Goal: Information Seeking & Learning: Learn about a topic

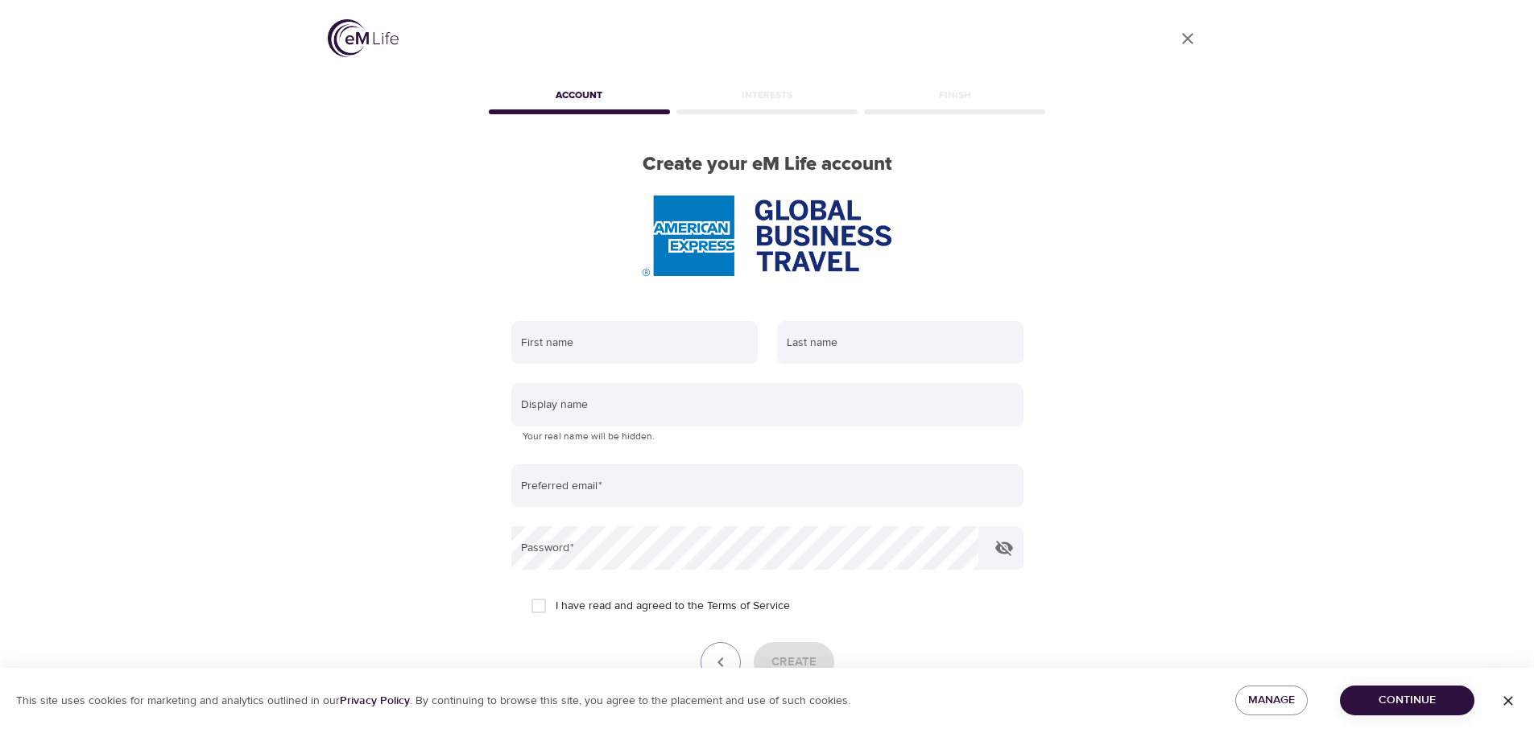
scroll to position [102, 0]
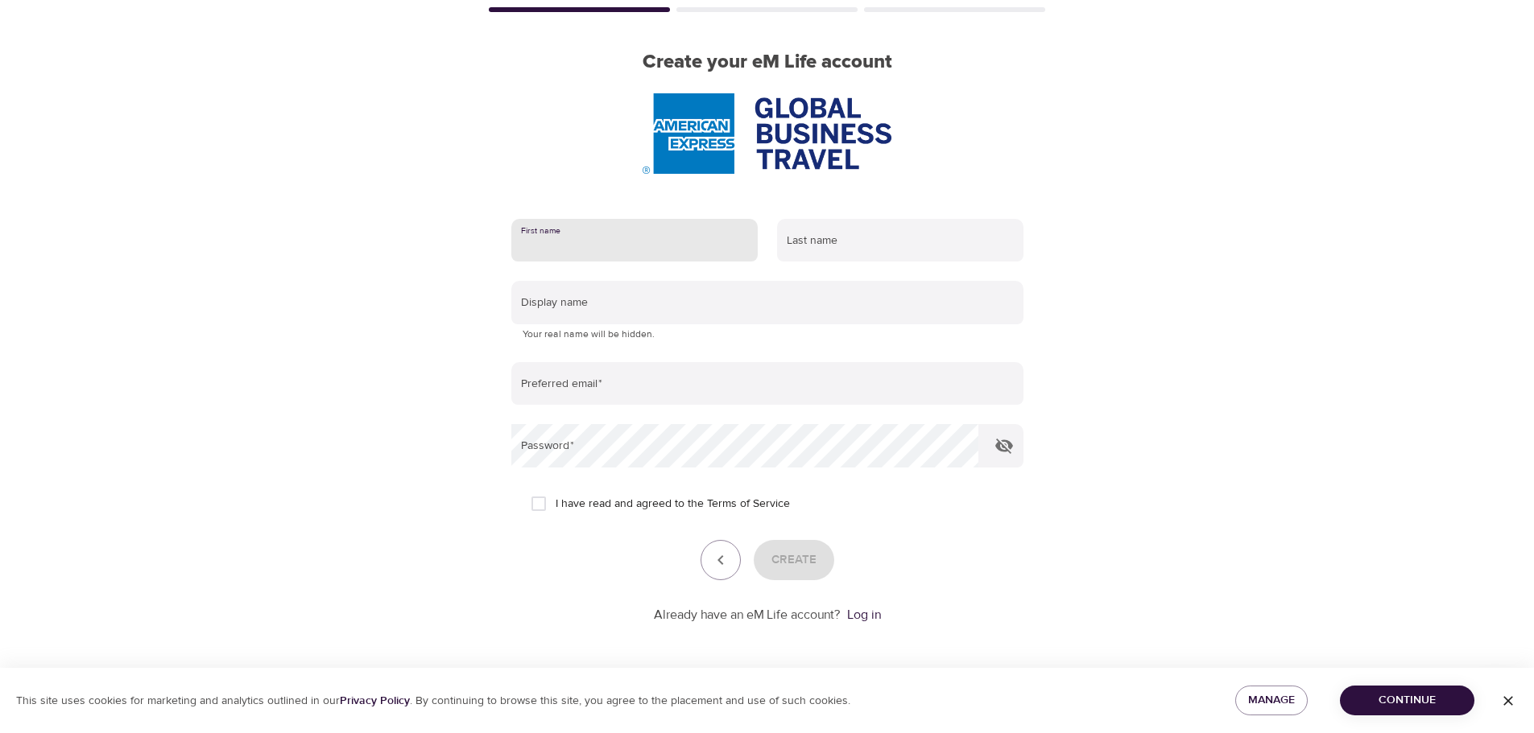
click at [602, 238] on input "text" at bounding box center [634, 240] width 246 height 43
type input "Mijnie"
click at [771, 244] on div "Last name" at bounding box center [900, 240] width 266 height 63
click at [812, 238] on input "text" at bounding box center [900, 240] width 246 height 43
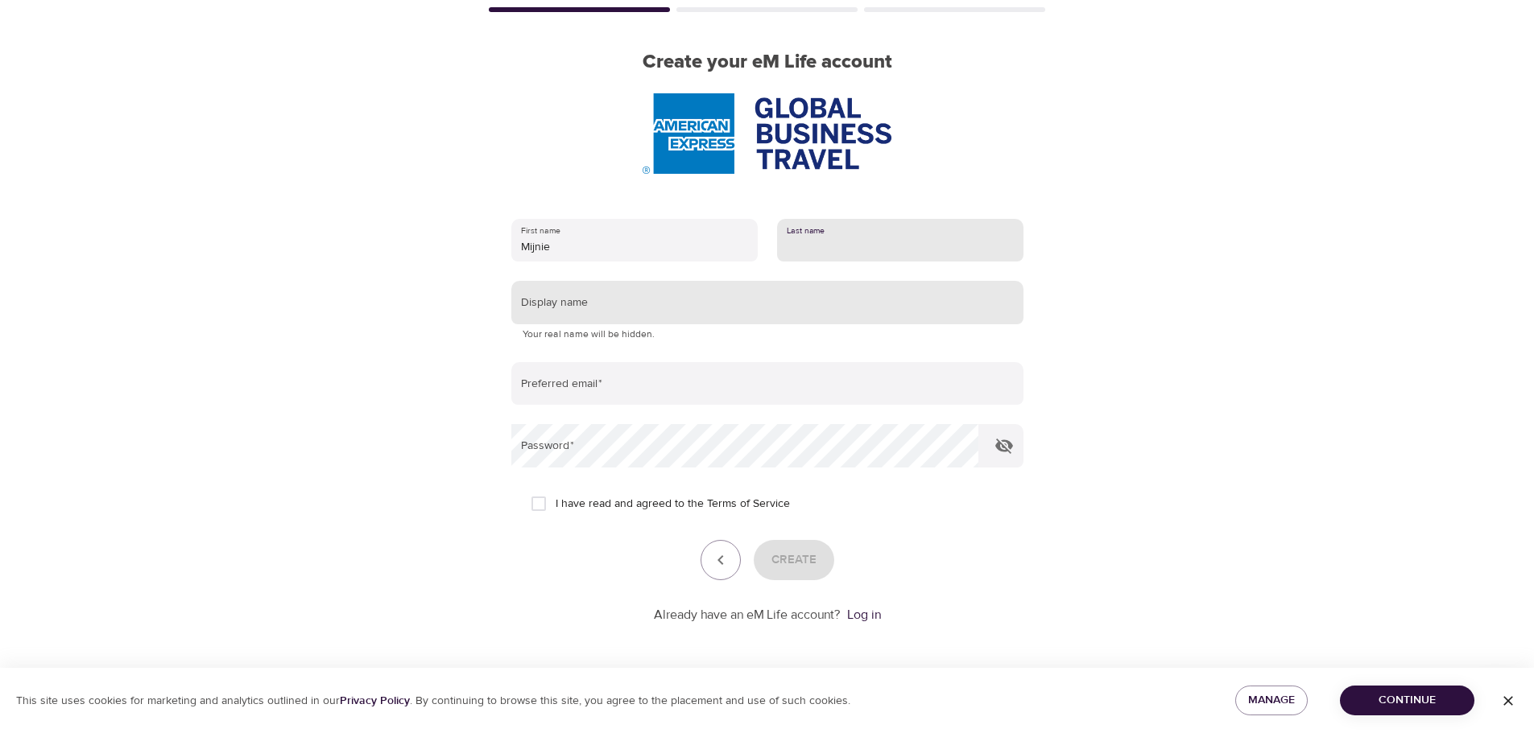
type input "van der Linden"
click at [659, 302] on input "text" at bounding box center [767, 302] width 512 height 43
type input "[PERSON_NAME]"
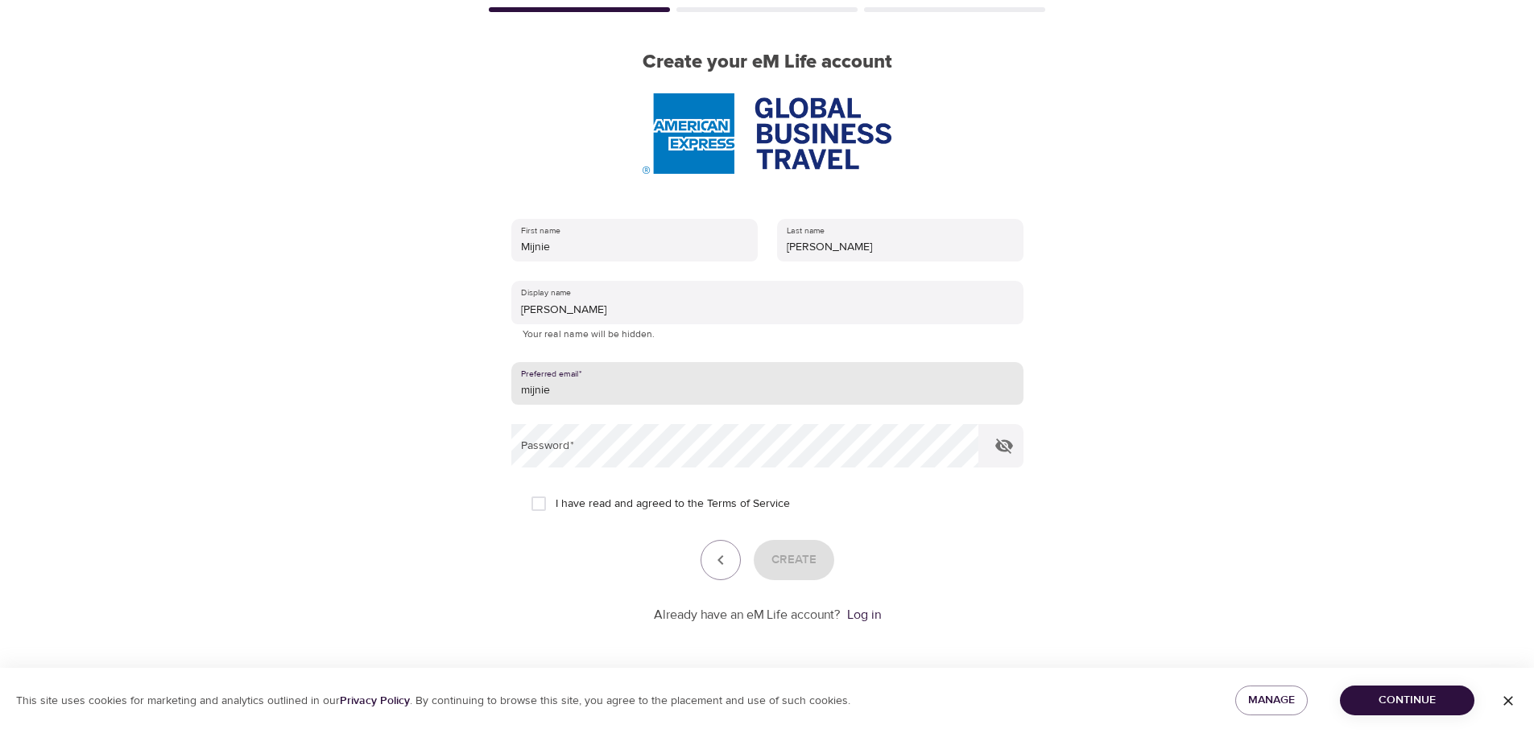
type input "[EMAIL_ADDRESS][PERSON_NAME][DOMAIN_NAME]"
click at [535, 501] on input "I have read and agreed to the Terms of Service" at bounding box center [539, 504] width 34 height 34
checkbox input "true"
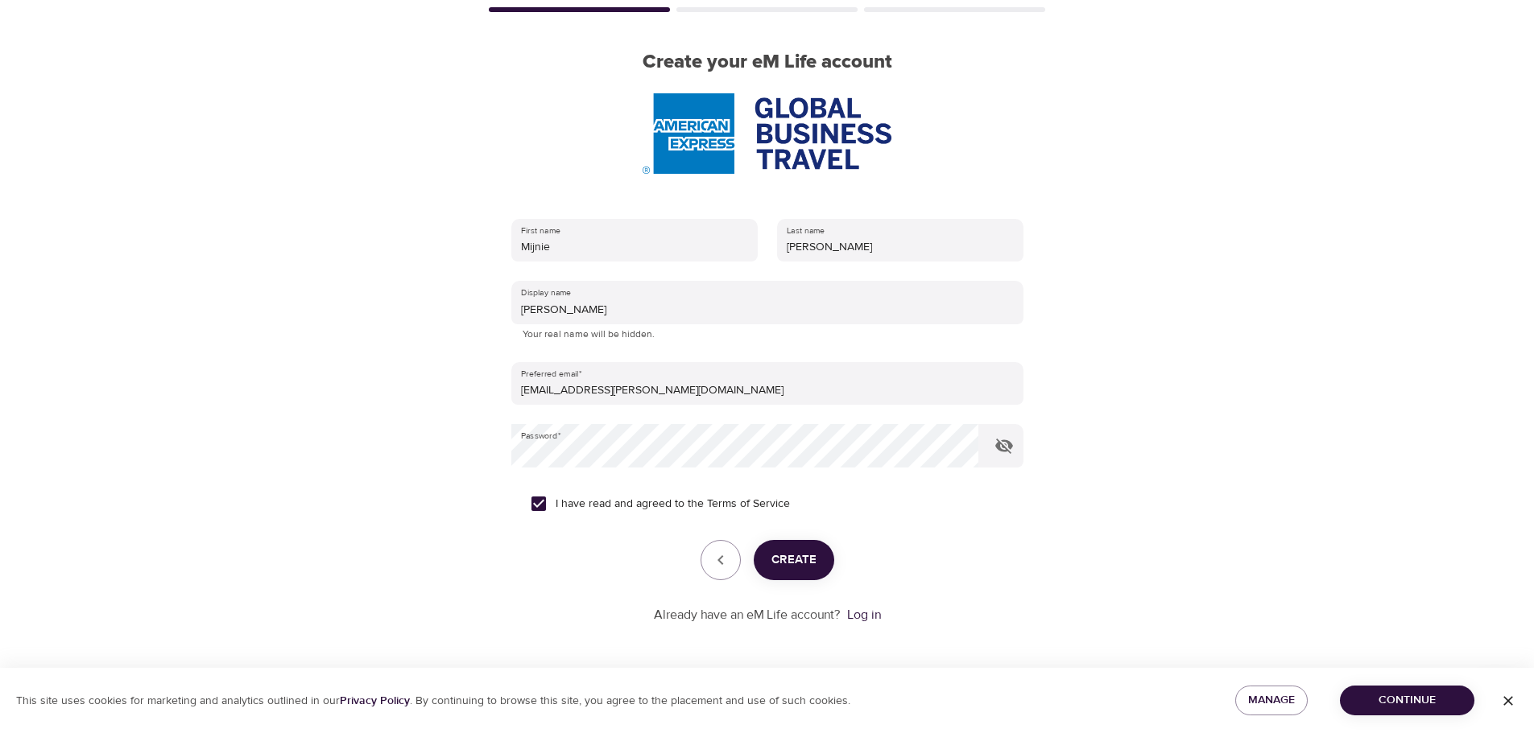
click at [802, 556] on span "Create" at bounding box center [793, 560] width 45 height 21
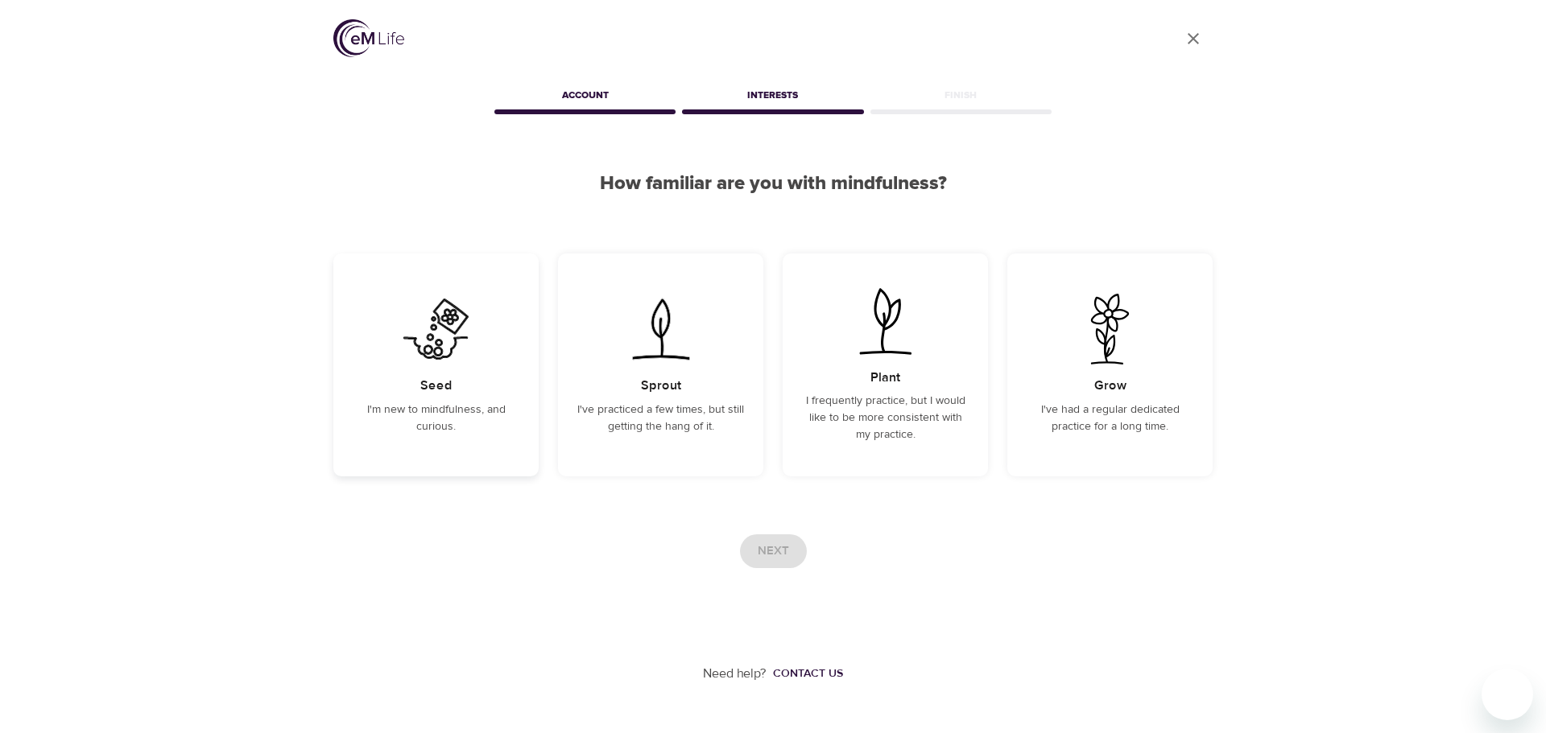
click at [448, 400] on div "Seed I'm new to mindfulness, and curious." at bounding box center [435, 365] width 205 height 223
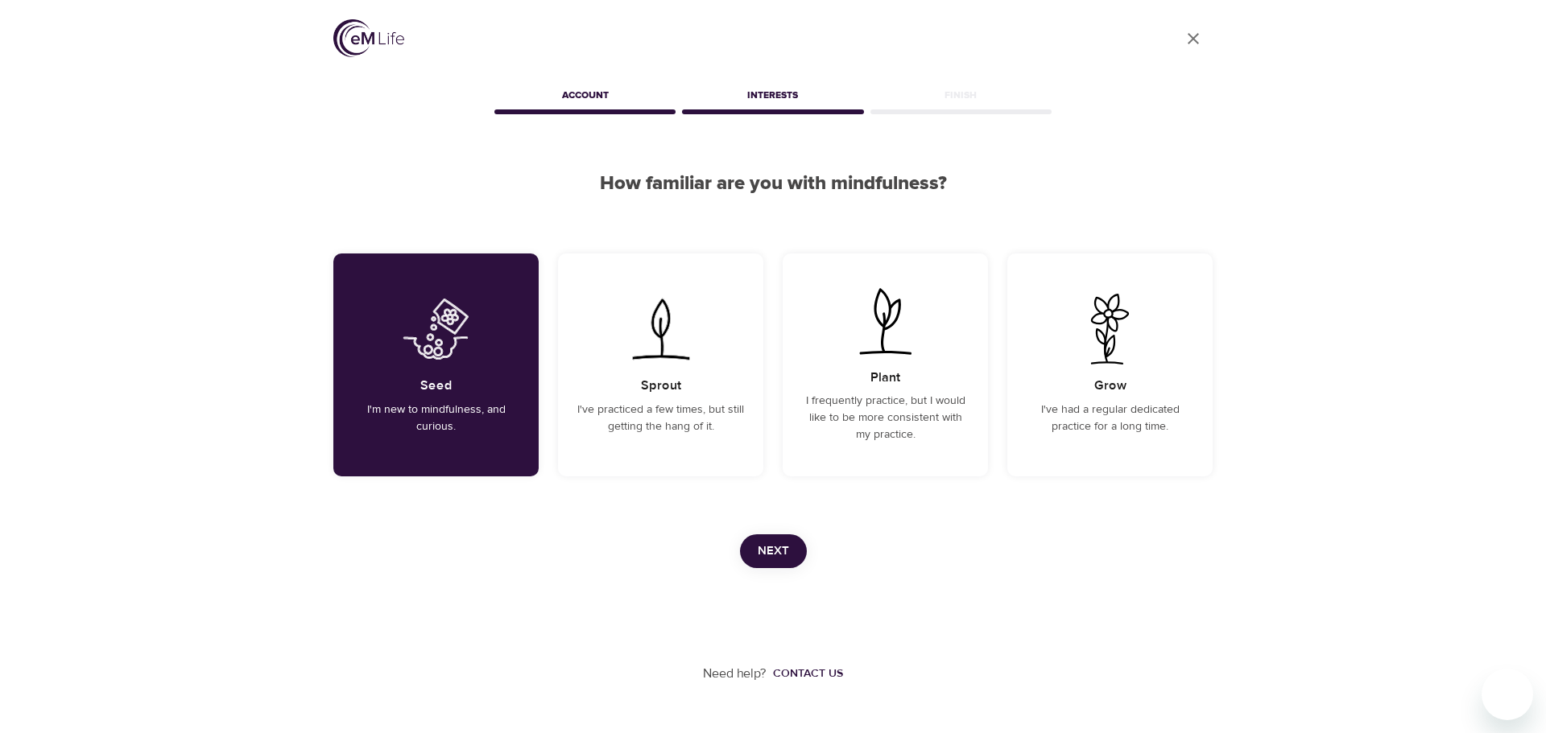
click at [761, 547] on span "Next" at bounding box center [773, 551] width 31 height 21
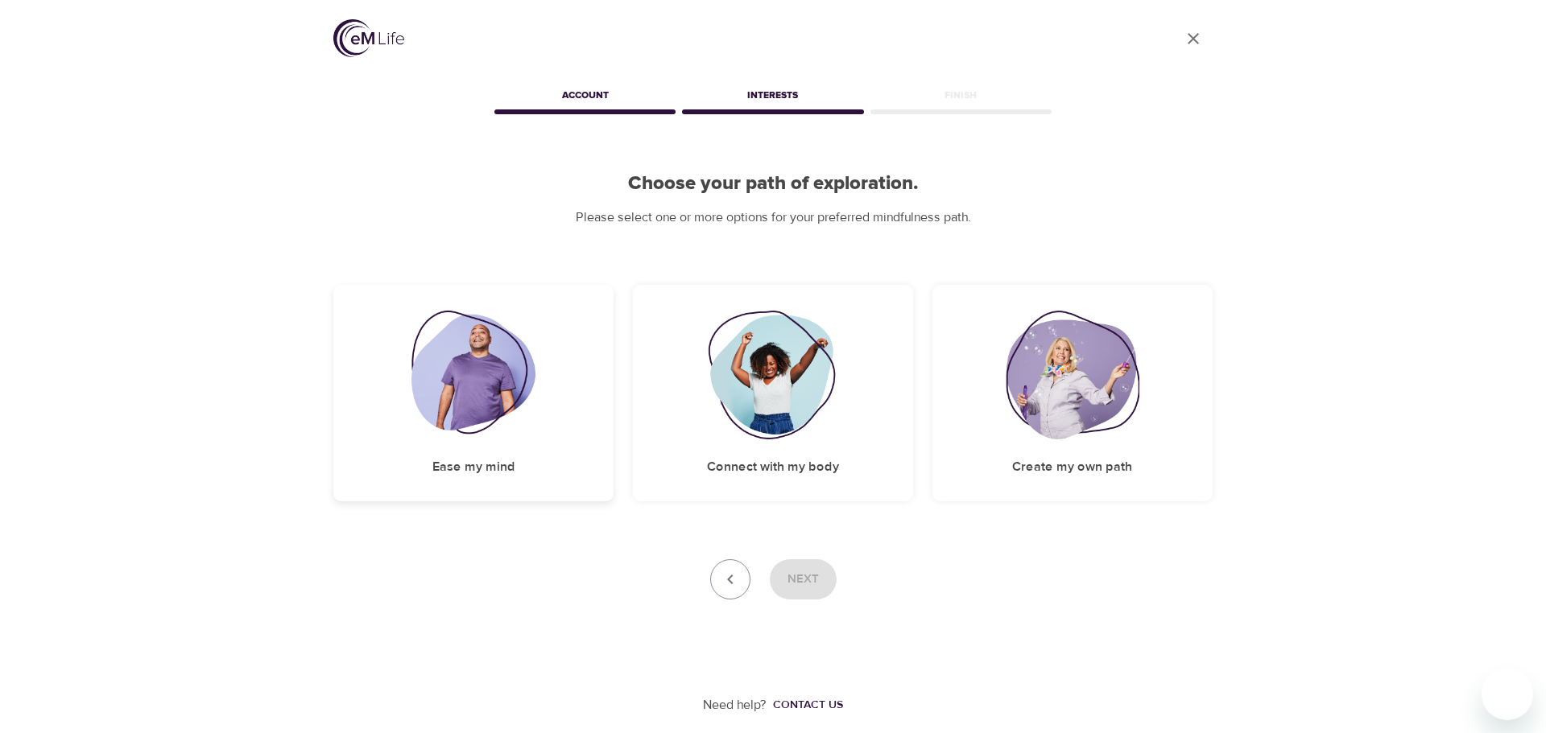
click at [445, 381] on img at bounding box center [473, 375] width 125 height 129
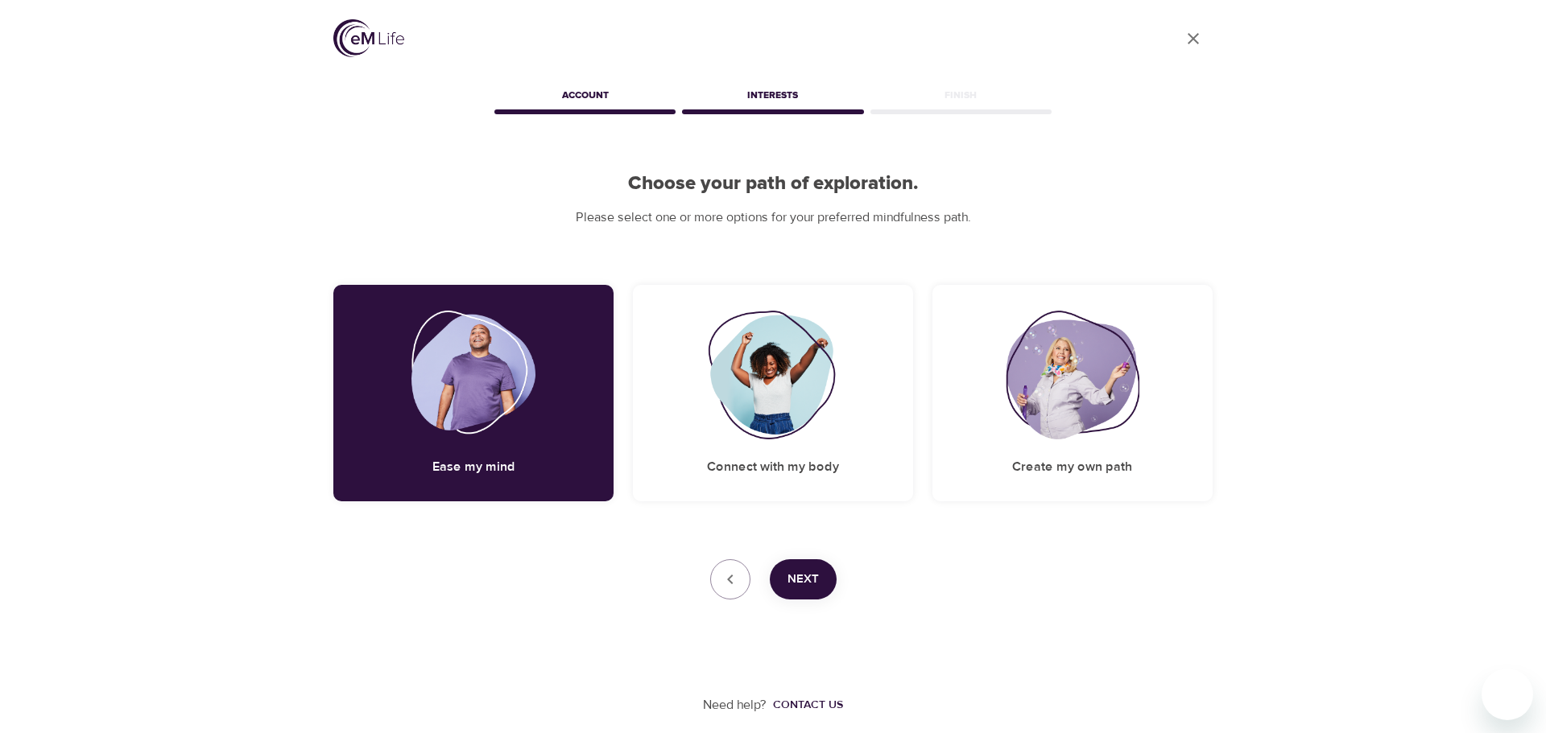
click at [788, 580] on span "Next" at bounding box center [802, 579] width 31 height 21
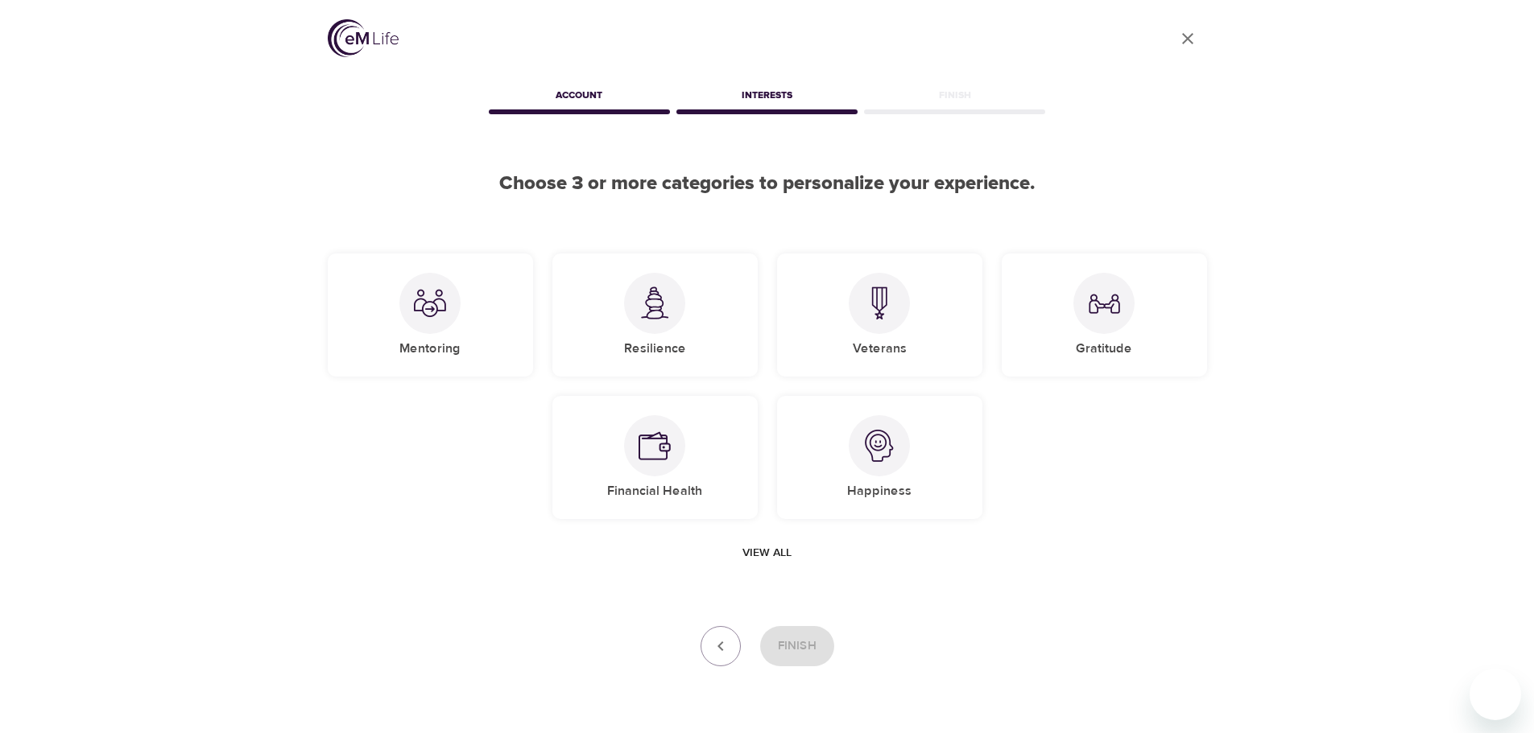
click at [772, 552] on span "View all" at bounding box center [766, 553] width 49 height 20
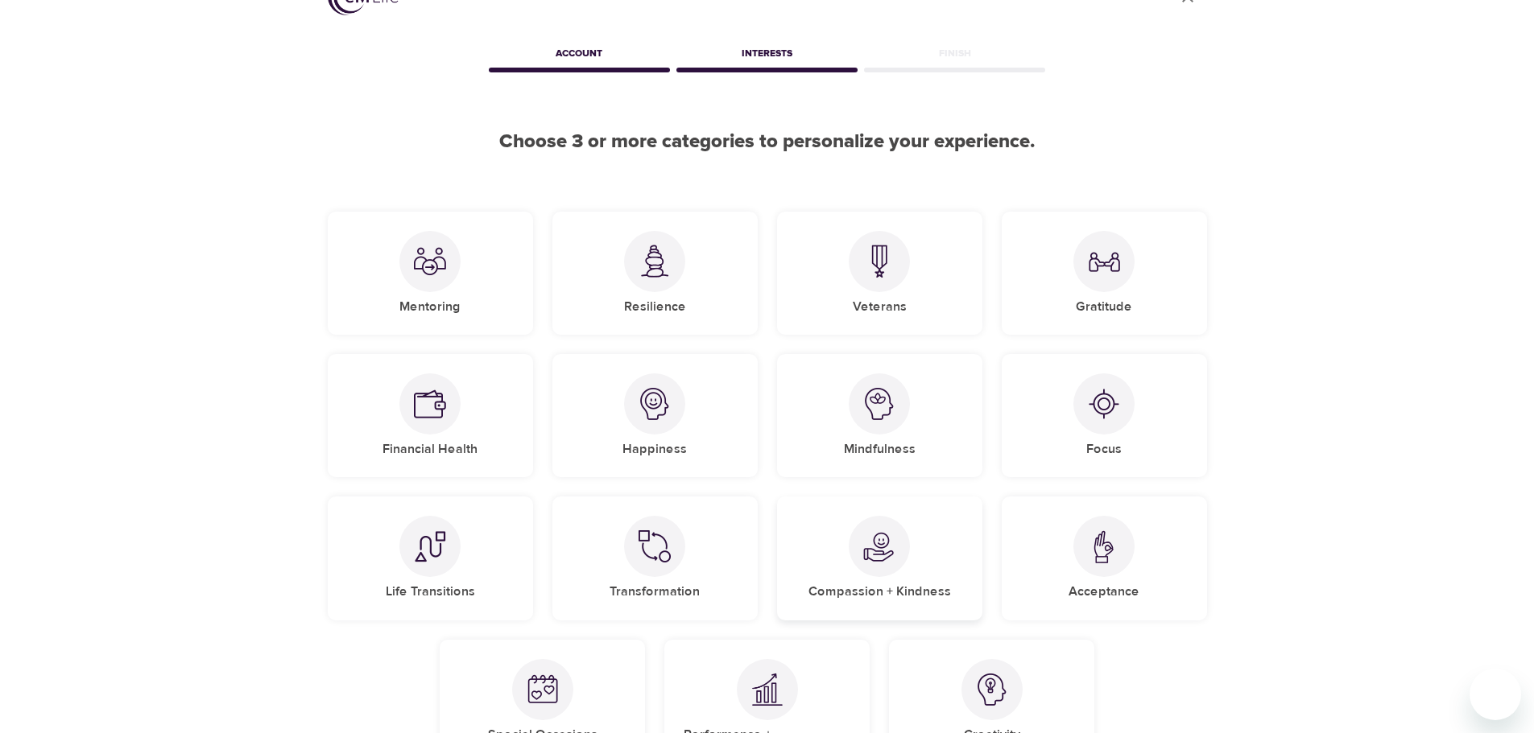
scroll to position [81, 0]
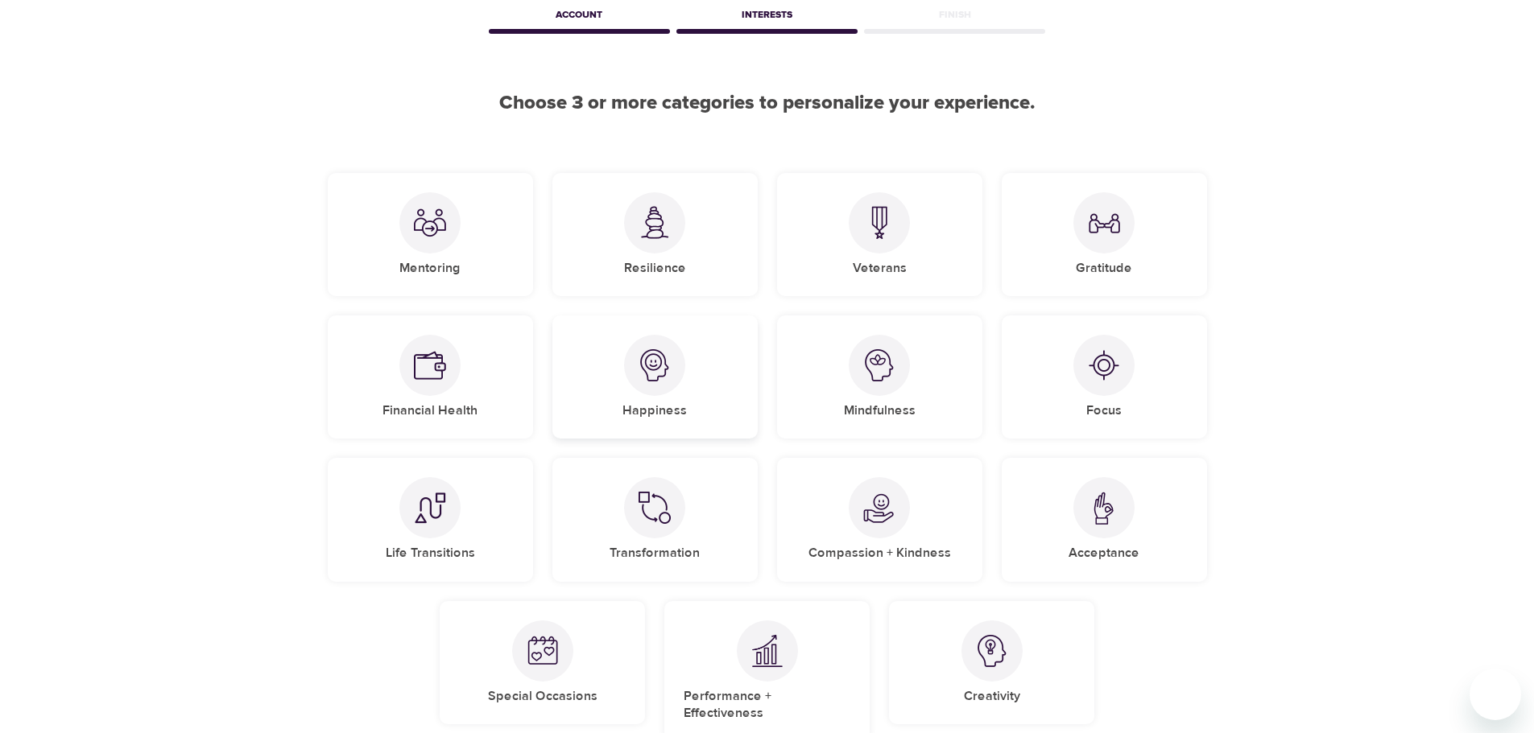
click at [653, 378] on img at bounding box center [654, 365] width 32 height 32
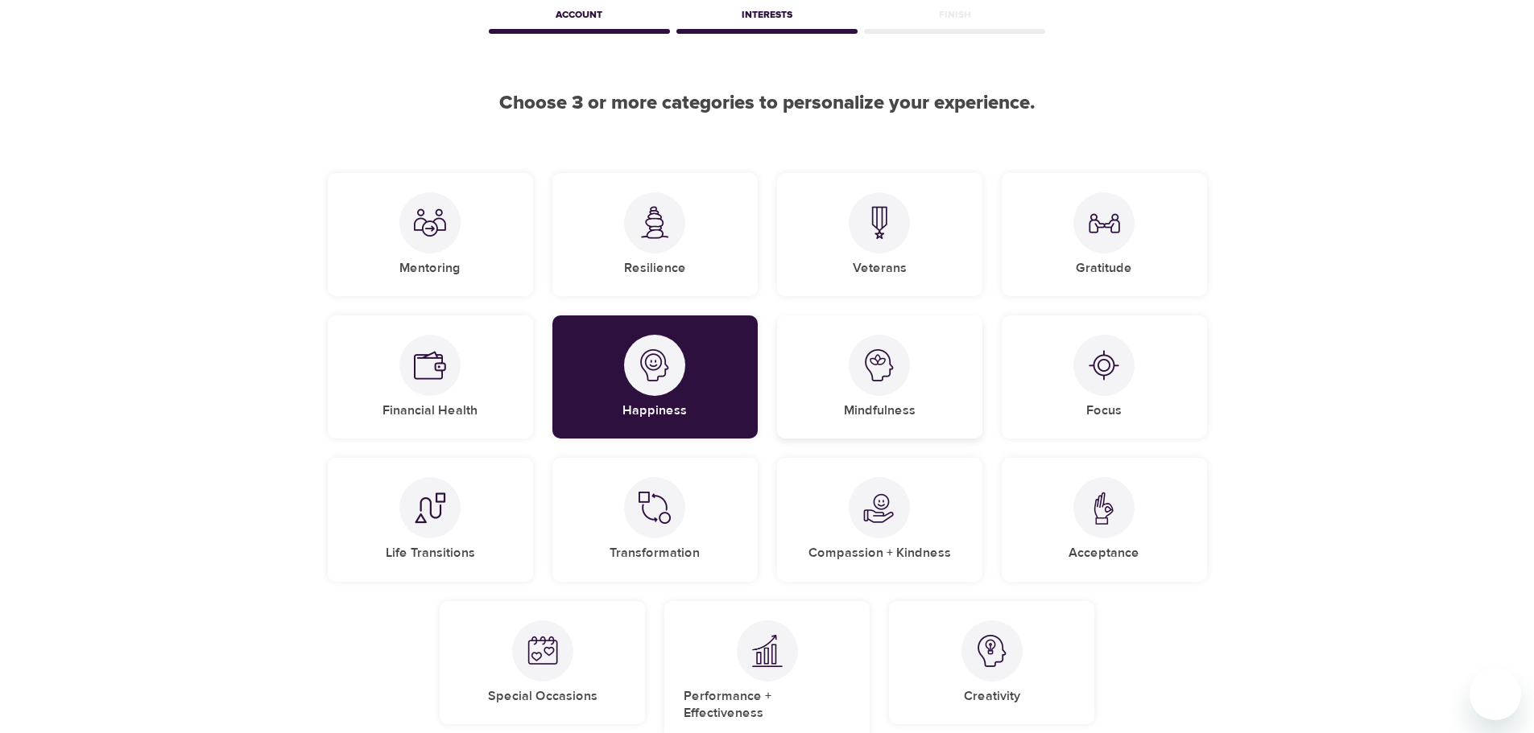
click at [866, 377] on img at bounding box center [879, 365] width 32 height 32
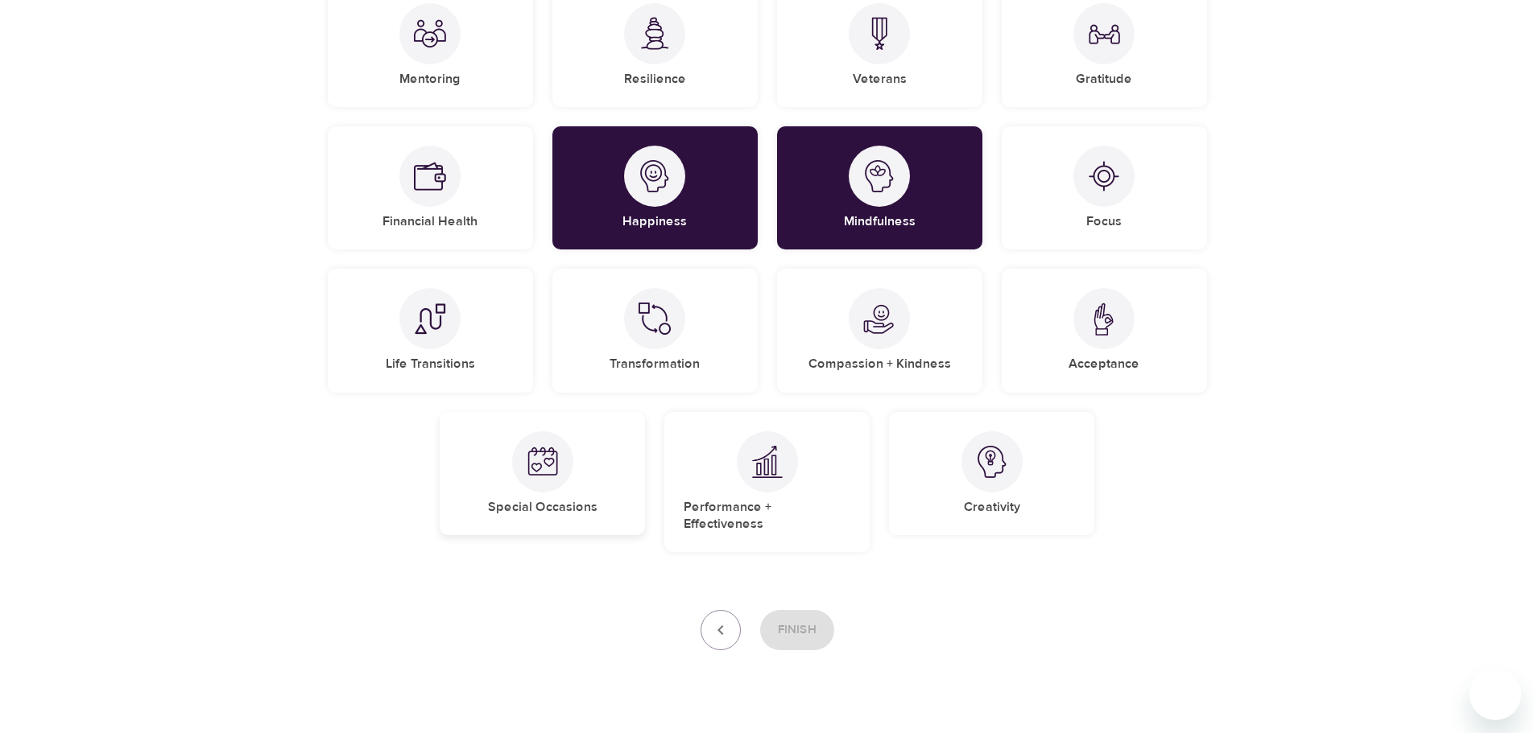
scroll to position [285, 0]
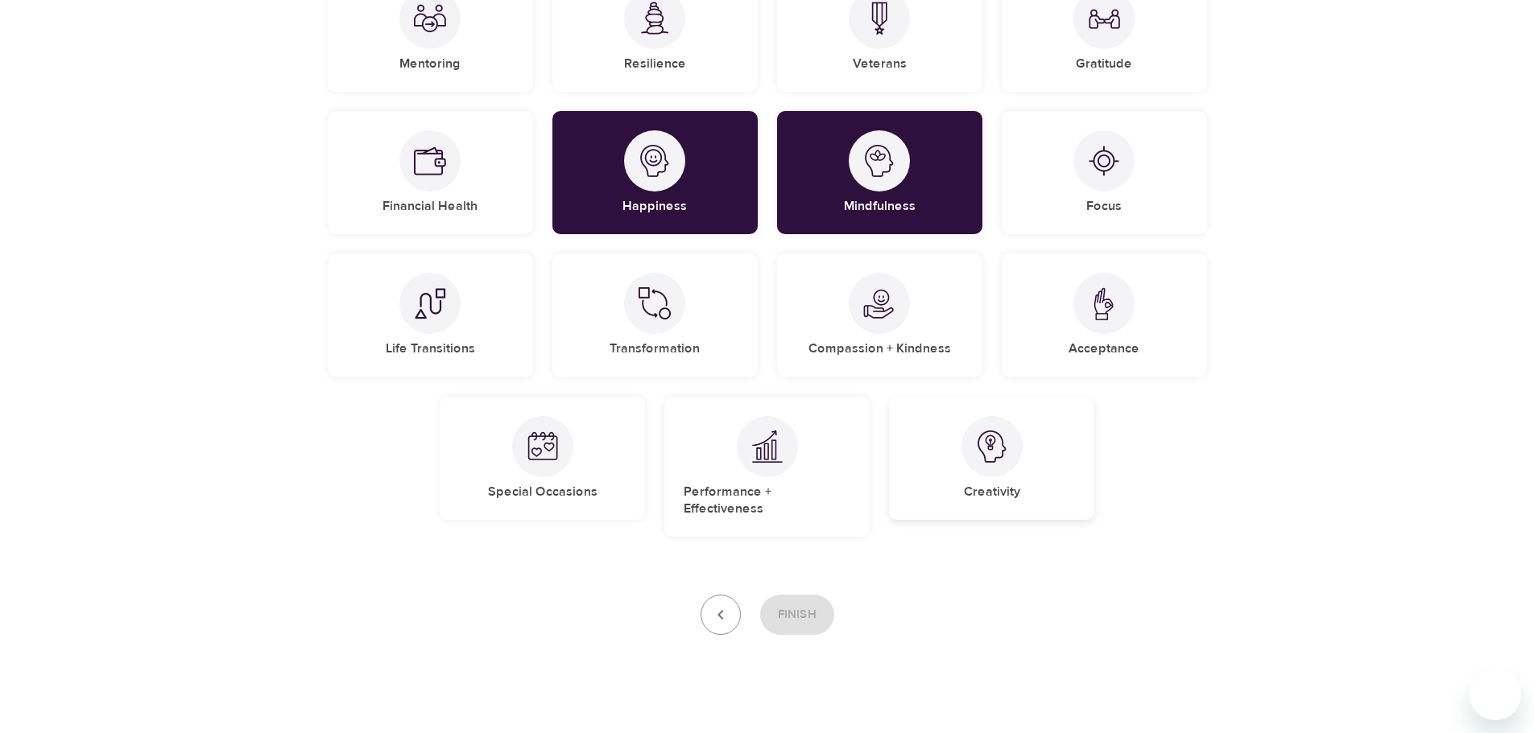
click at [988, 440] on img at bounding box center [992, 447] width 32 height 32
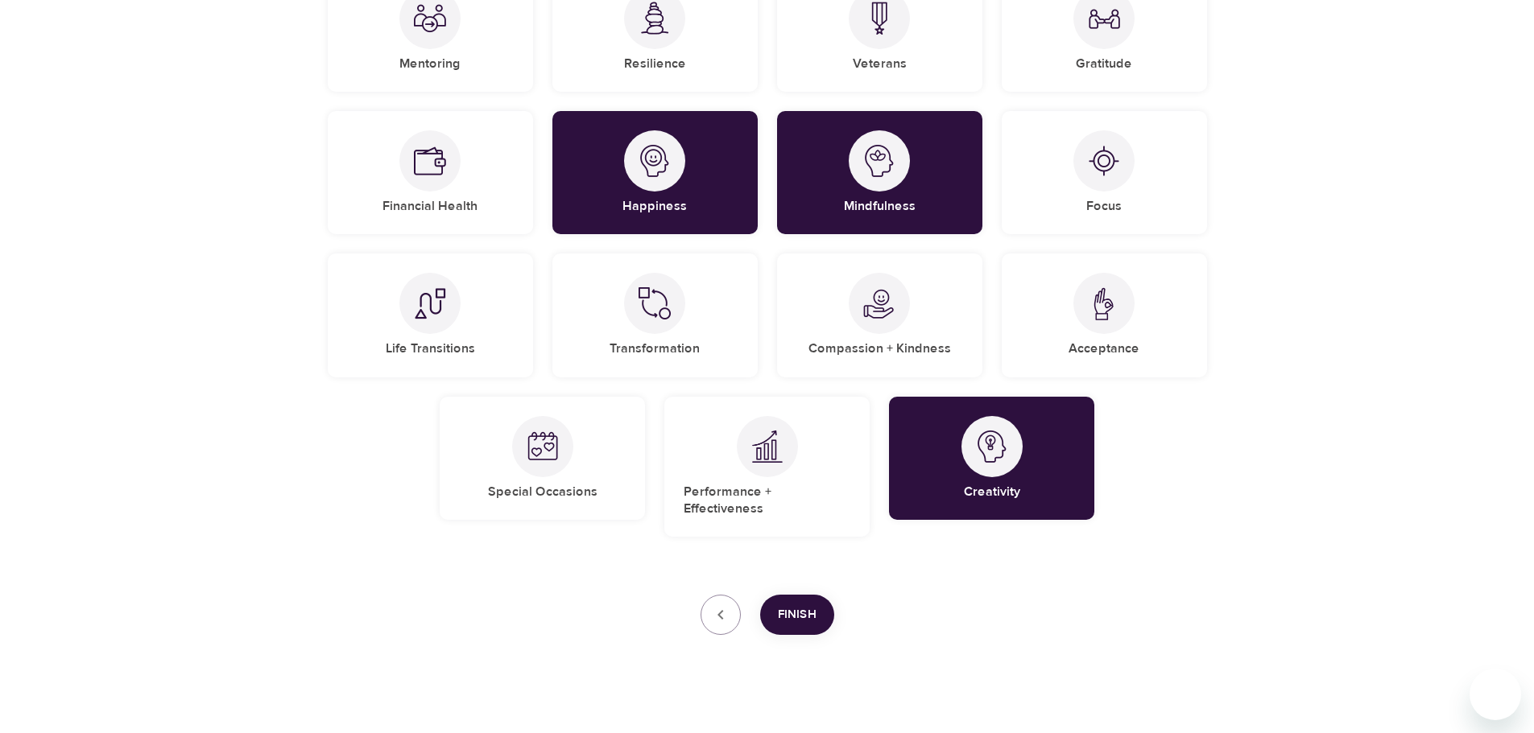
click at [791, 605] on span "Finish" at bounding box center [797, 615] width 39 height 21
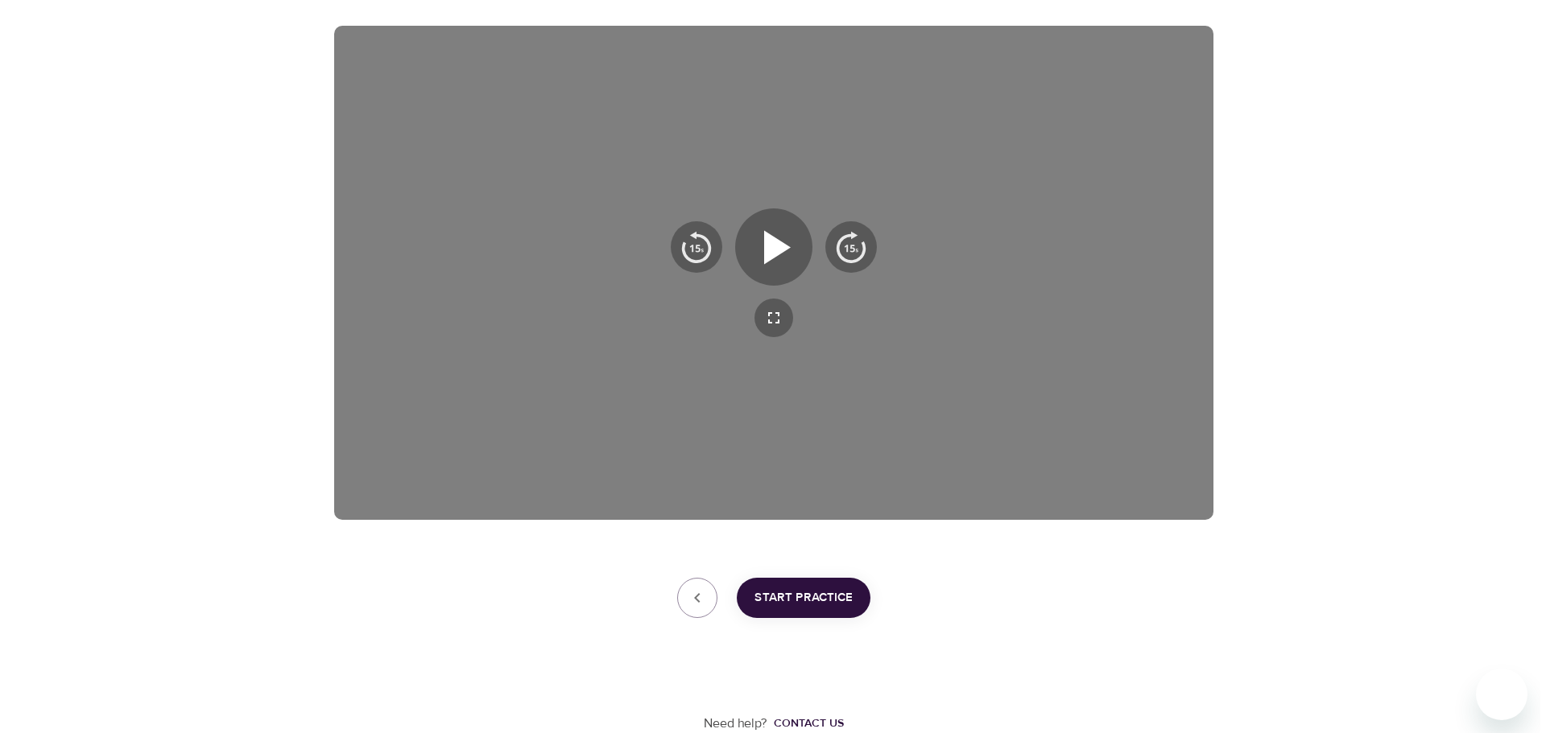
scroll to position [259, 0]
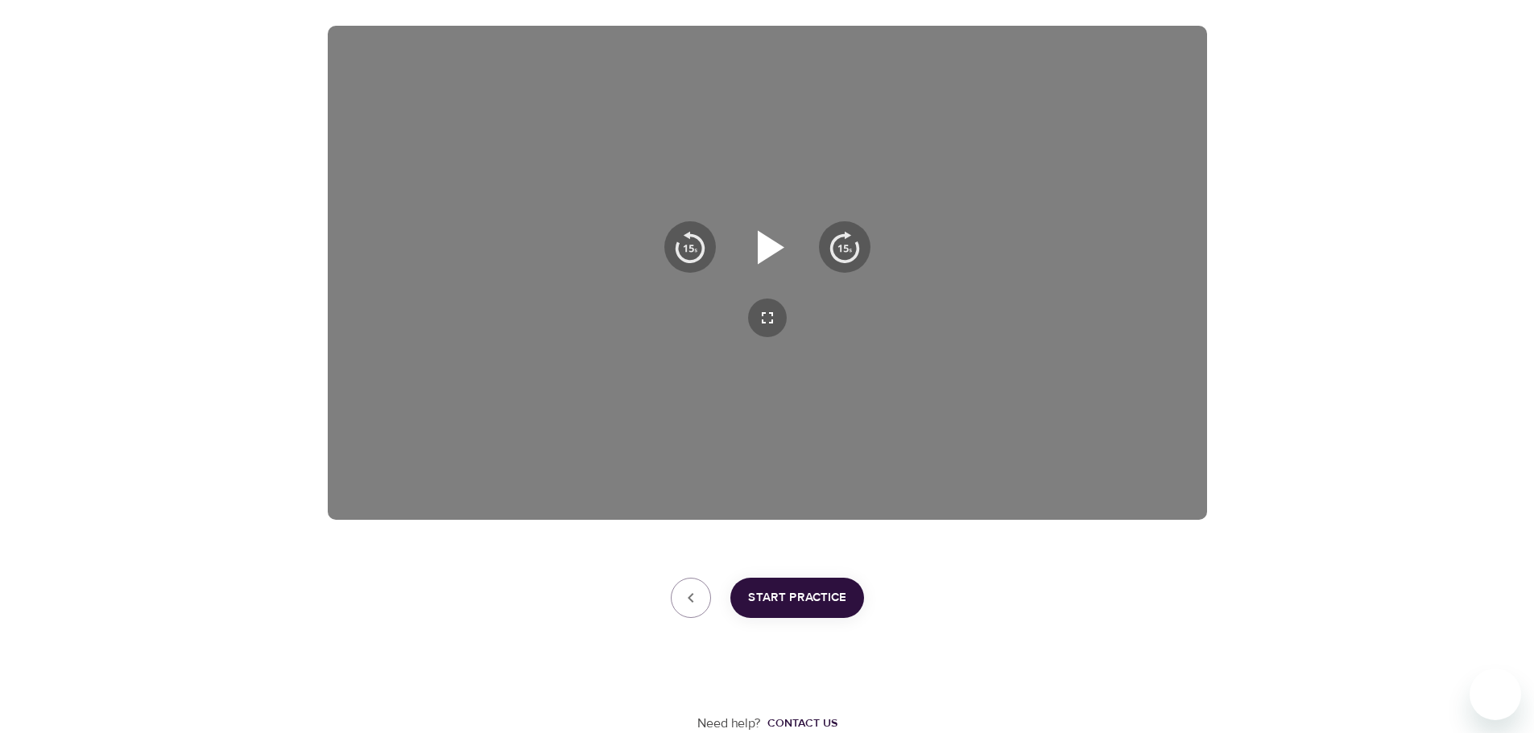
click at [766, 246] on icon "button" at bounding box center [771, 247] width 27 height 34
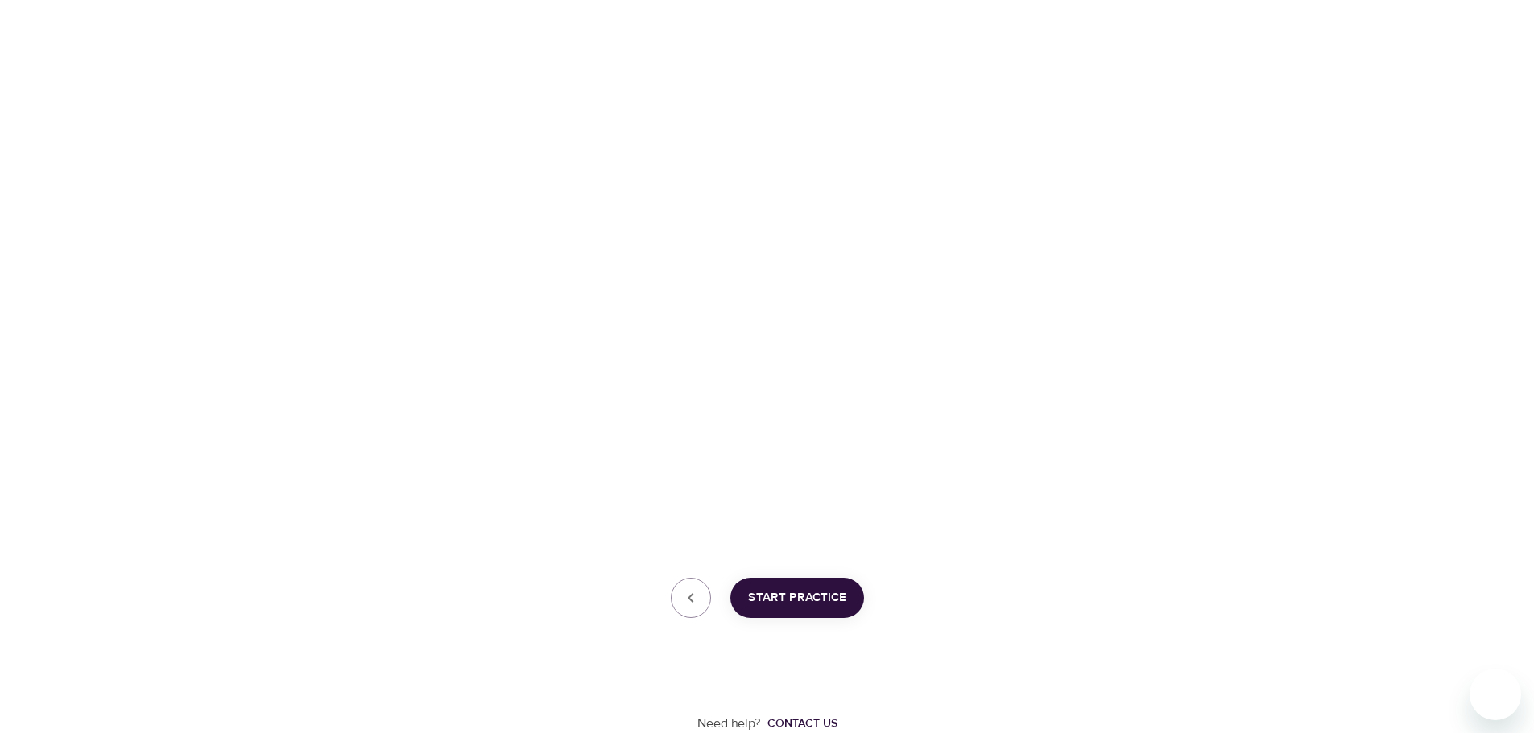
click at [1043, 692] on div "Need help? Contact us" at bounding box center [767, 675] width 879 height 115
click at [793, 600] on span "Start Practice" at bounding box center [797, 598] width 98 height 21
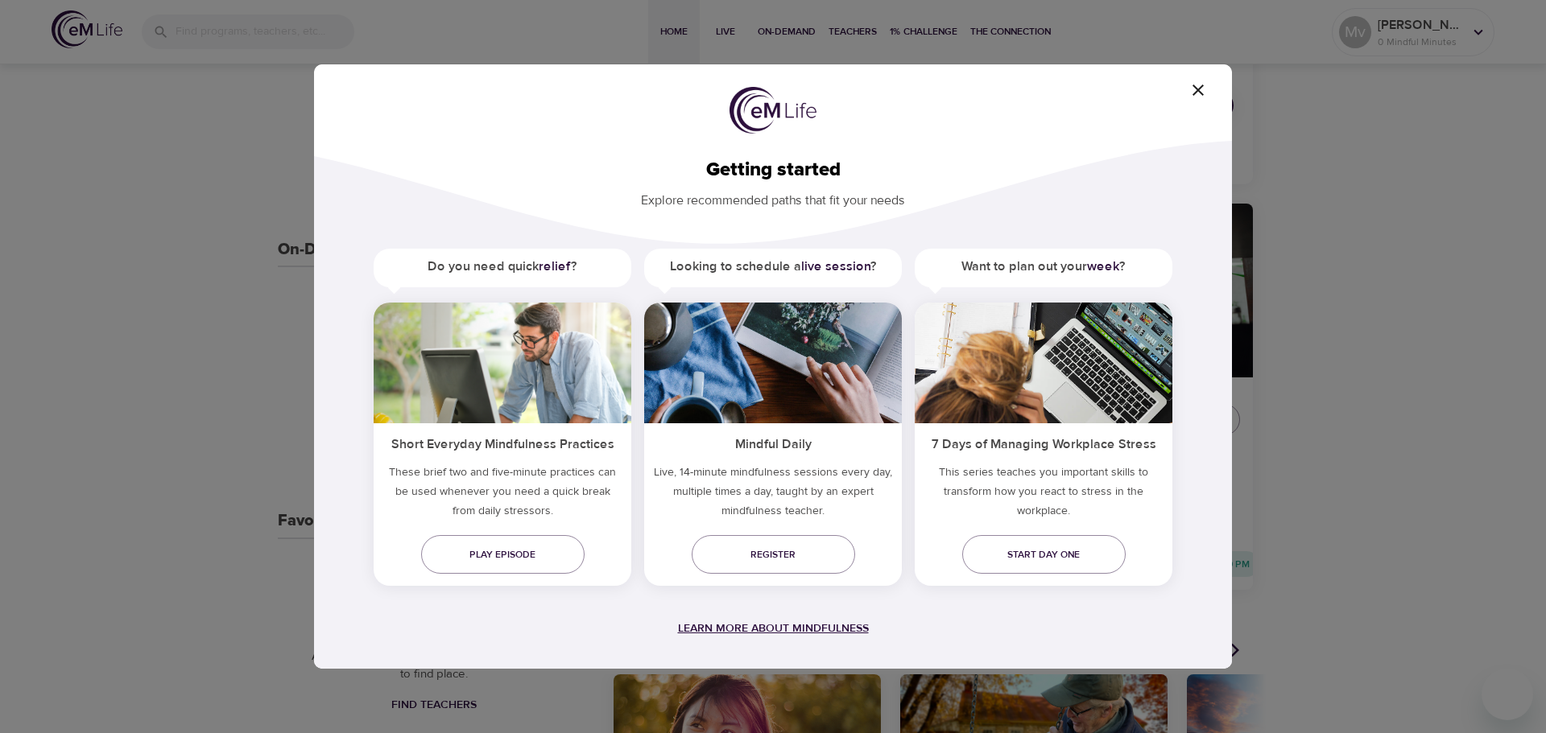
click at [795, 629] on span "Learn more about mindfulness" at bounding box center [773, 629] width 191 height 14
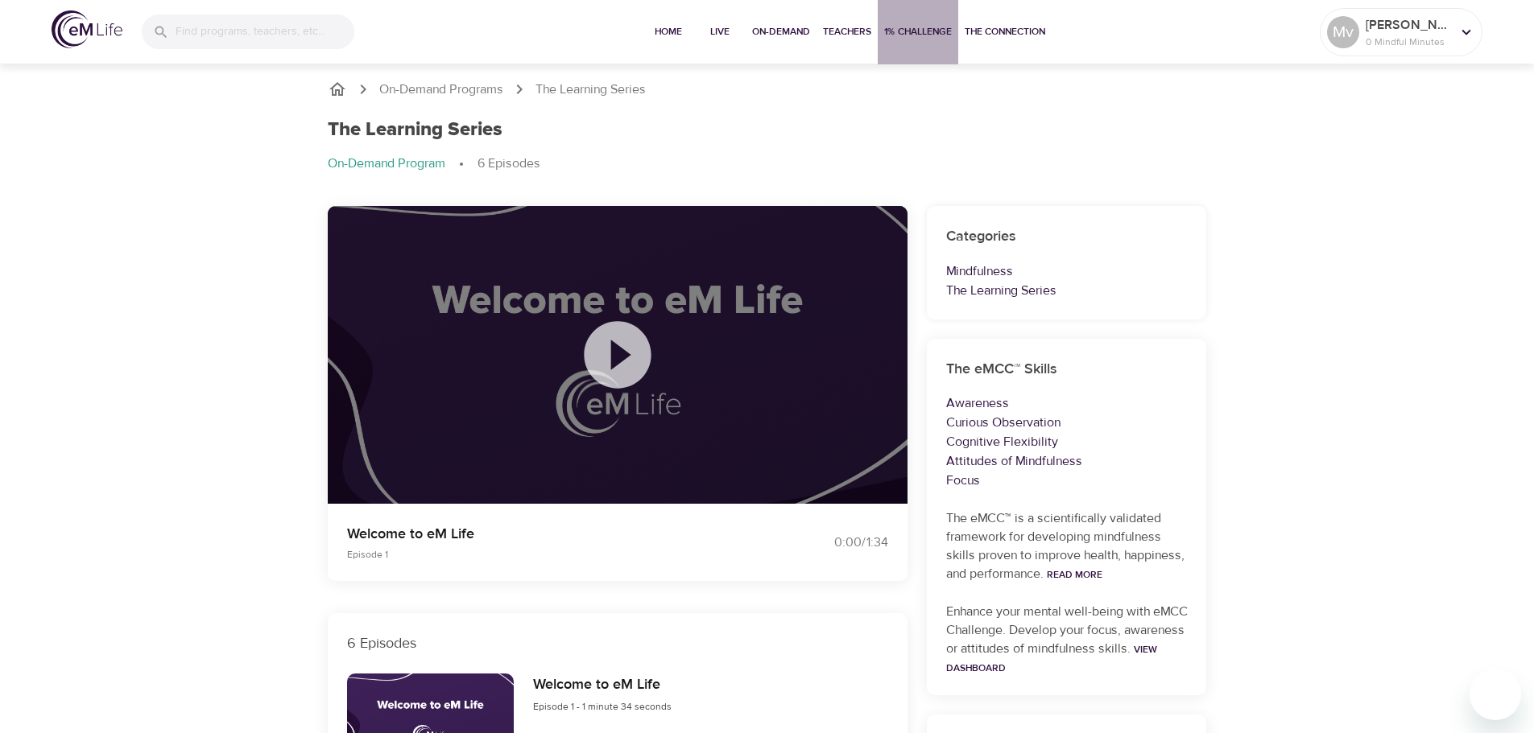
click at [924, 32] on span "1% Challenge" at bounding box center [918, 31] width 68 height 17
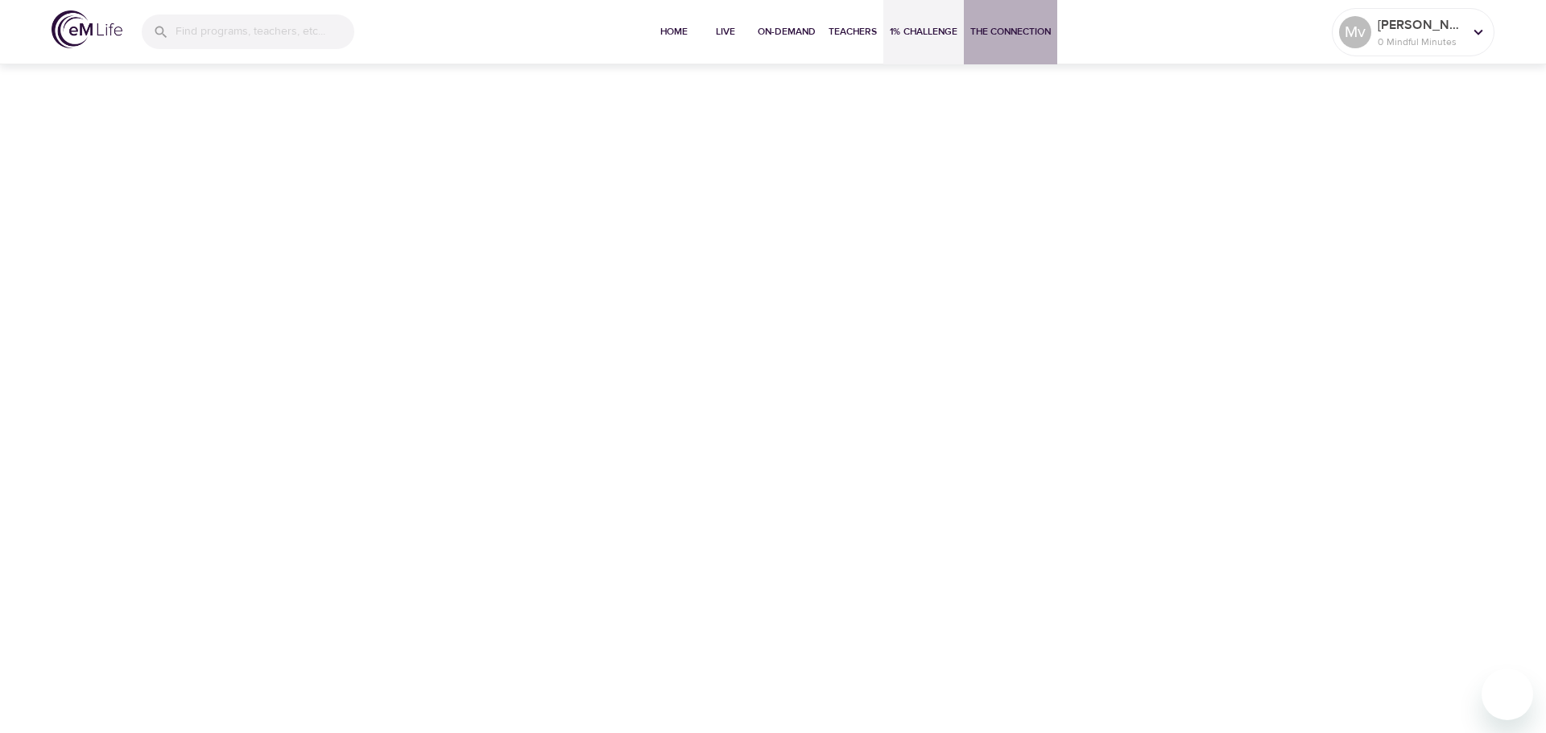
click at [994, 26] on span "The Connection" at bounding box center [1010, 31] width 81 height 17
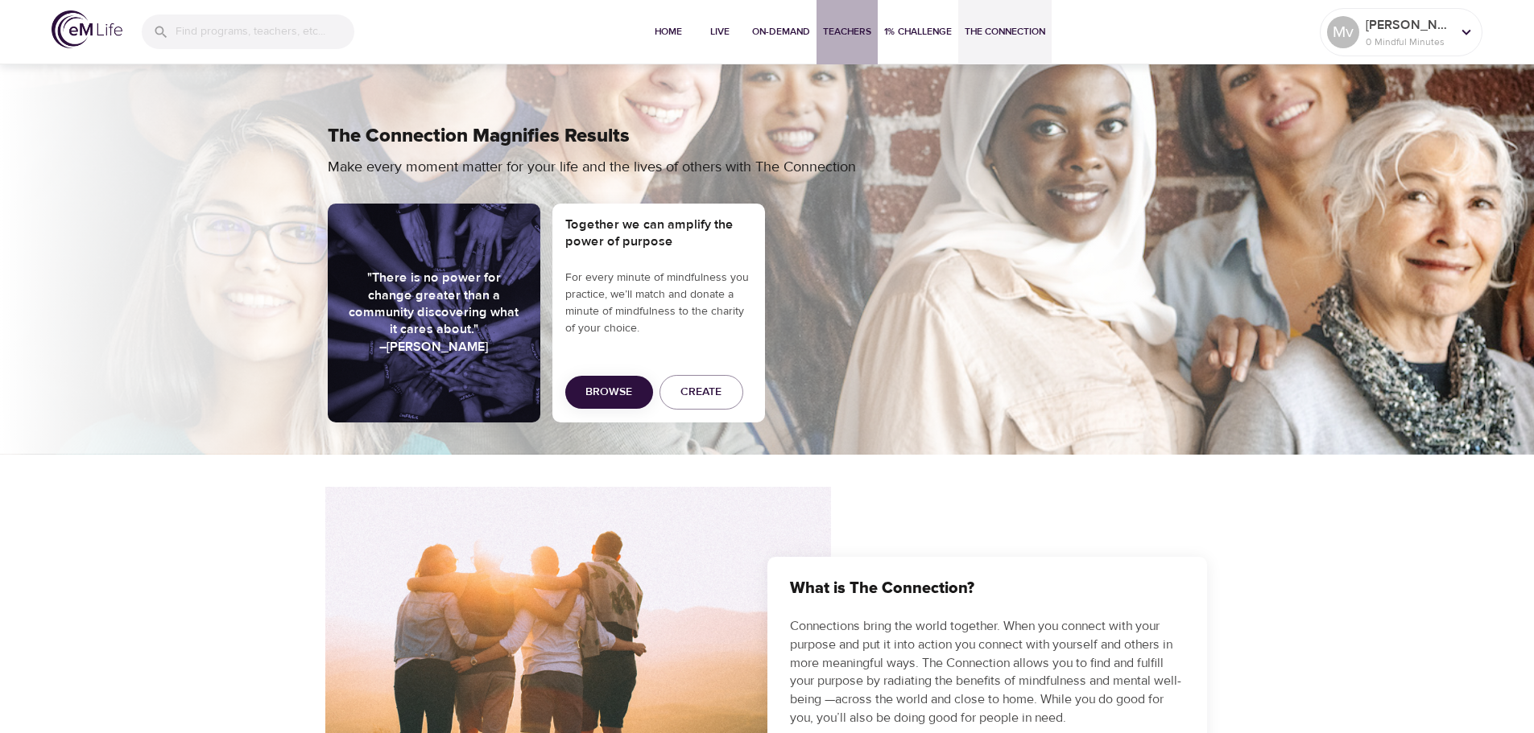
click at [857, 36] on span "Teachers" at bounding box center [847, 31] width 48 height 17
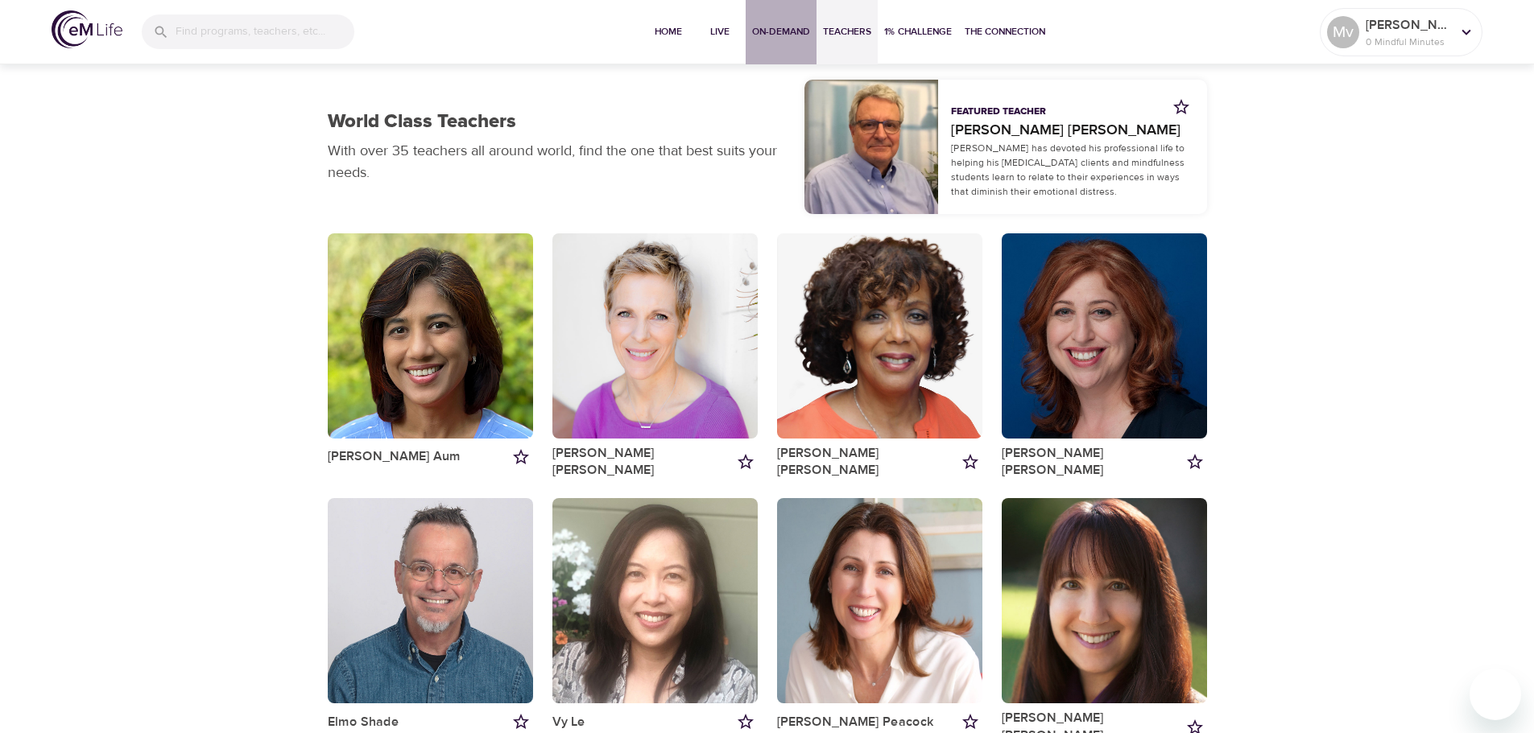
click at [771, 29] on span "On-Demand" at bounding box center [781, 31] width 58 height 17
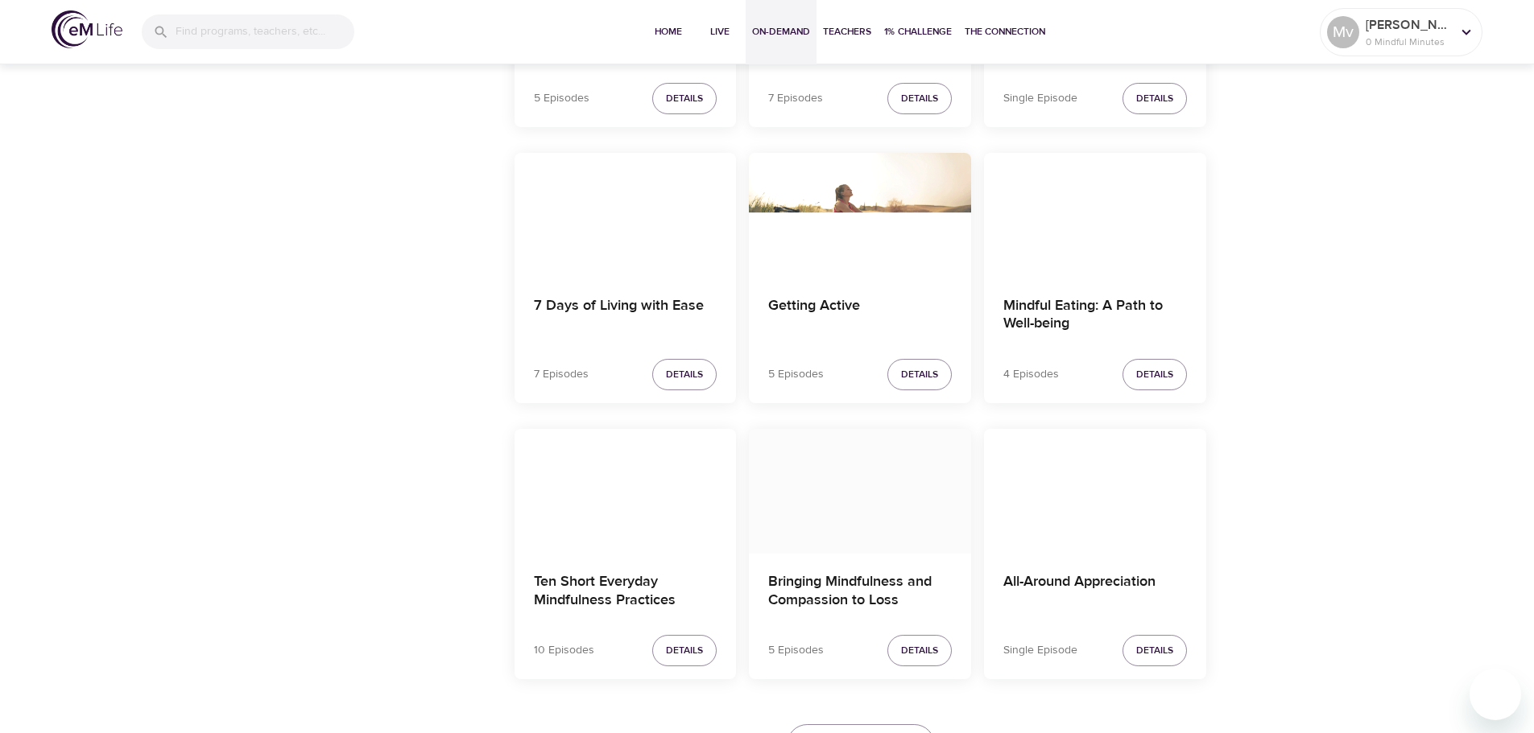
scroll to position [2734, 0]
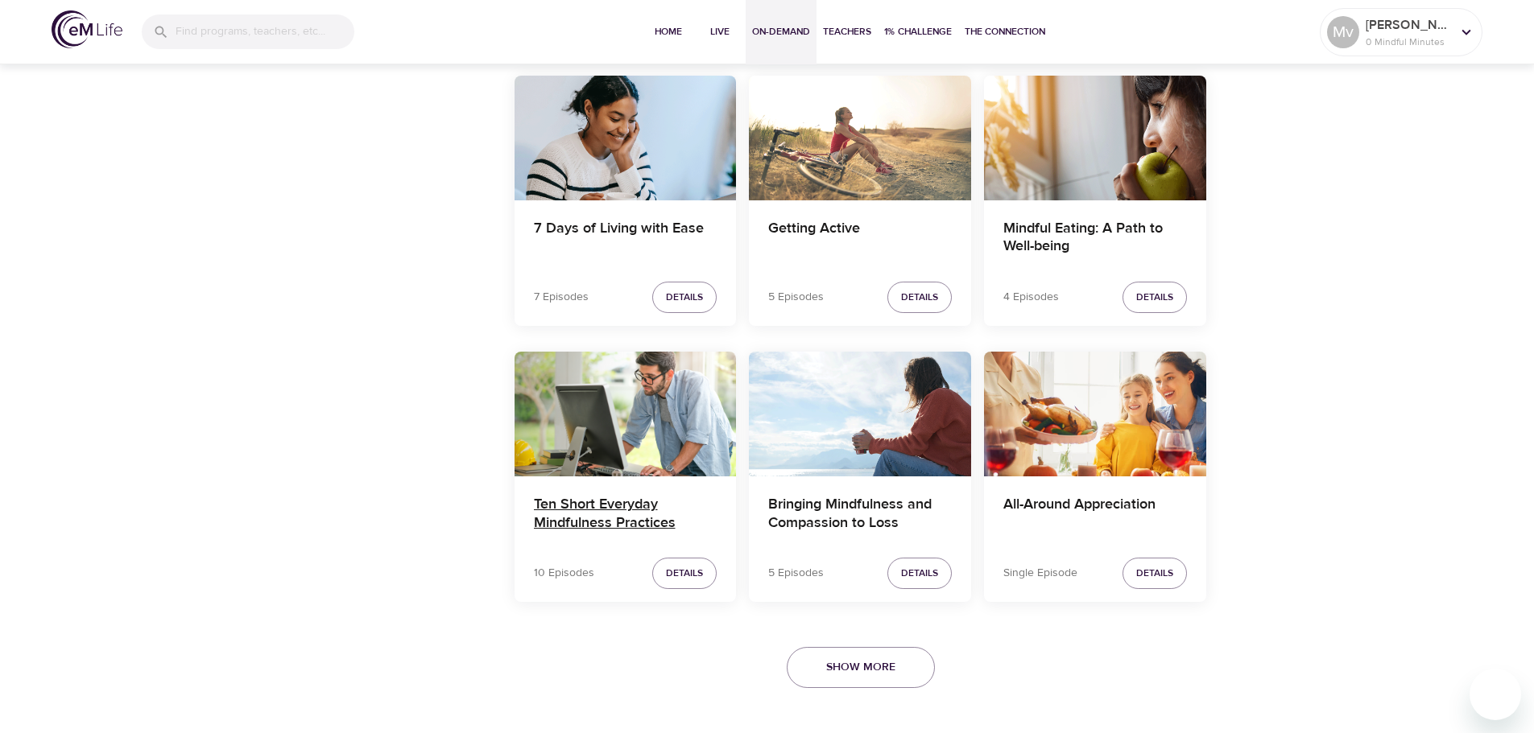
click at [634, 513] on h4 "Ten Short Everyday Mindfulness Practices" at bounding box center [626, 515] width 184 height 39
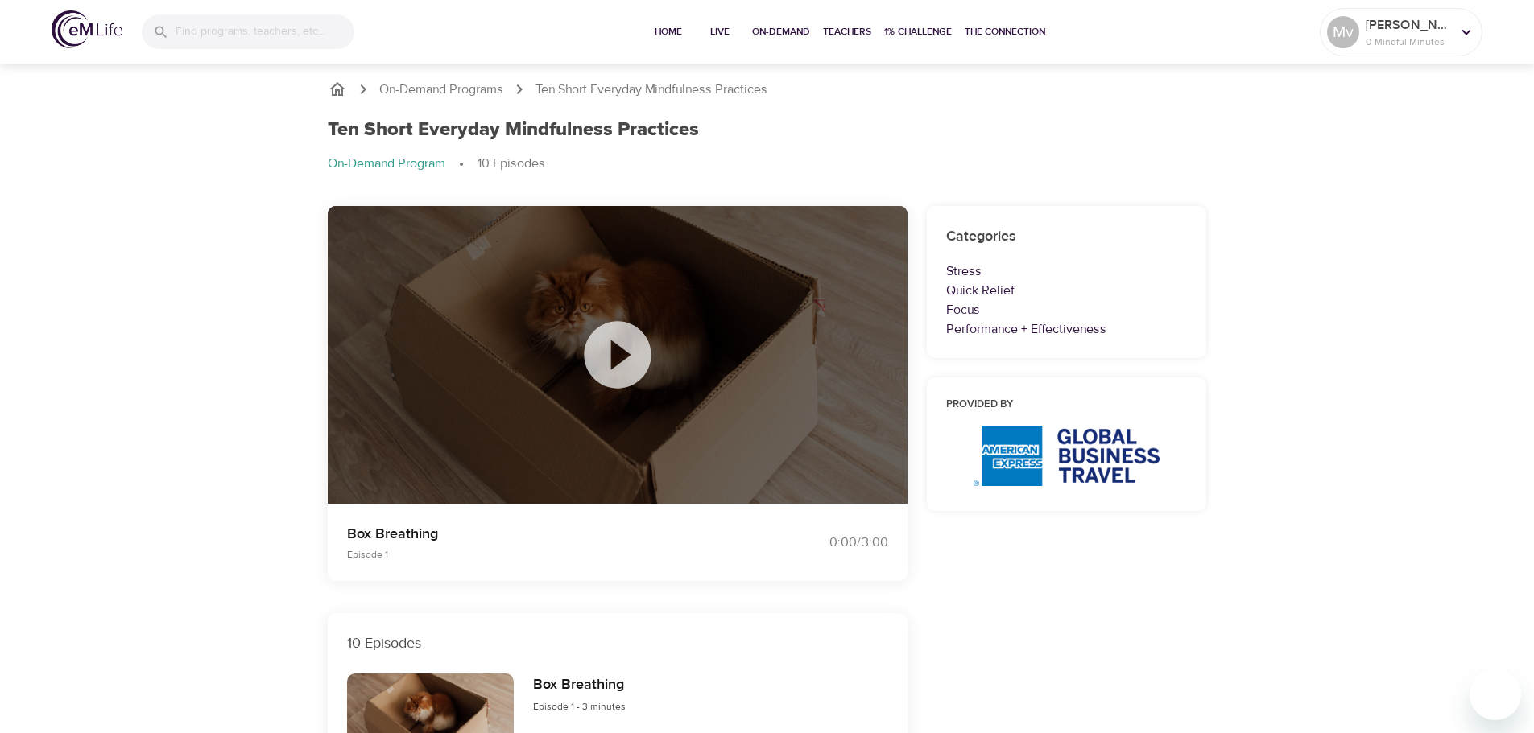
click at [621, 353] on icon at bounding box center [617, 355] width 81 height 81
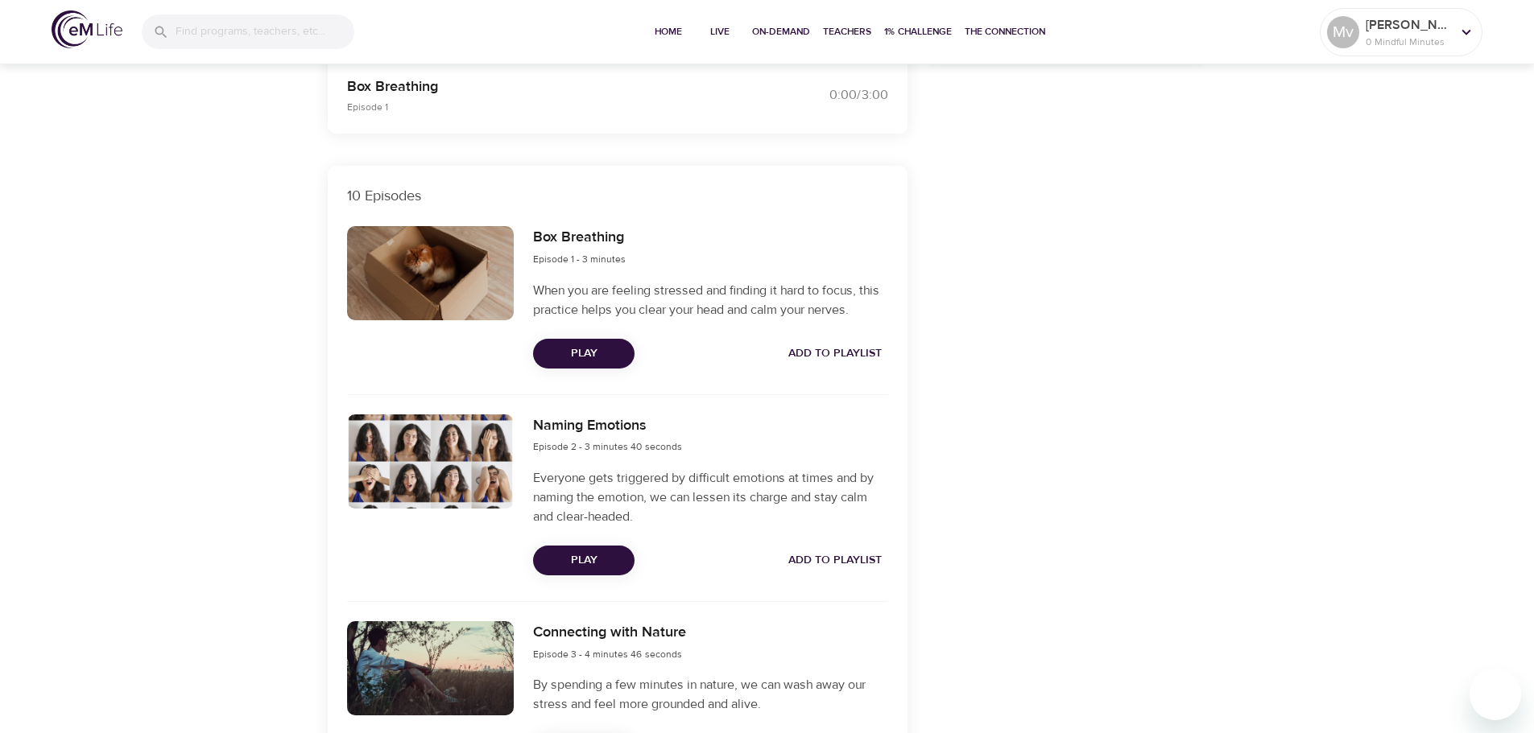
scroll to position [483, 0]
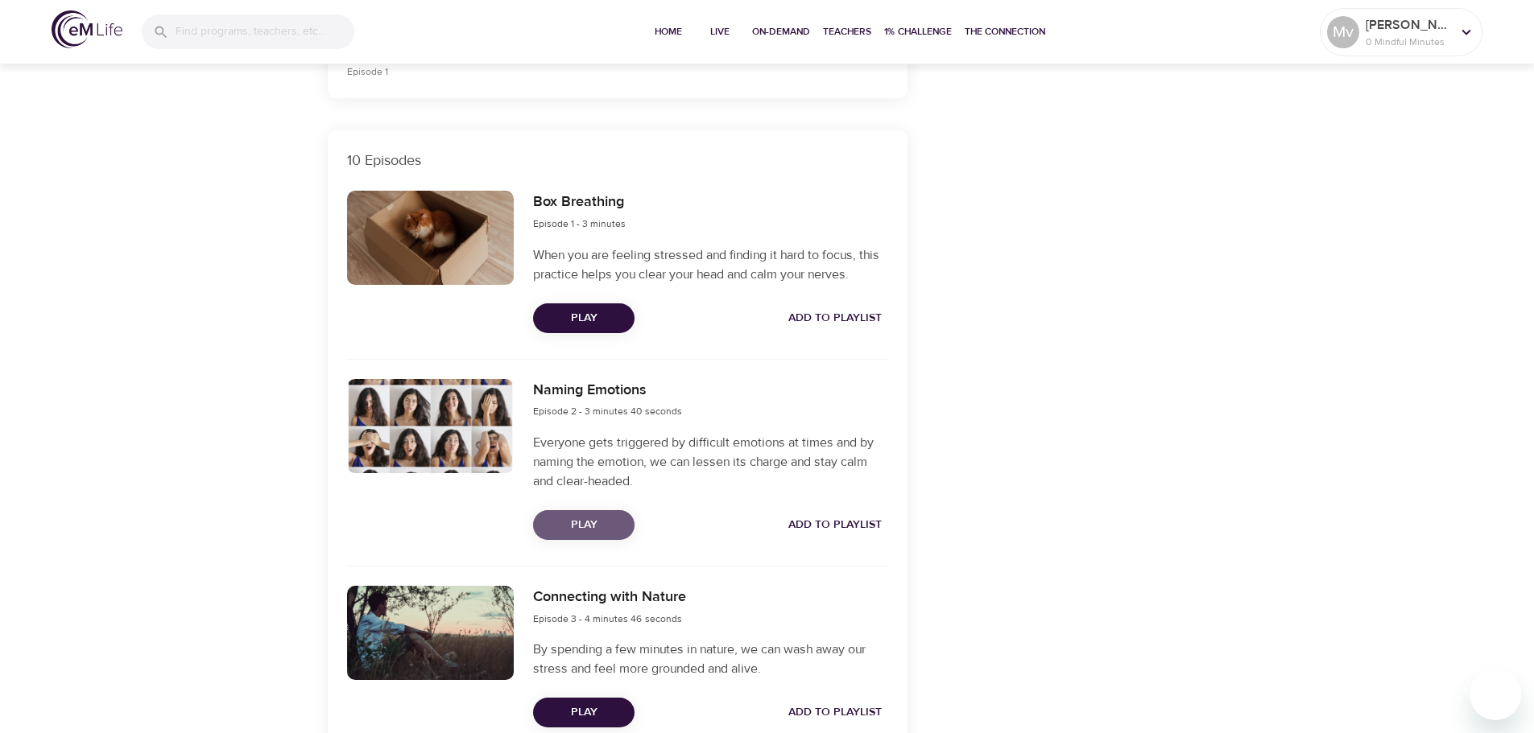
click at [588, 526] on span "Play" at bounding box center [584, 525] width 76 height 20
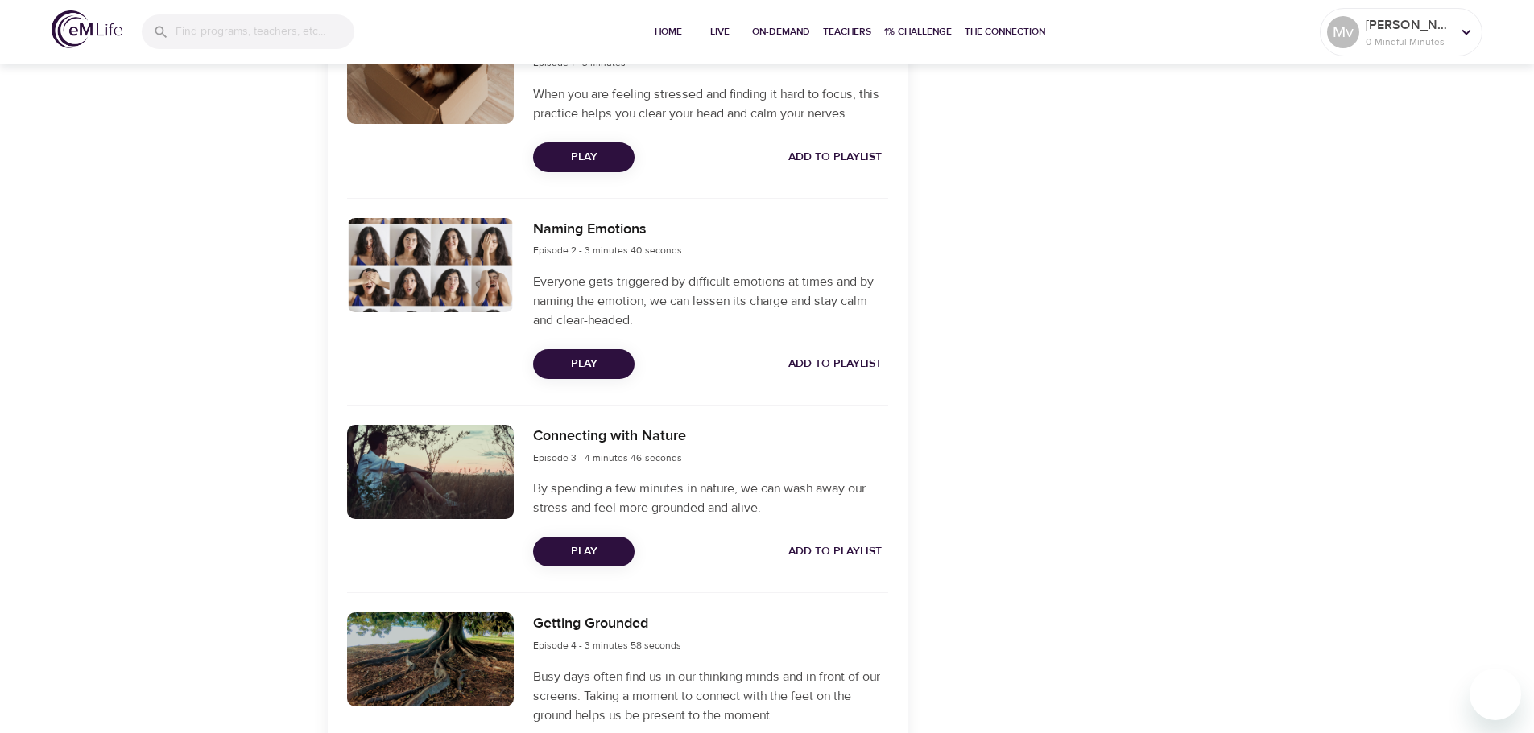
scroll to position [725, 0]
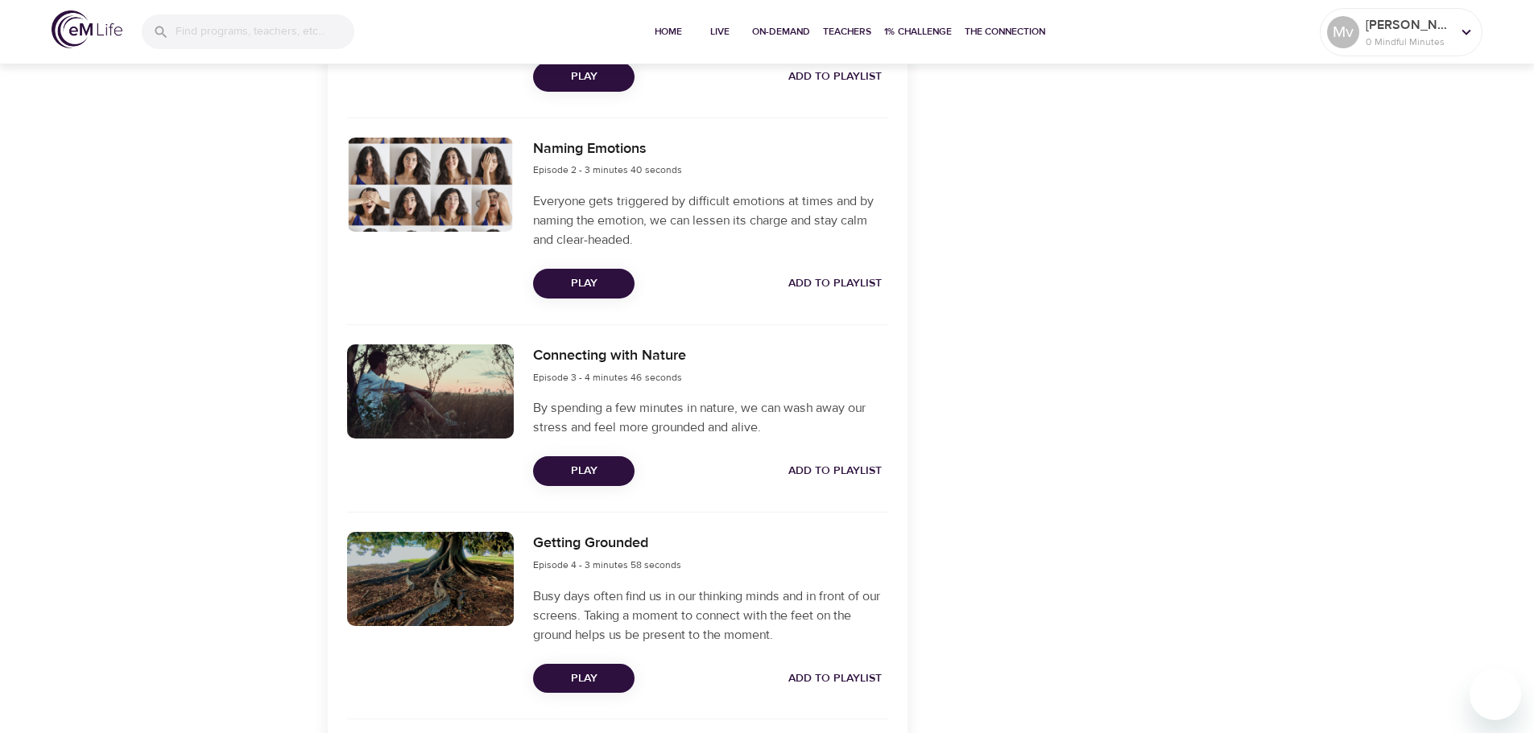
click at [1086, 636] on div "Categories Stress Quick Relief Focus Performance + Effectiveness Provided by" at bounding box center [1067, 709] width 300 height 2474
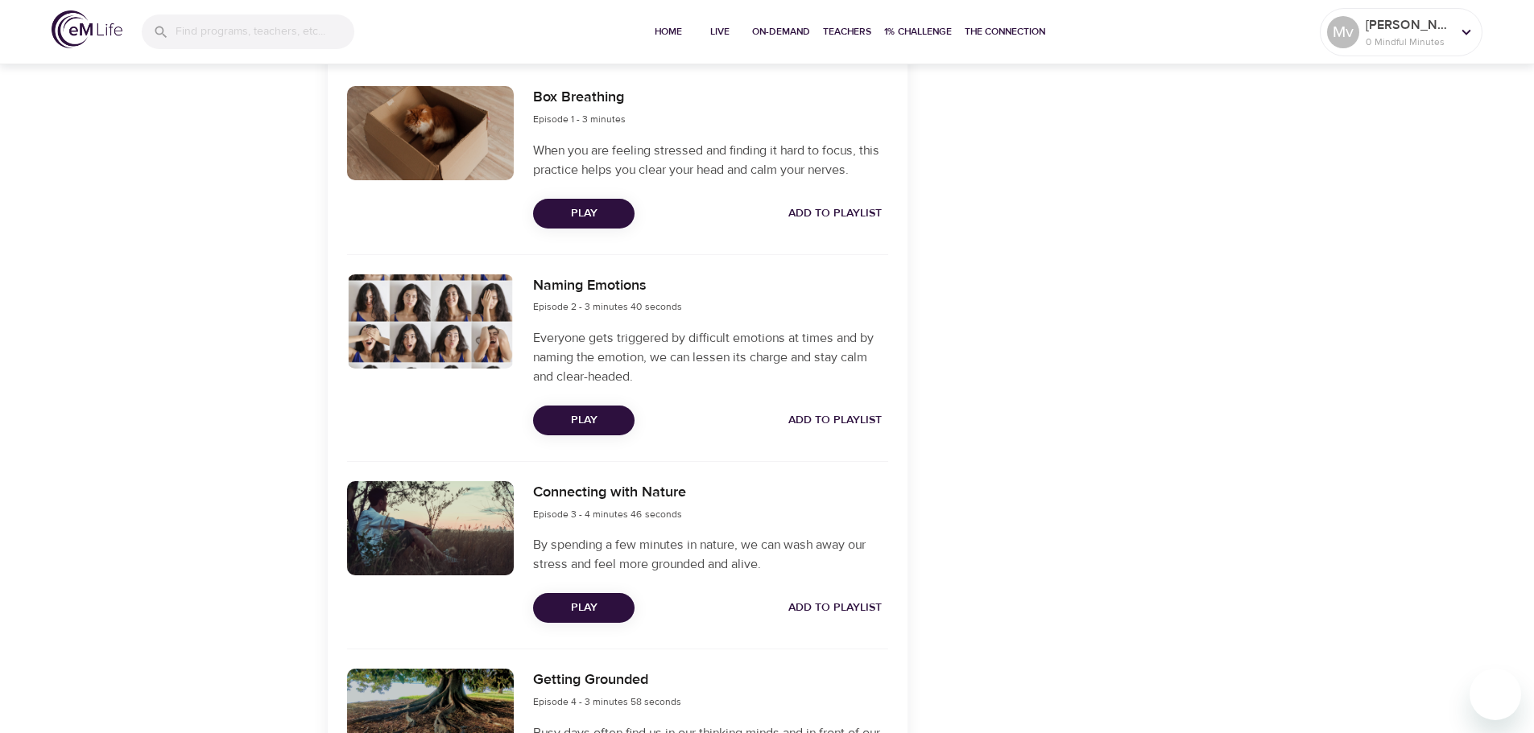
scroll to position [564, 0]
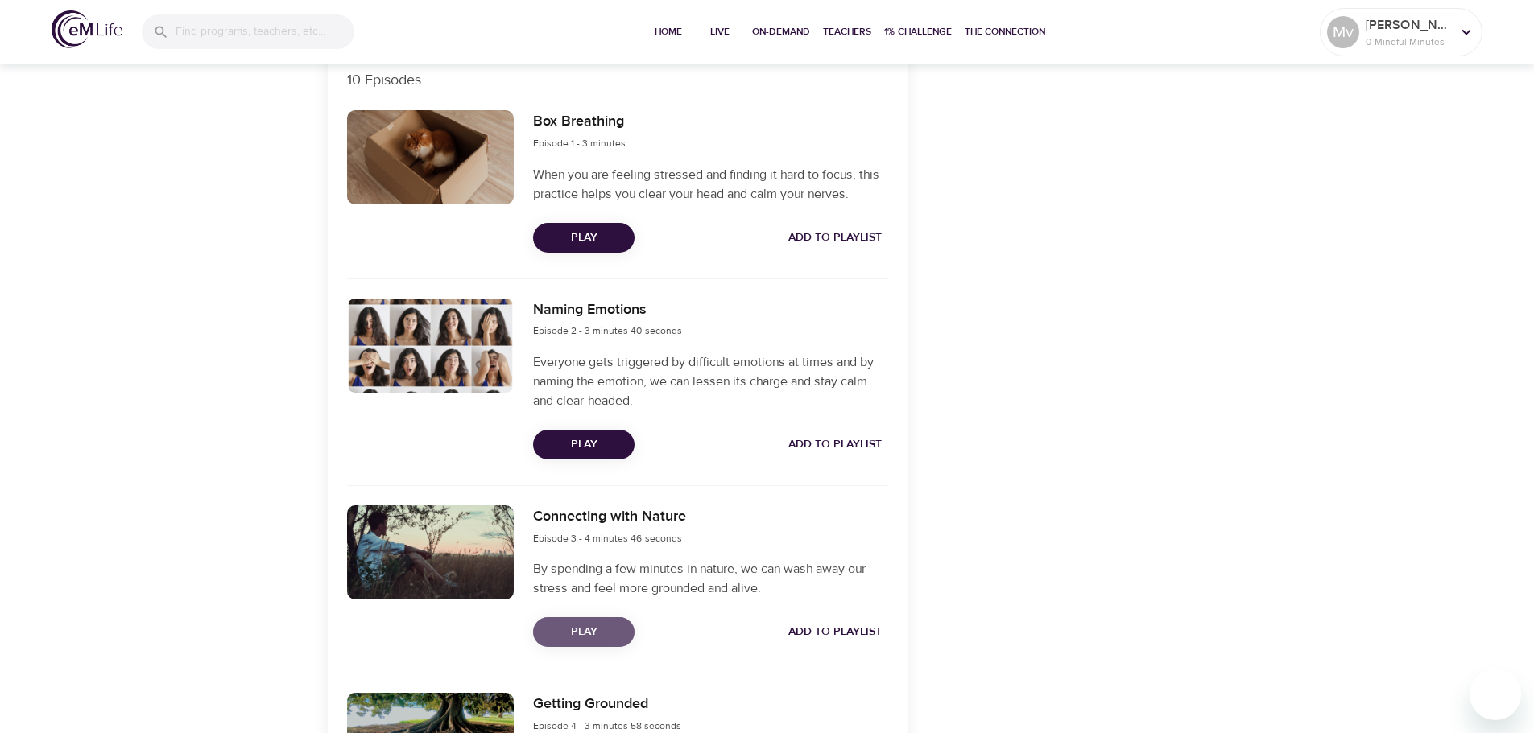
click at [576, 632] on span "Play" at bounding box center [584, 632] width 76 height 20
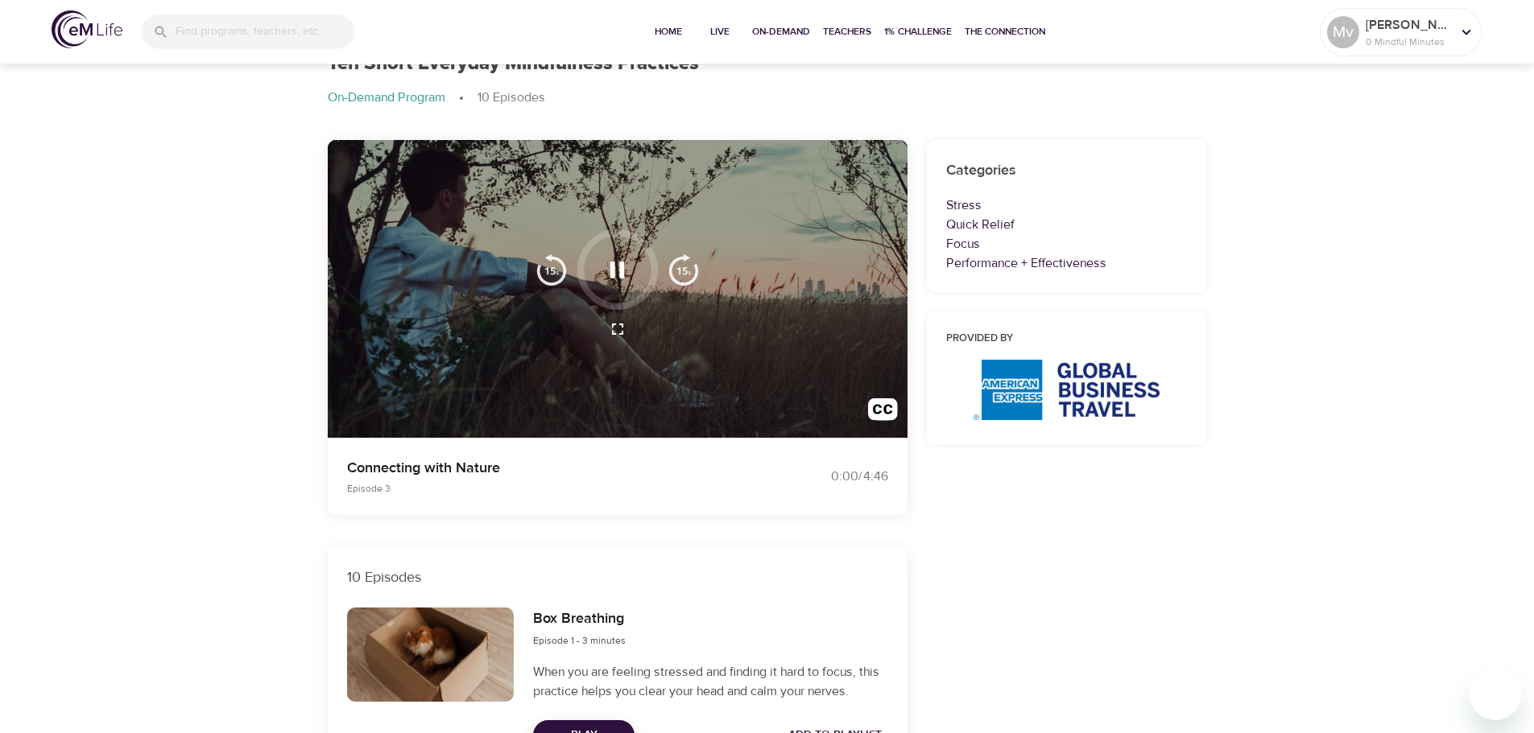
scroll to position [0, 0]
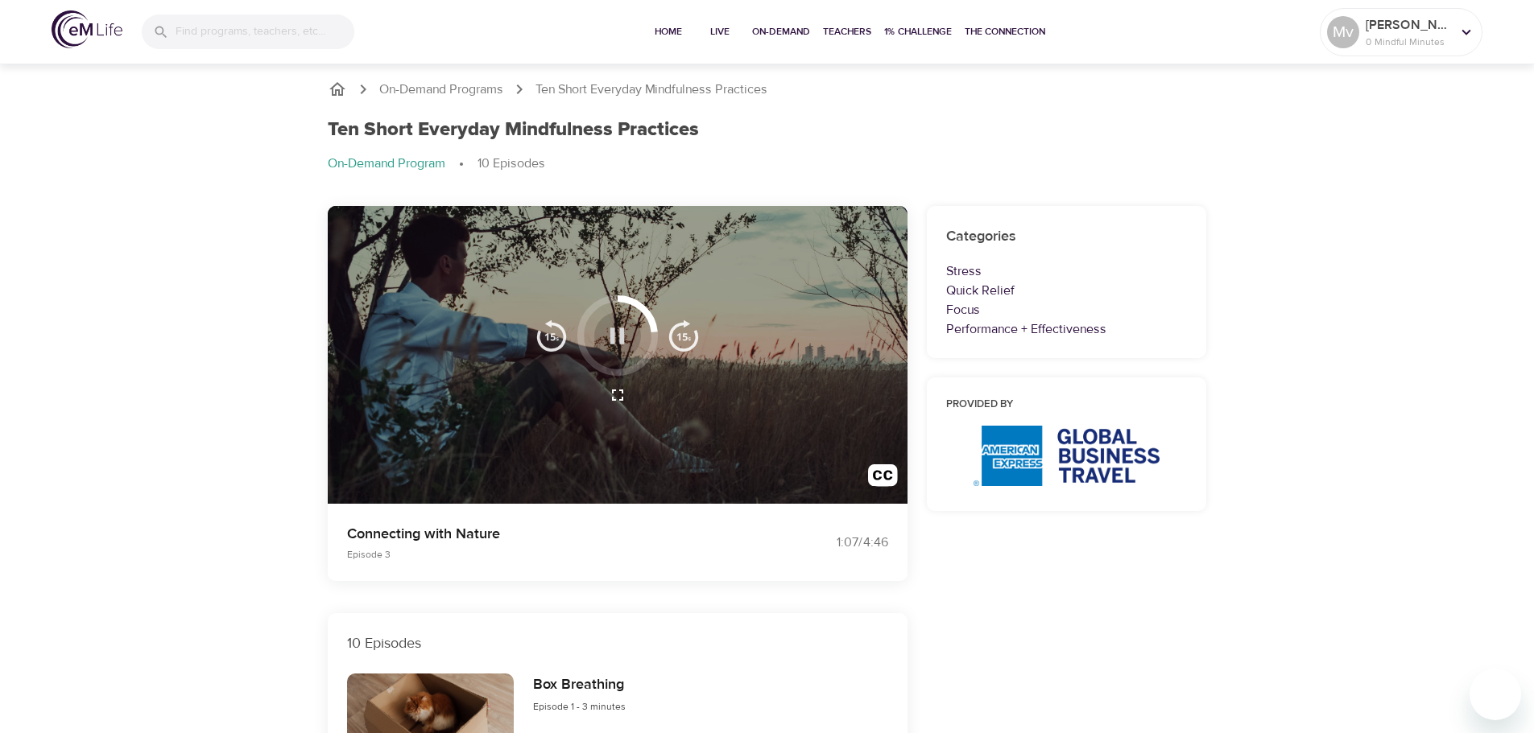
click at [617, 328] on icon "button" at bounding box center [617, 336] width 28 height 28
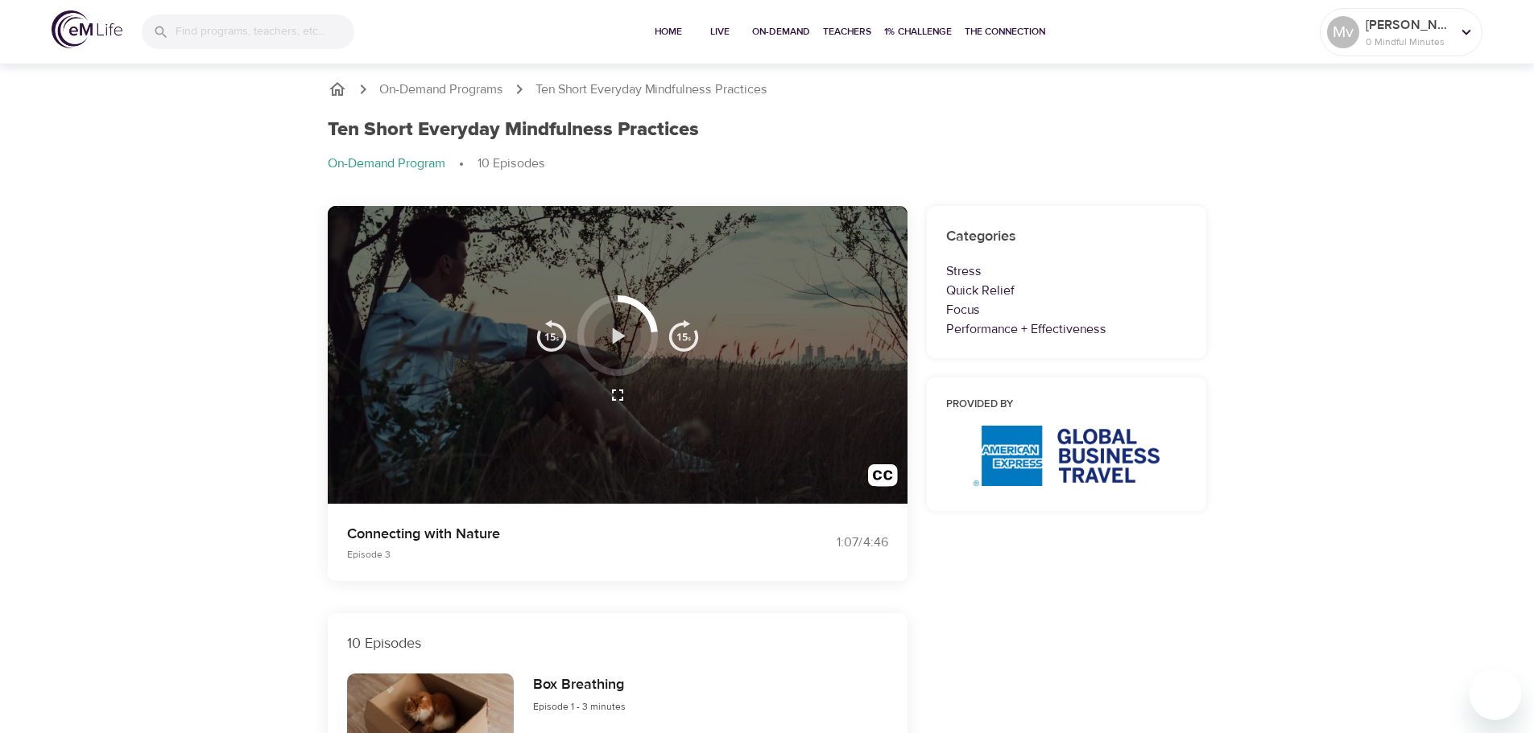
click at [611, 333] on icon "button" at bounding box center [617, 336] width 28 height 28
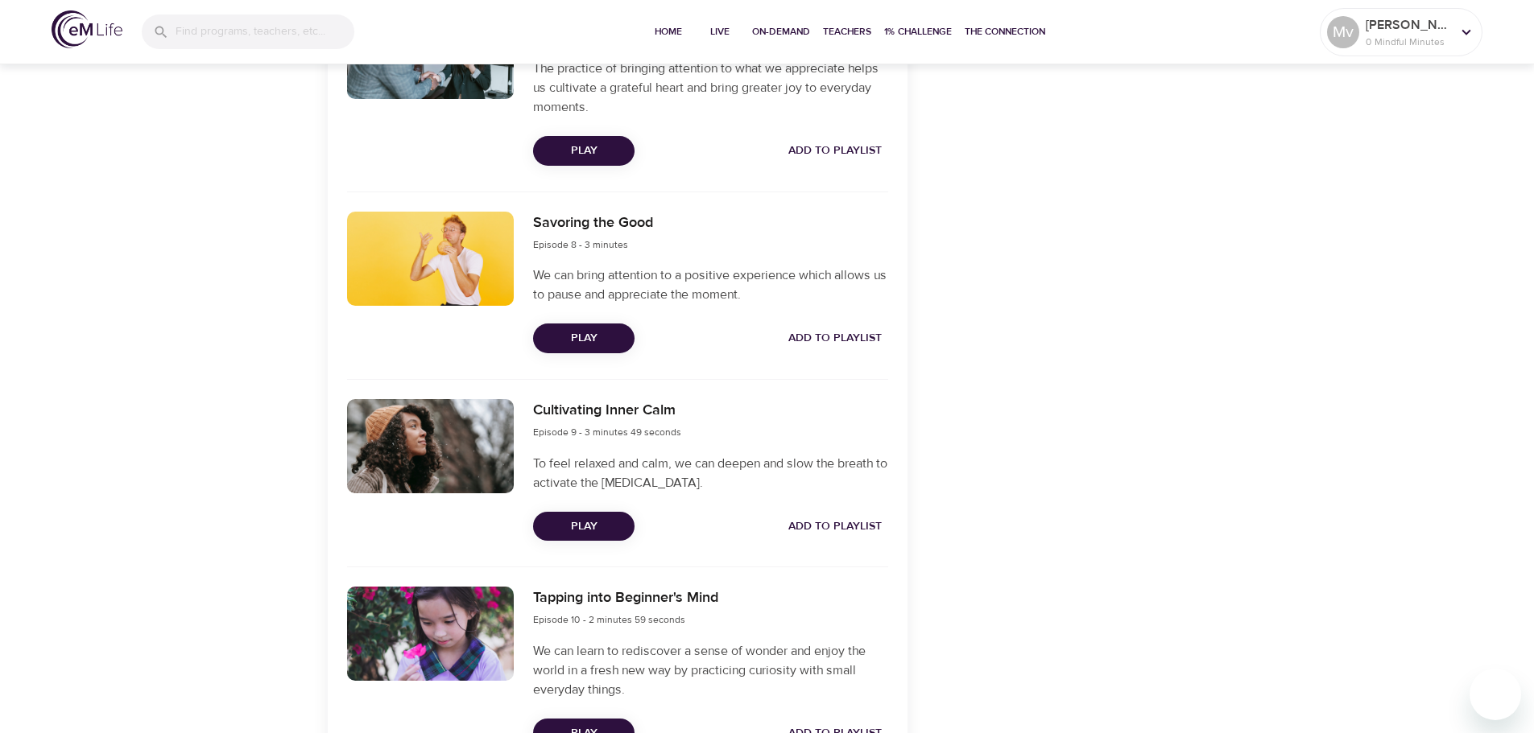
scroll to position [2007, 0]
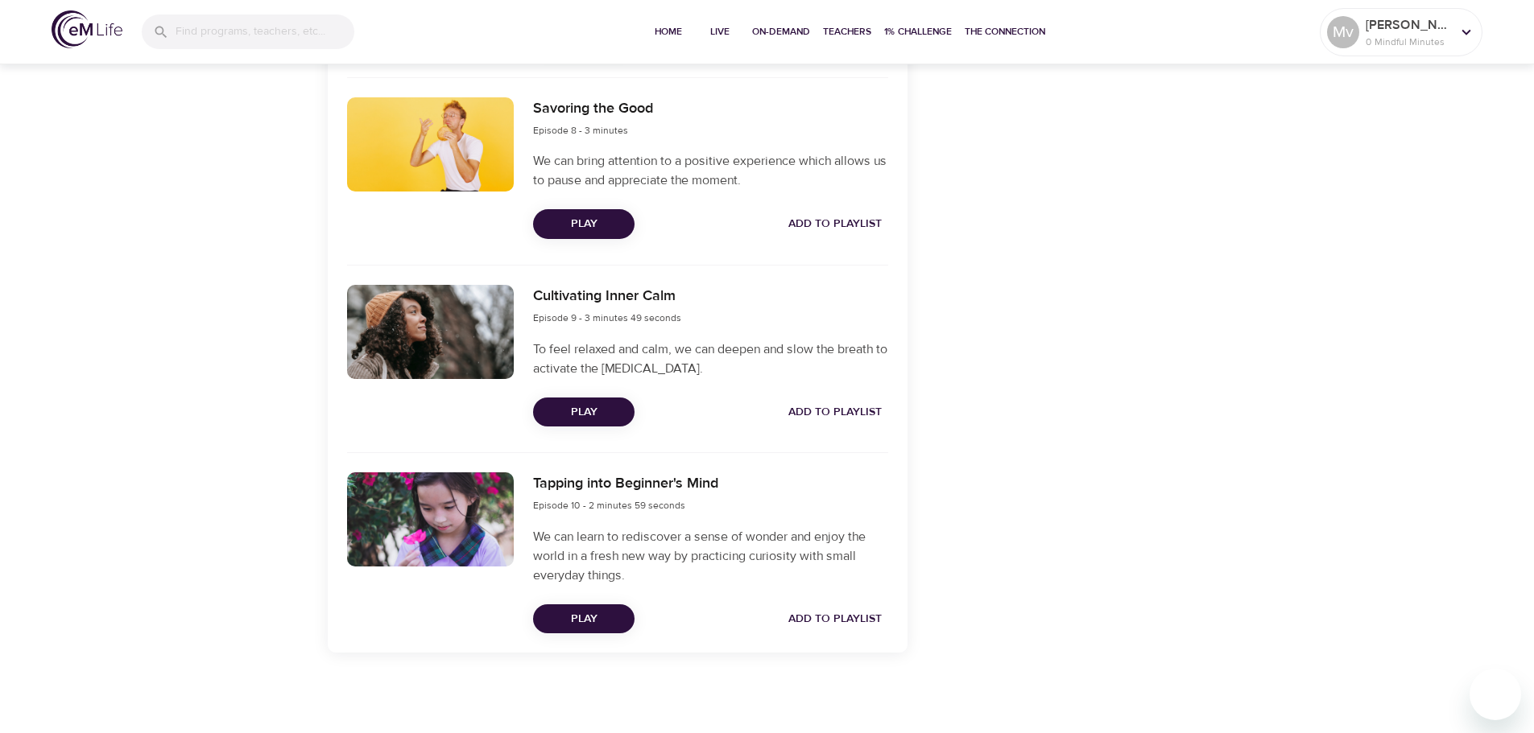
click at [581, 617] on span "Play" at bounding box center [584, 619] width 76 height 20
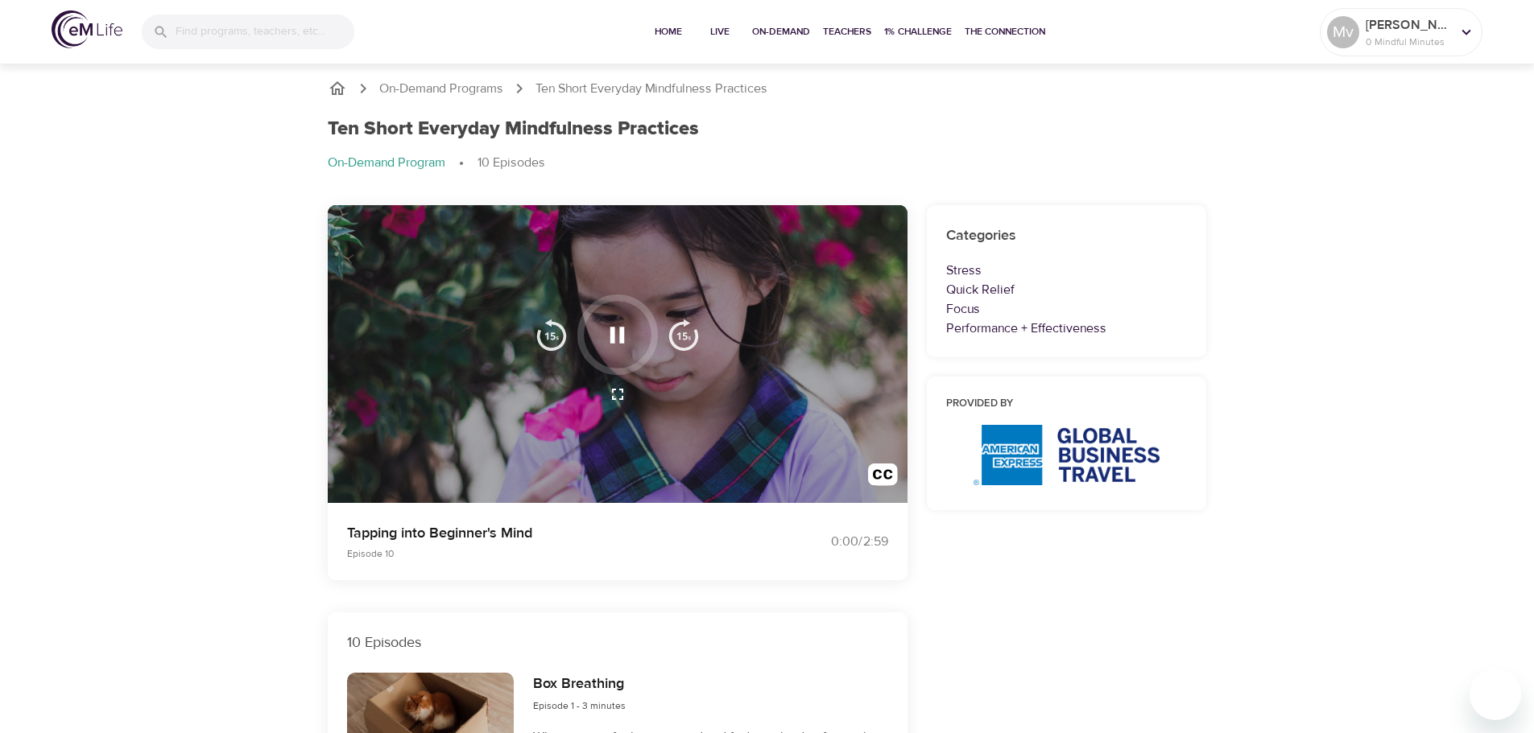
scroll to position [0, 0]
click at [615, 338] on icon "button" at bounding box center [617, 336] width 28 height 28
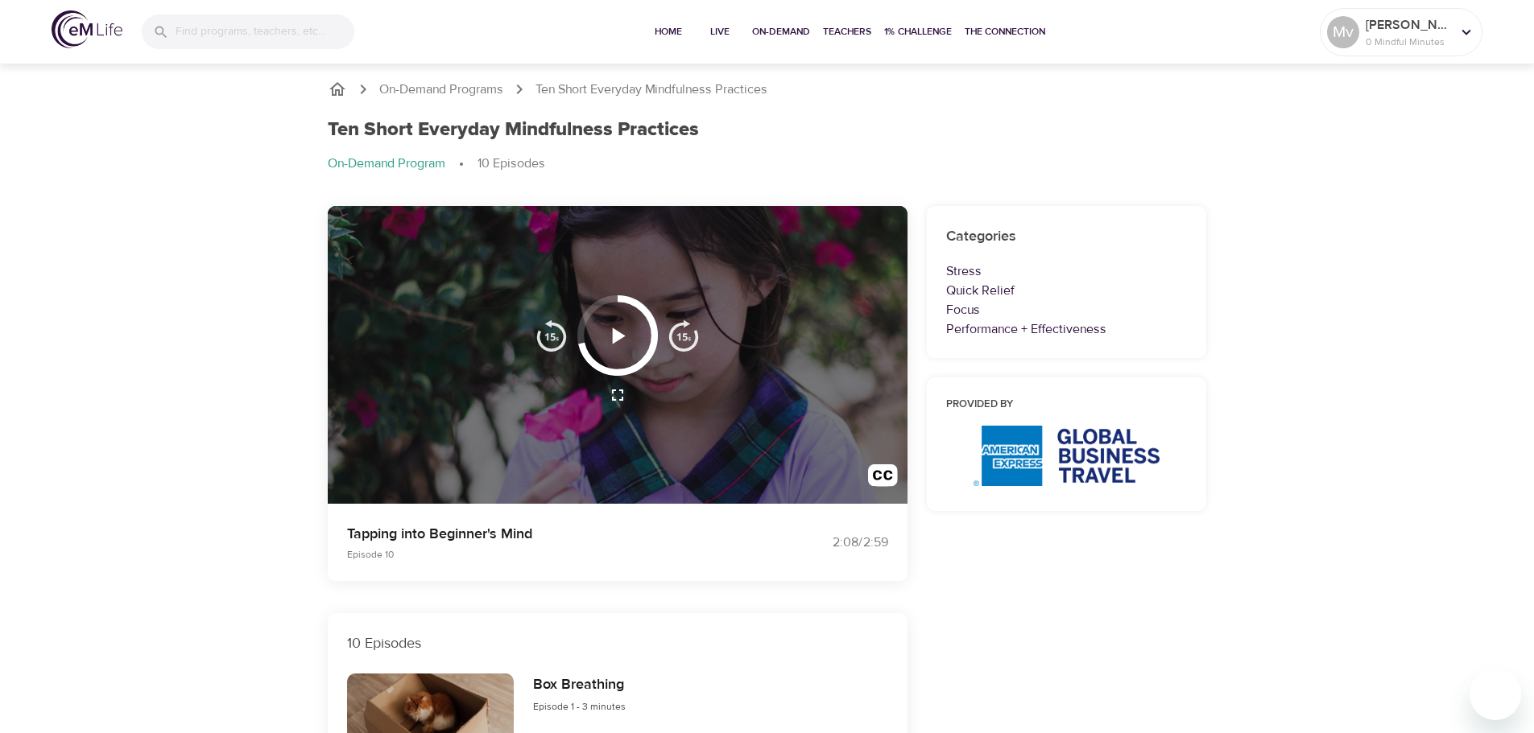
click at [612, 332] on icon "button" at bounding box center [617, 336] width 28 height 28
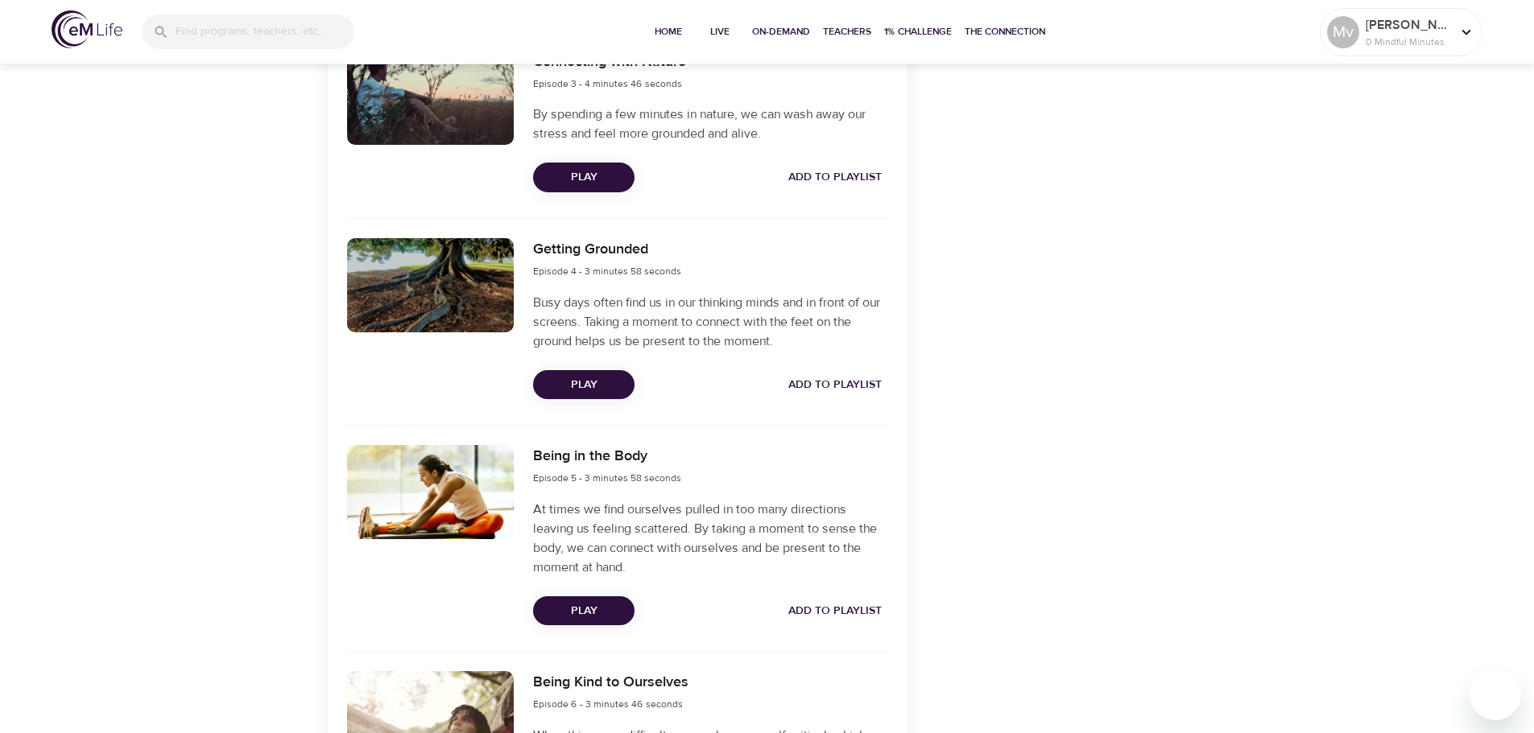
scroll to position [1047, 0]
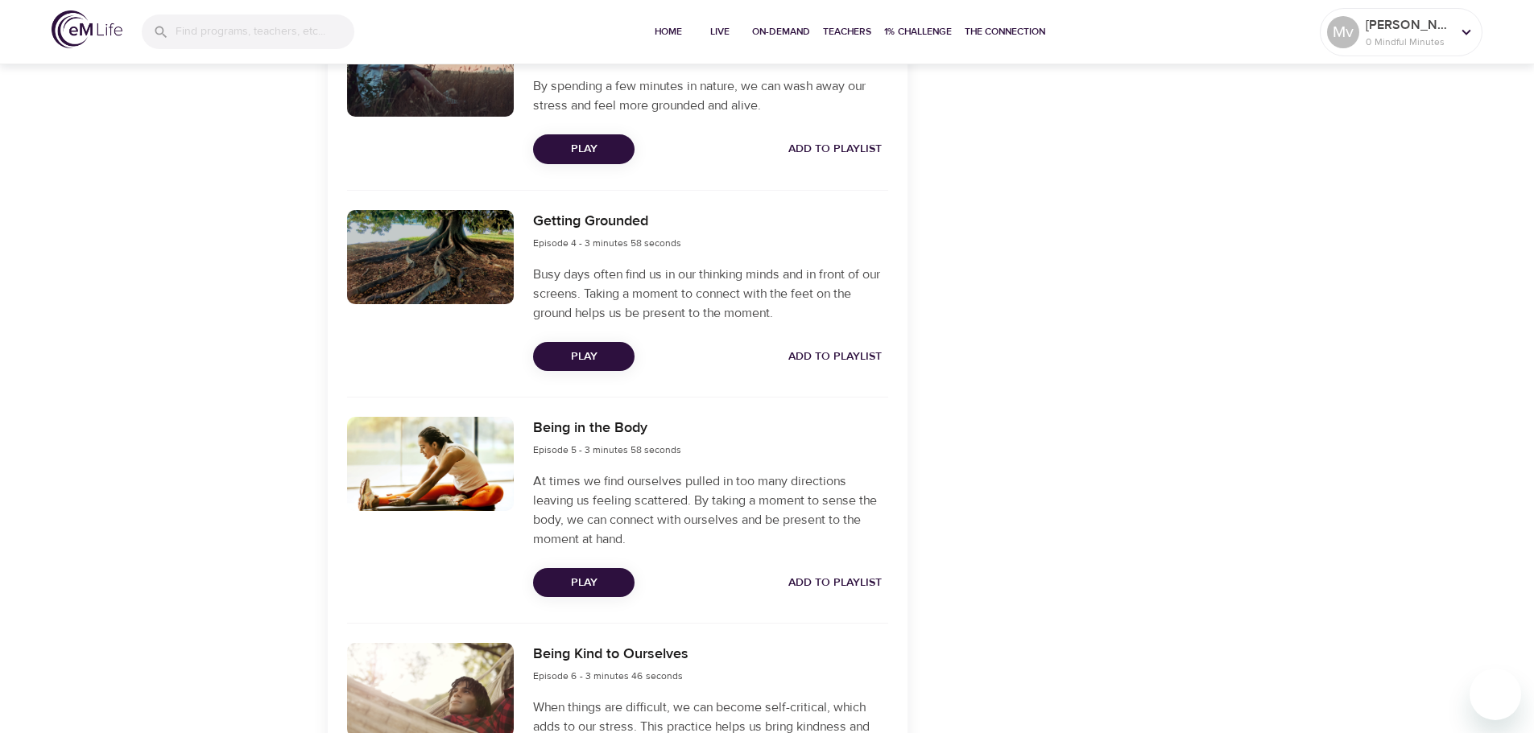
click at [576, 581] on span "Play" at bounding box center [584, 583] width 76 height 20
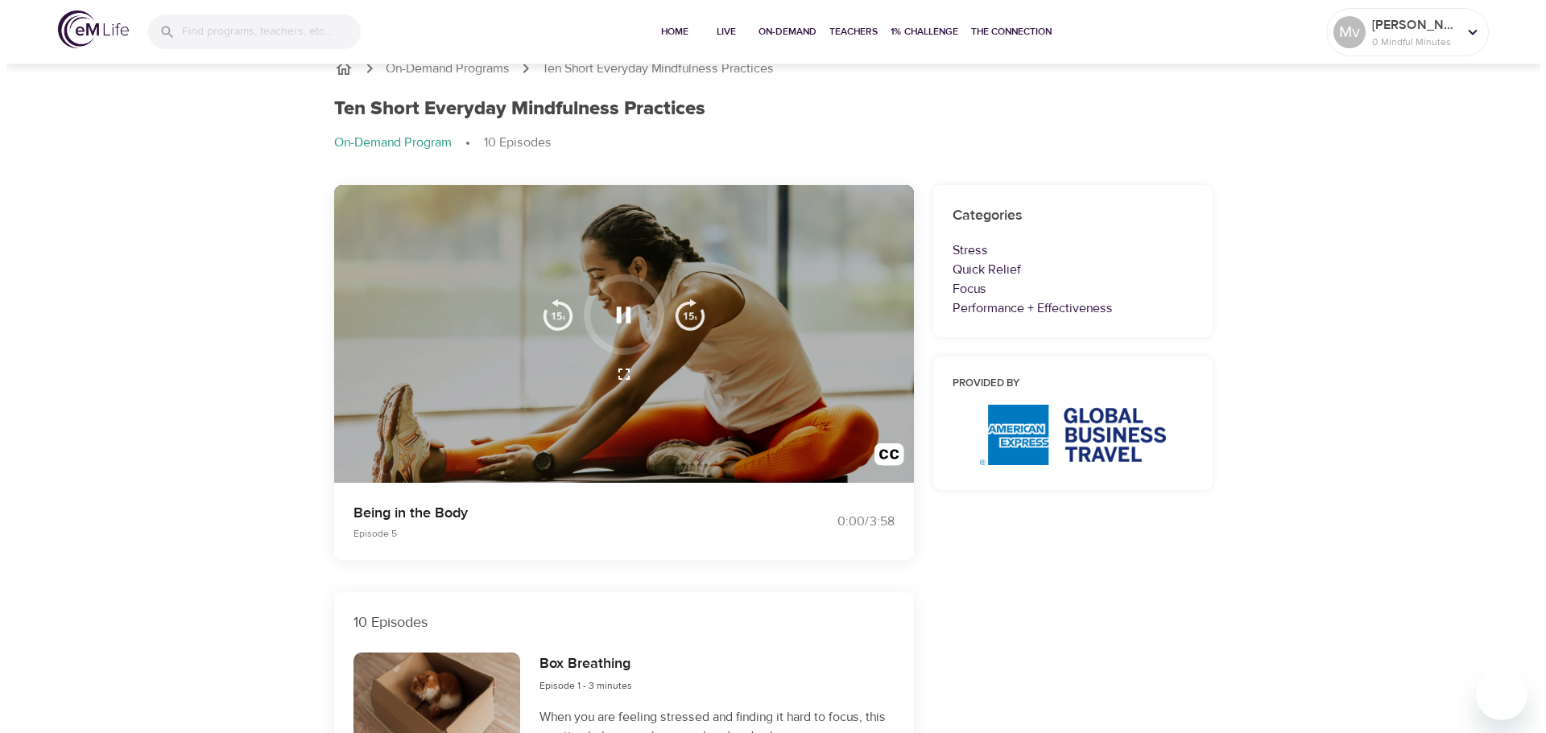
scroll to position [0, 0]
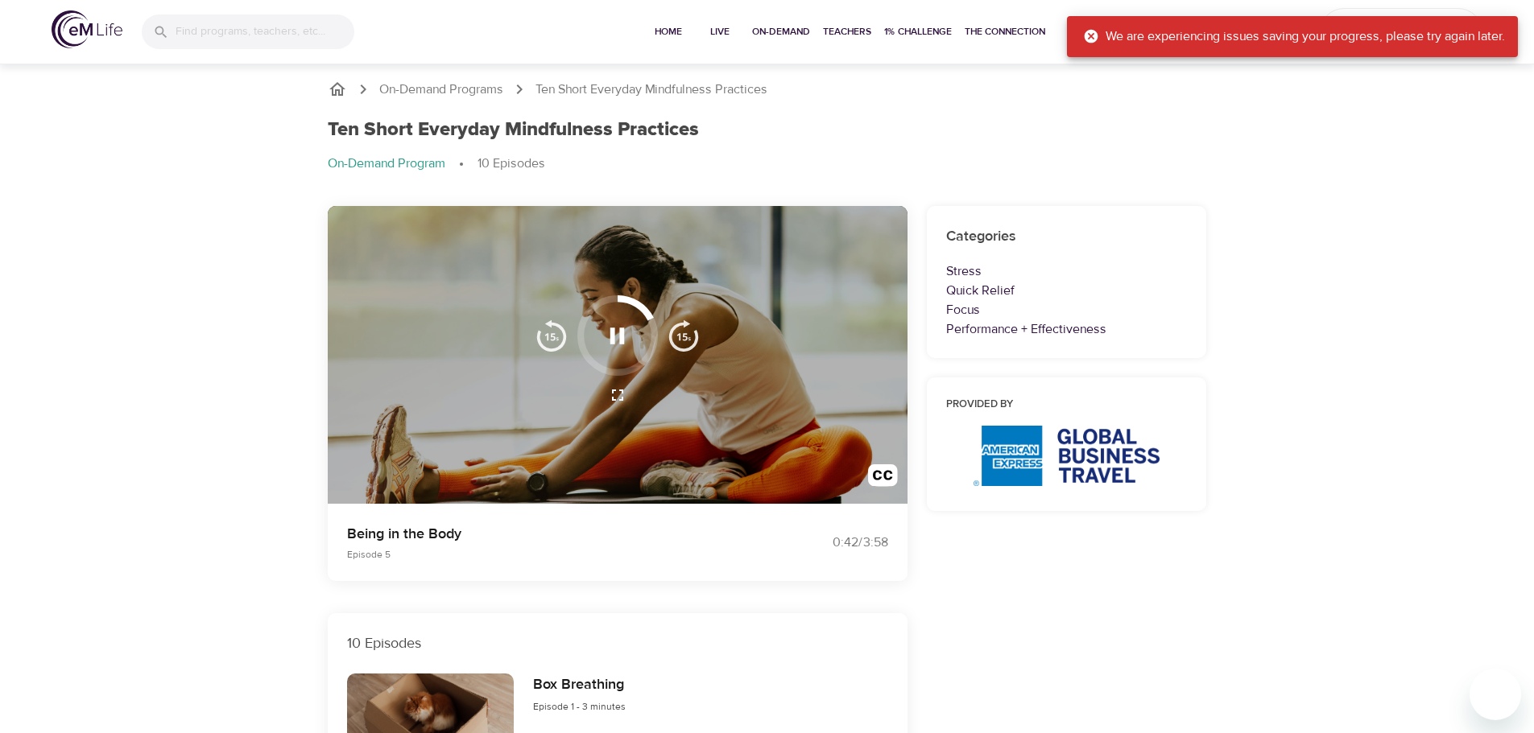
click at [1085, 35] on icon at bounding box center [1092, 37] width 14 height 14
click at [618, 325] on icon "button" at bounding box center [617, 336] width 28 height 28
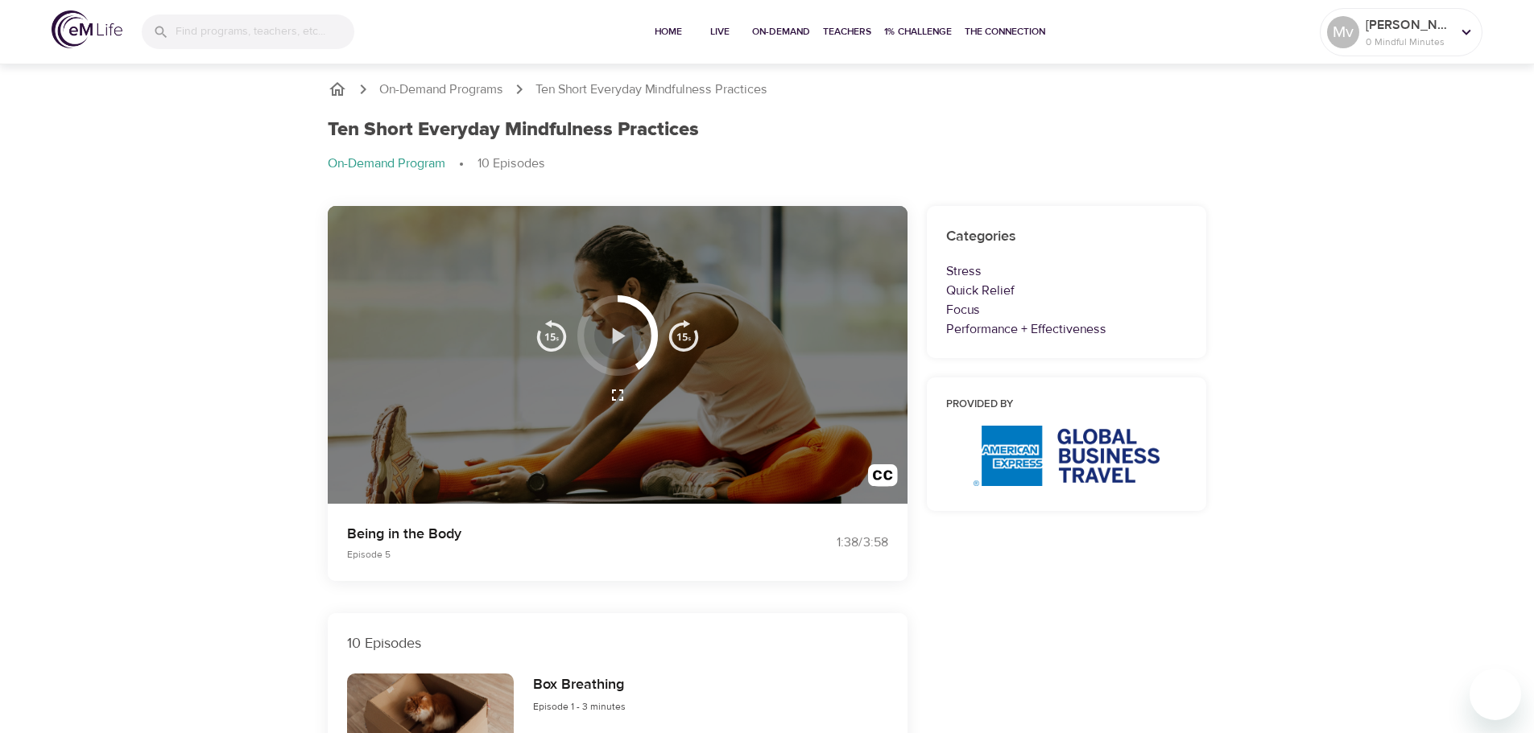
click at [609, 336] on icon "button" at bounding box center [617, 336] width 28 height 28
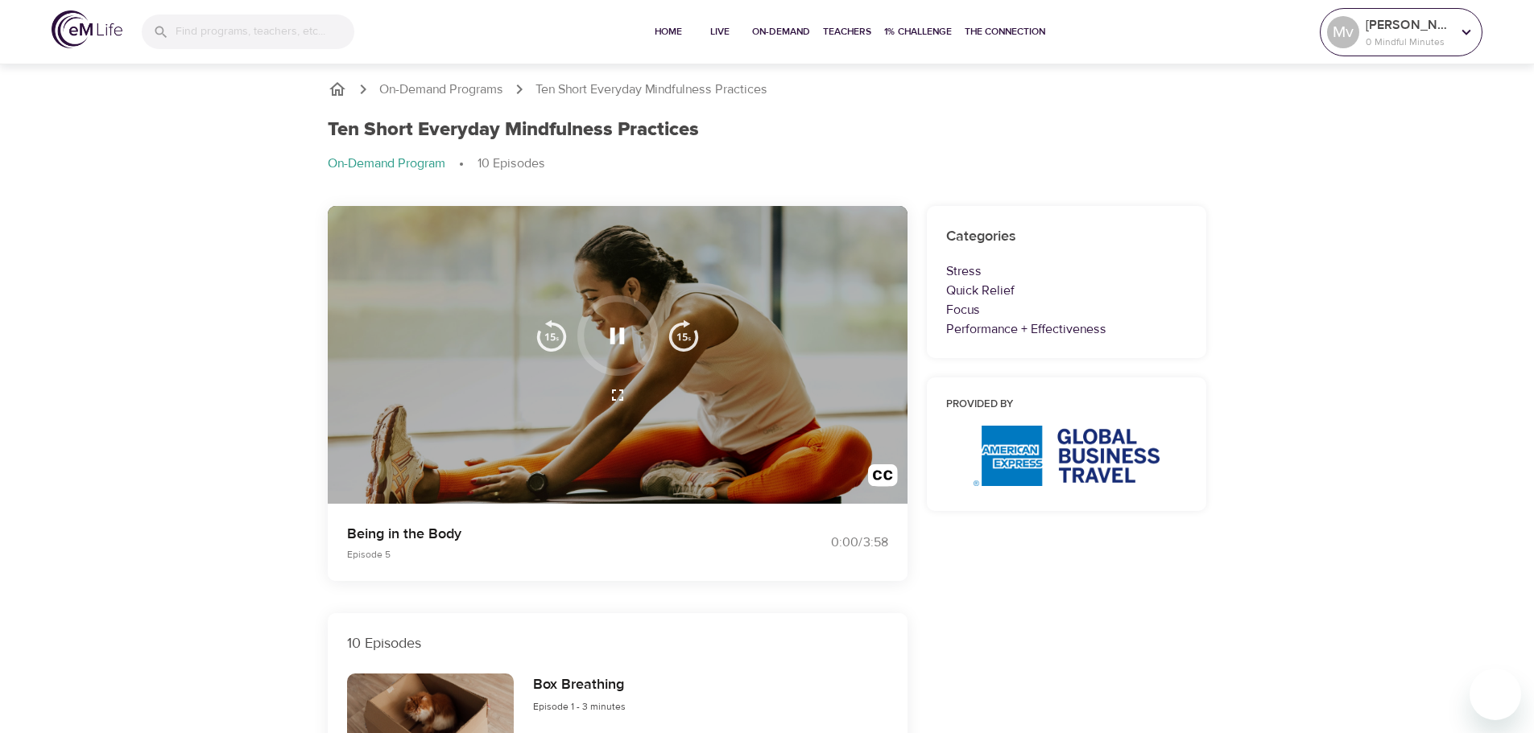
click at [1448, 34] on p "[PERSON_NAME]" at bounding box center [1408, 24] width 85 height 19
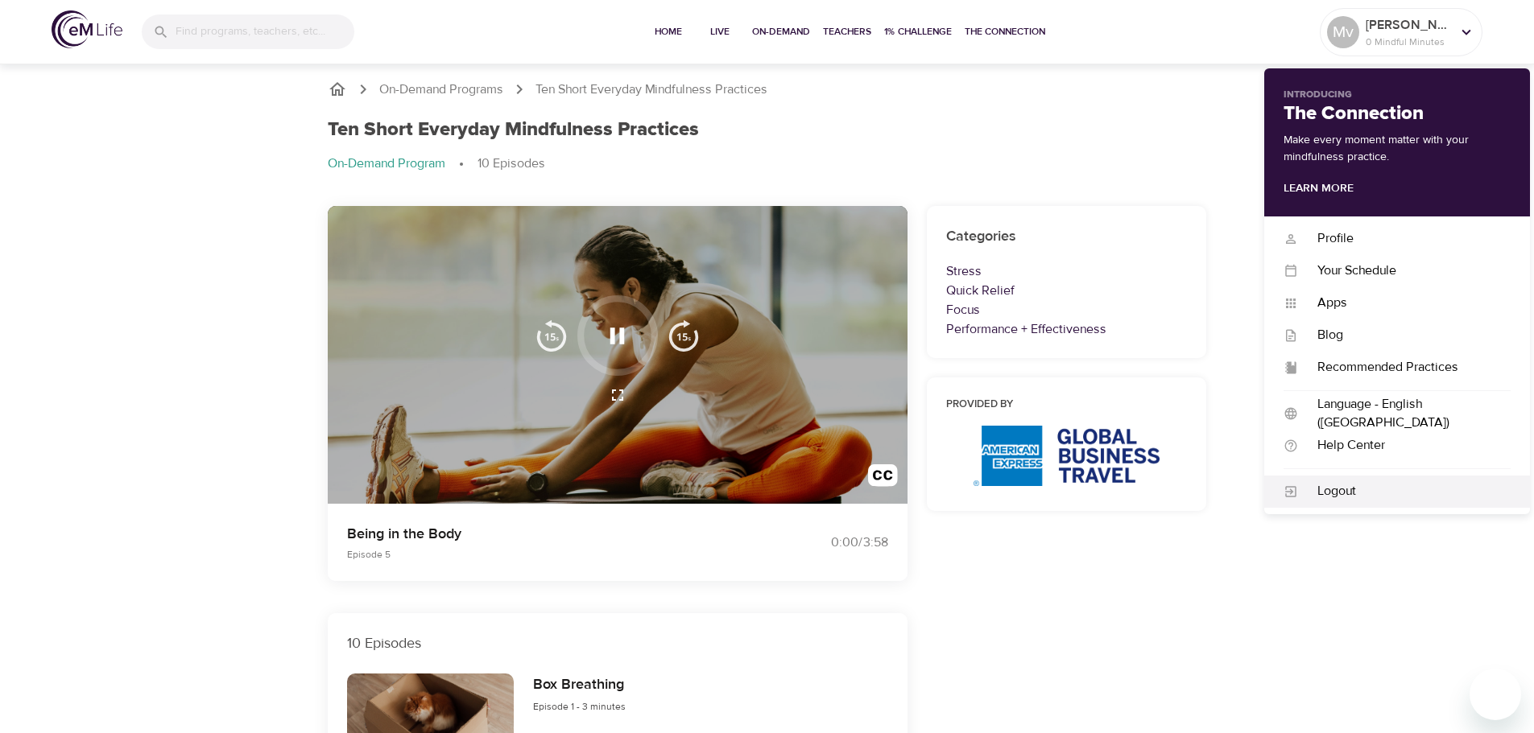
click at [1339, 490] on div "Logout" at bounding box center [1404, 491] width 213 height 19
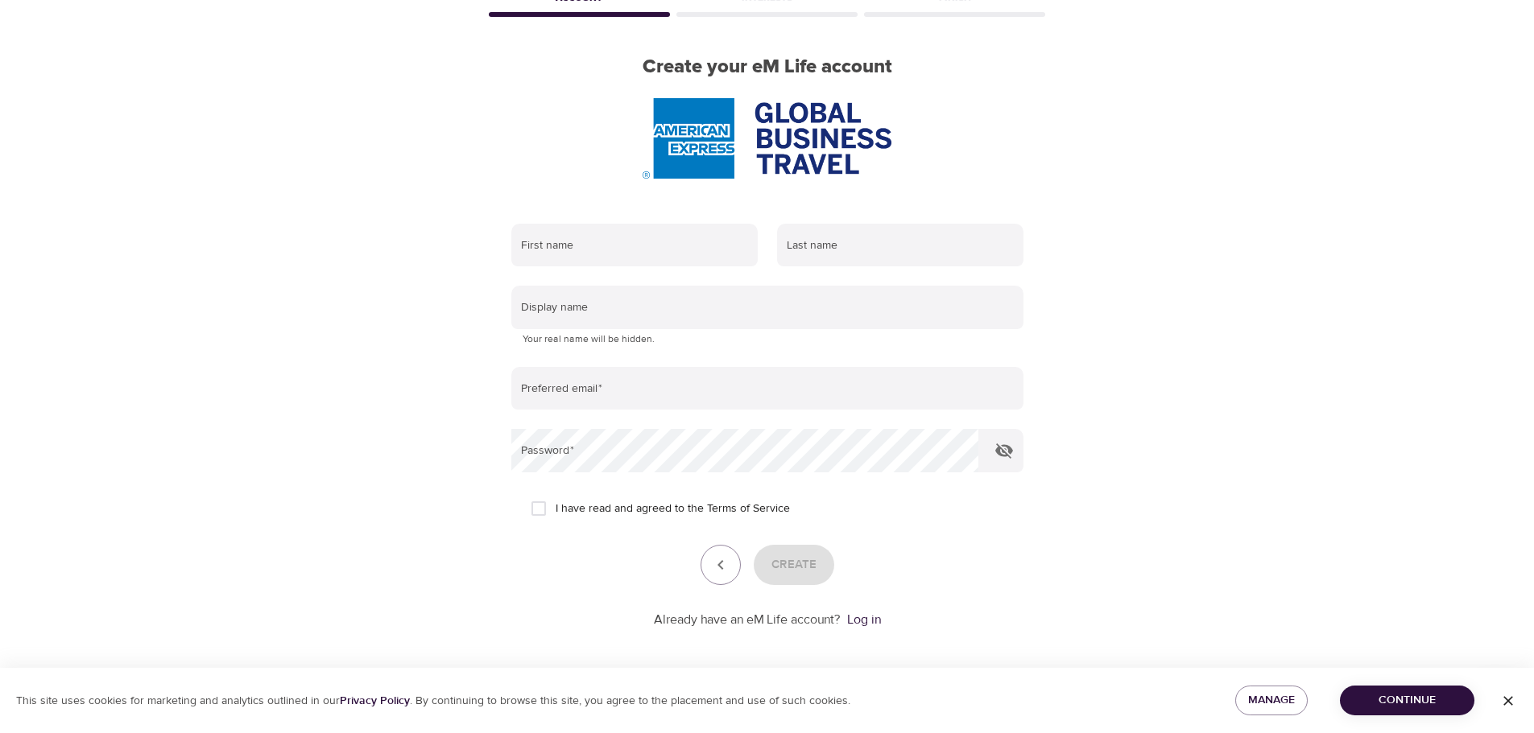
scroll to position [102, 0]
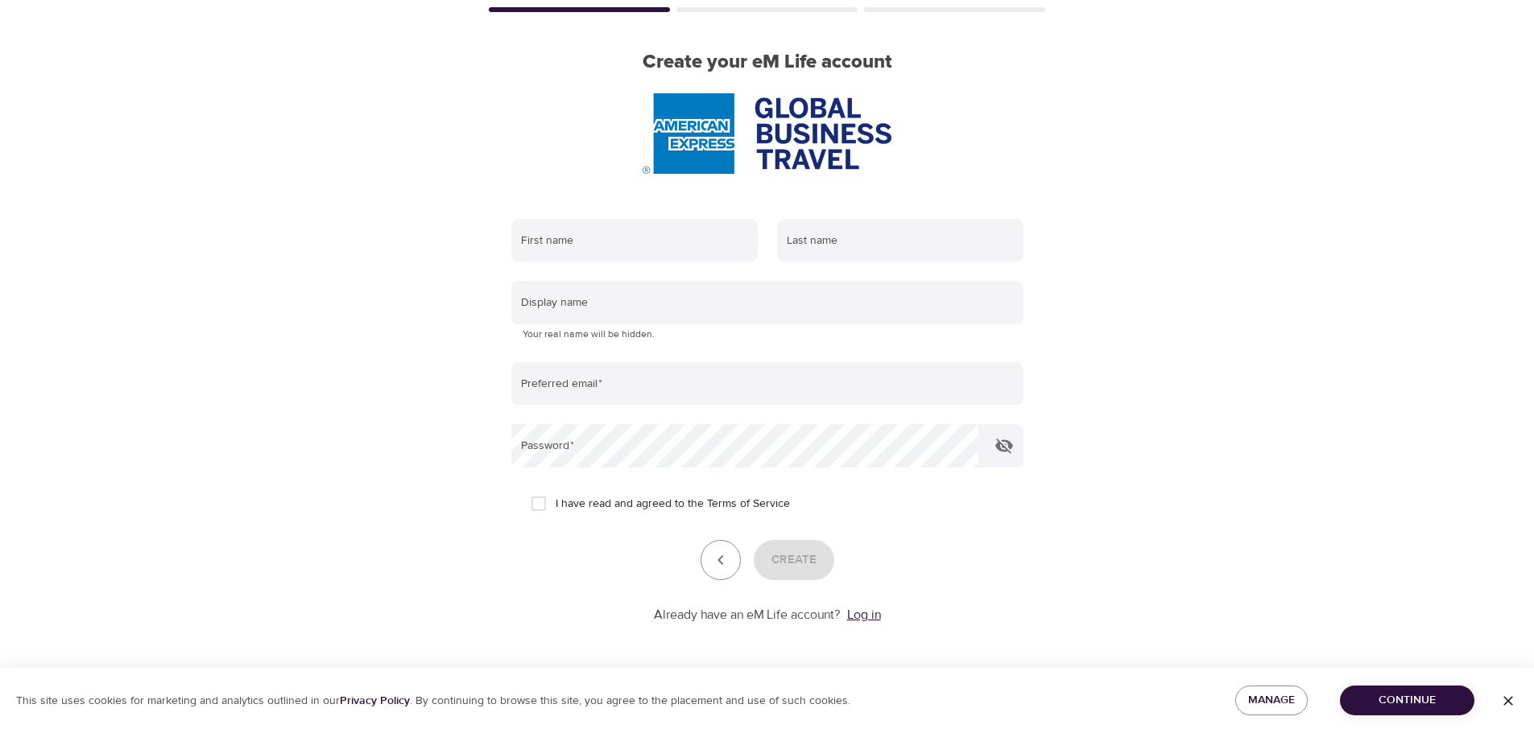
click at [866, 613] on link "Log in" at bounding box center [864, 615] width 34 height 16
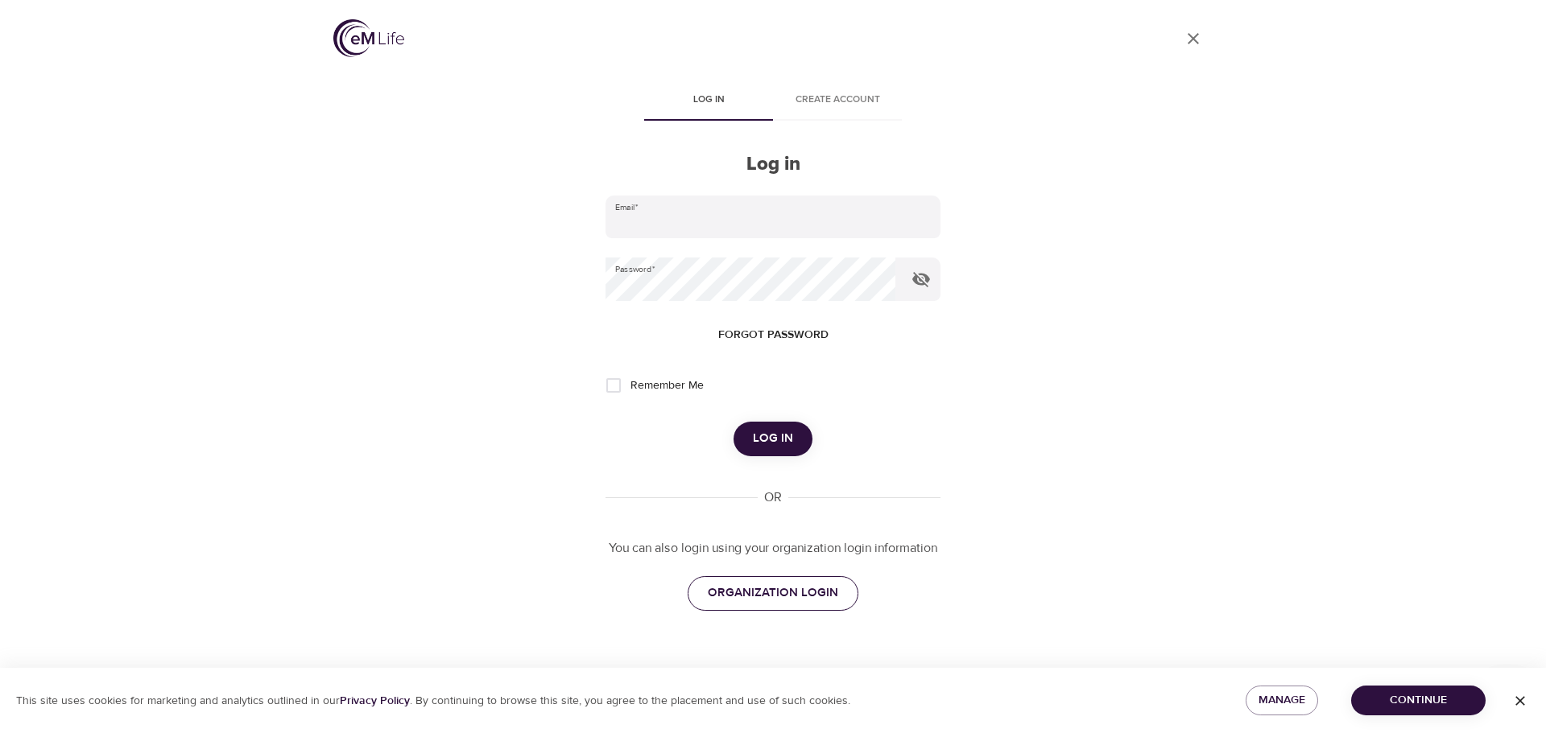
type input "[EMAIL_ADDRESS][PERSON_NAME][DOMAIN_NAME]"
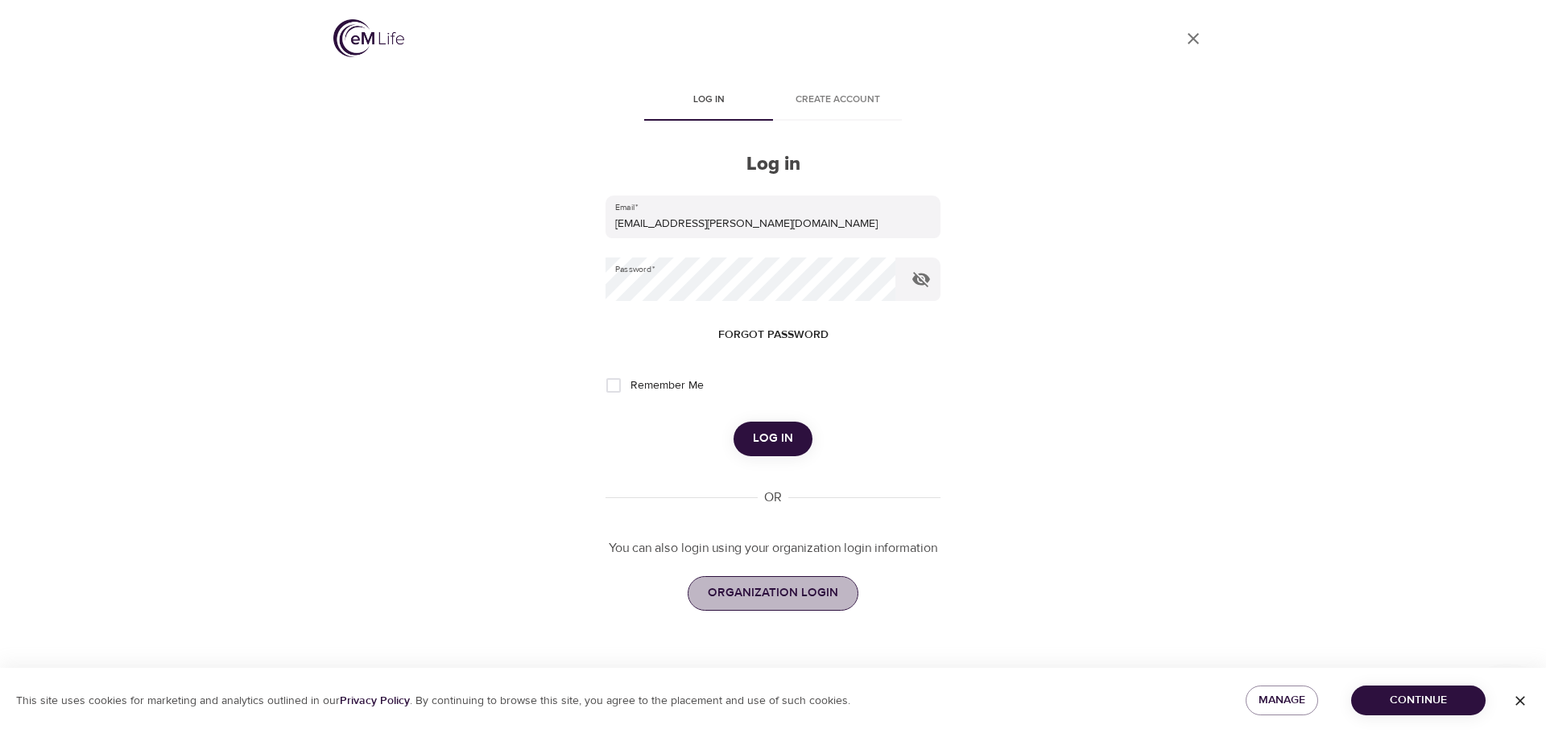
click at [775, 597] on span "ORGANIZATION LOGIN" at bounding box center [773, 593] width 130 height 21
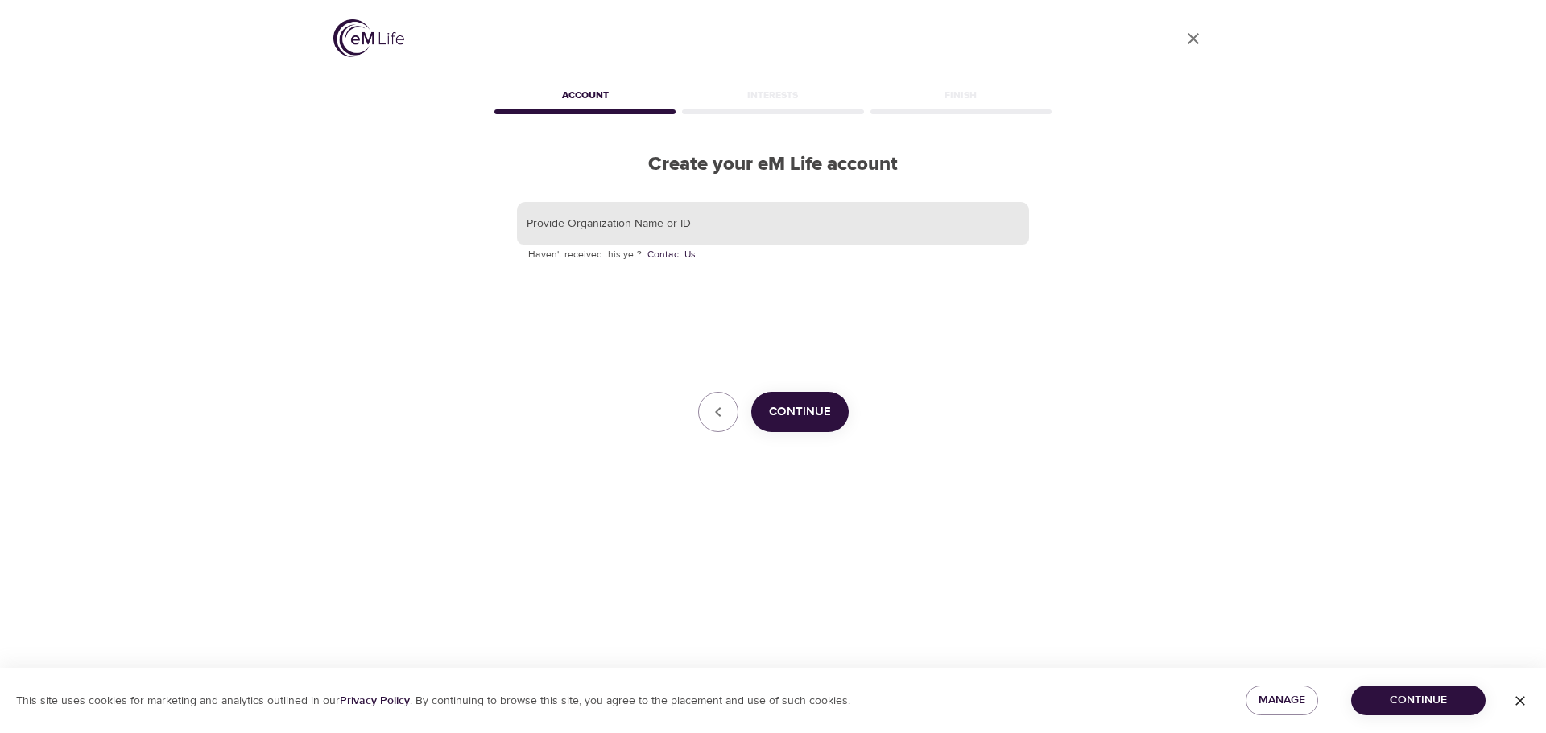
click at [543, 223] on input "text" at bounding box center [773, 223] width 512 height 43
type input "GBT"
click at [808, 412] on span "Continue" at bounding box center [800, 412] width 62 height 21
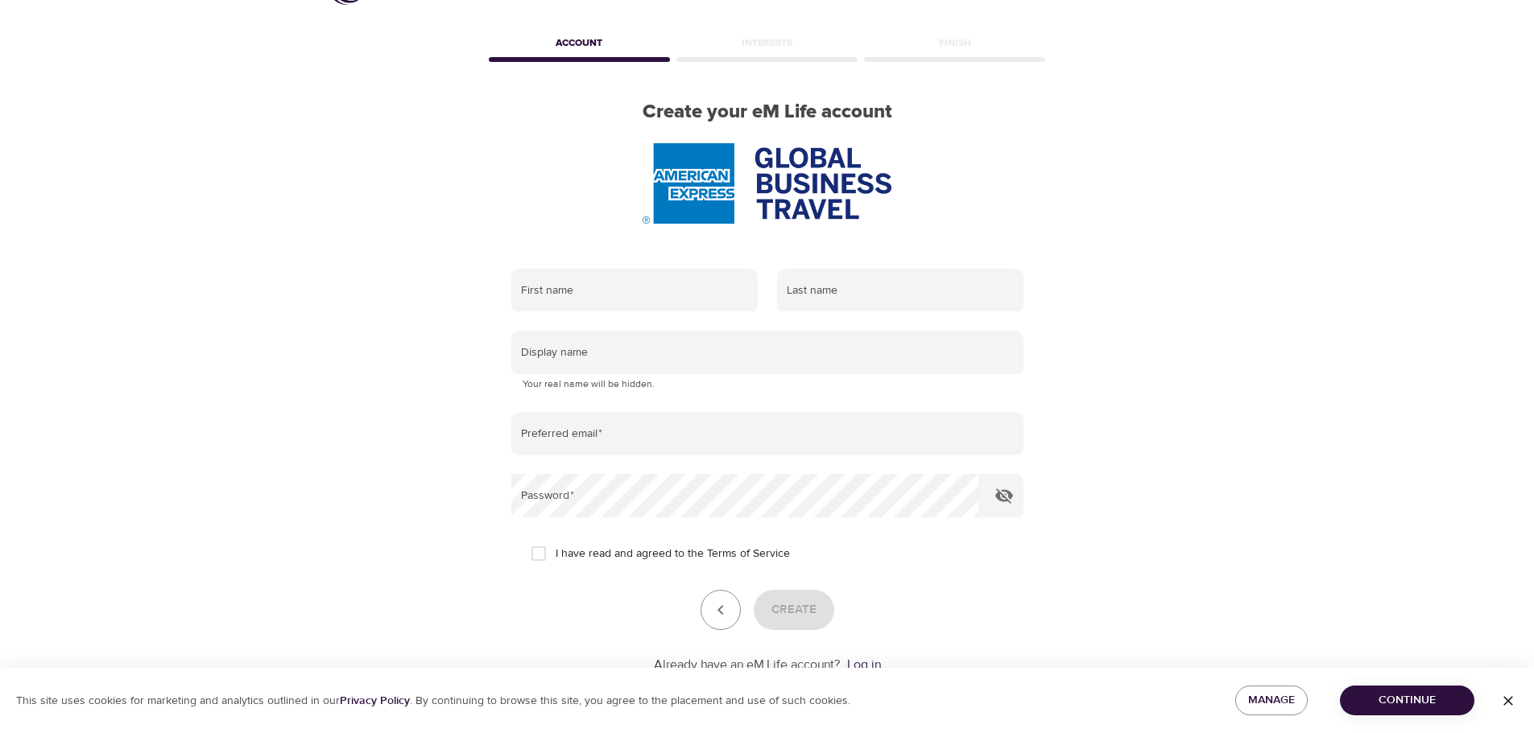
scroll to position [81, 0]
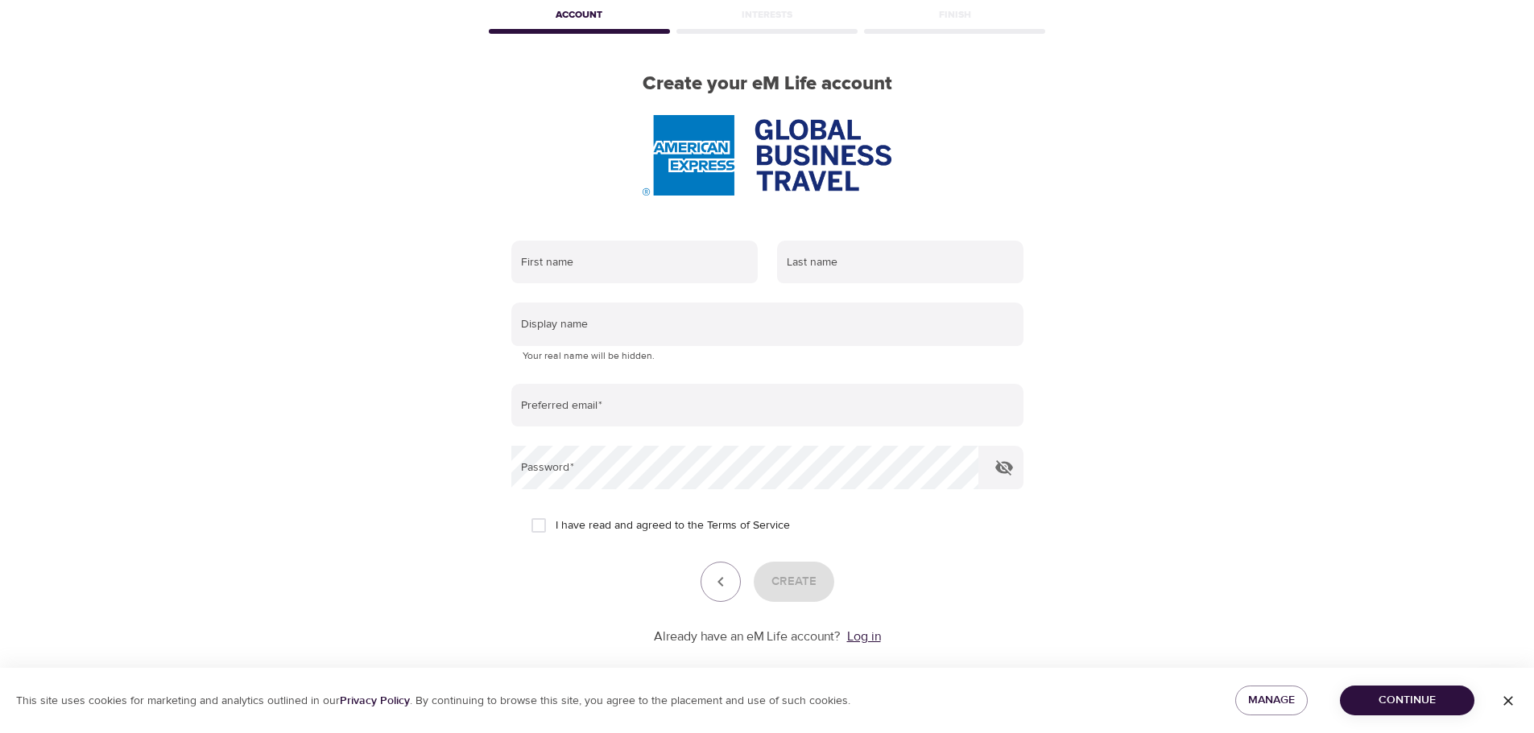
click at [859, 642] on link "Log in" at bounding box center [864, 637] width 34 height 16
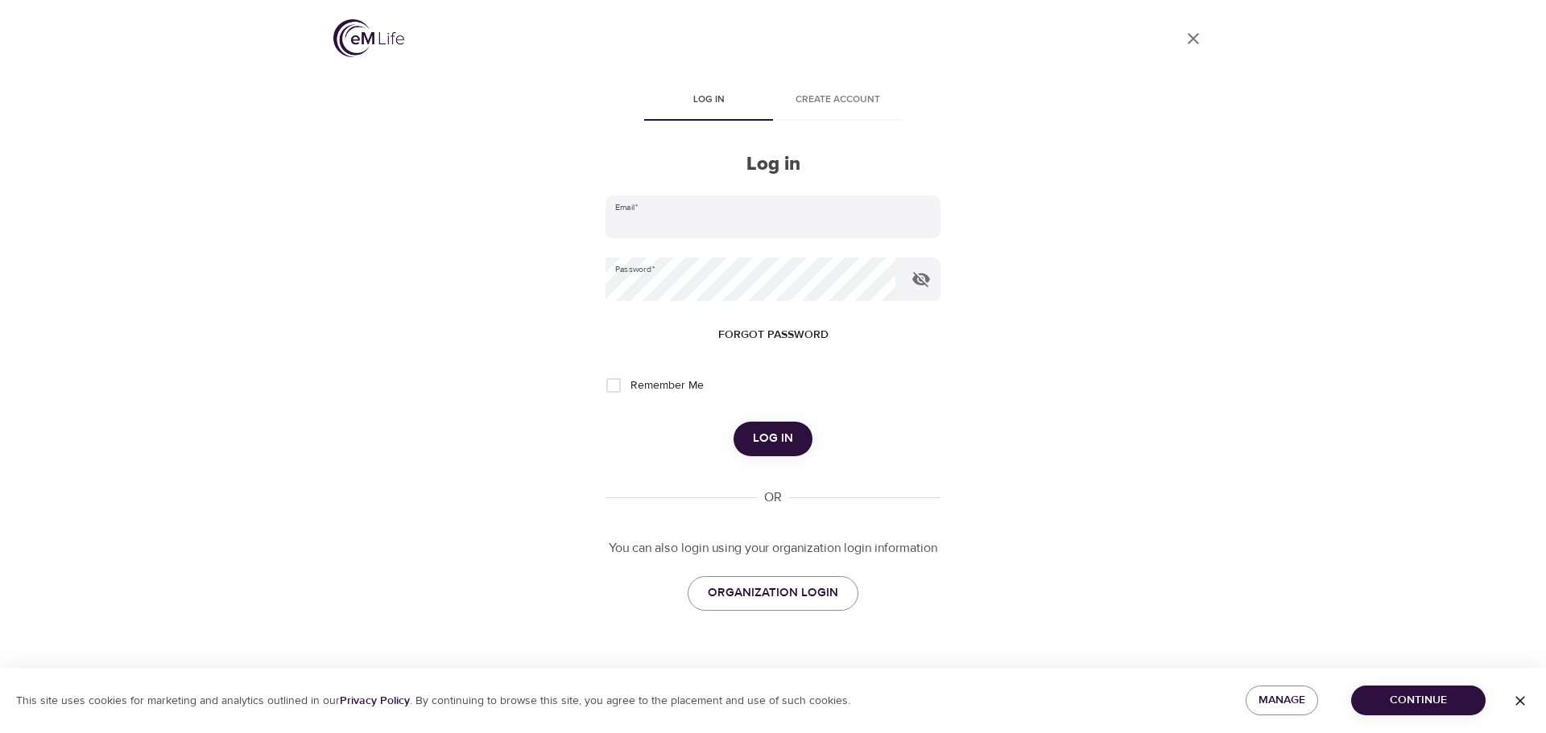
type input "[EMAIL_ADDRESS][PERSON_NAME][DOMAIN_NAME]"
click at [780, 435] on span "Log in" at bounding box center [773, 438] width 40 height 21
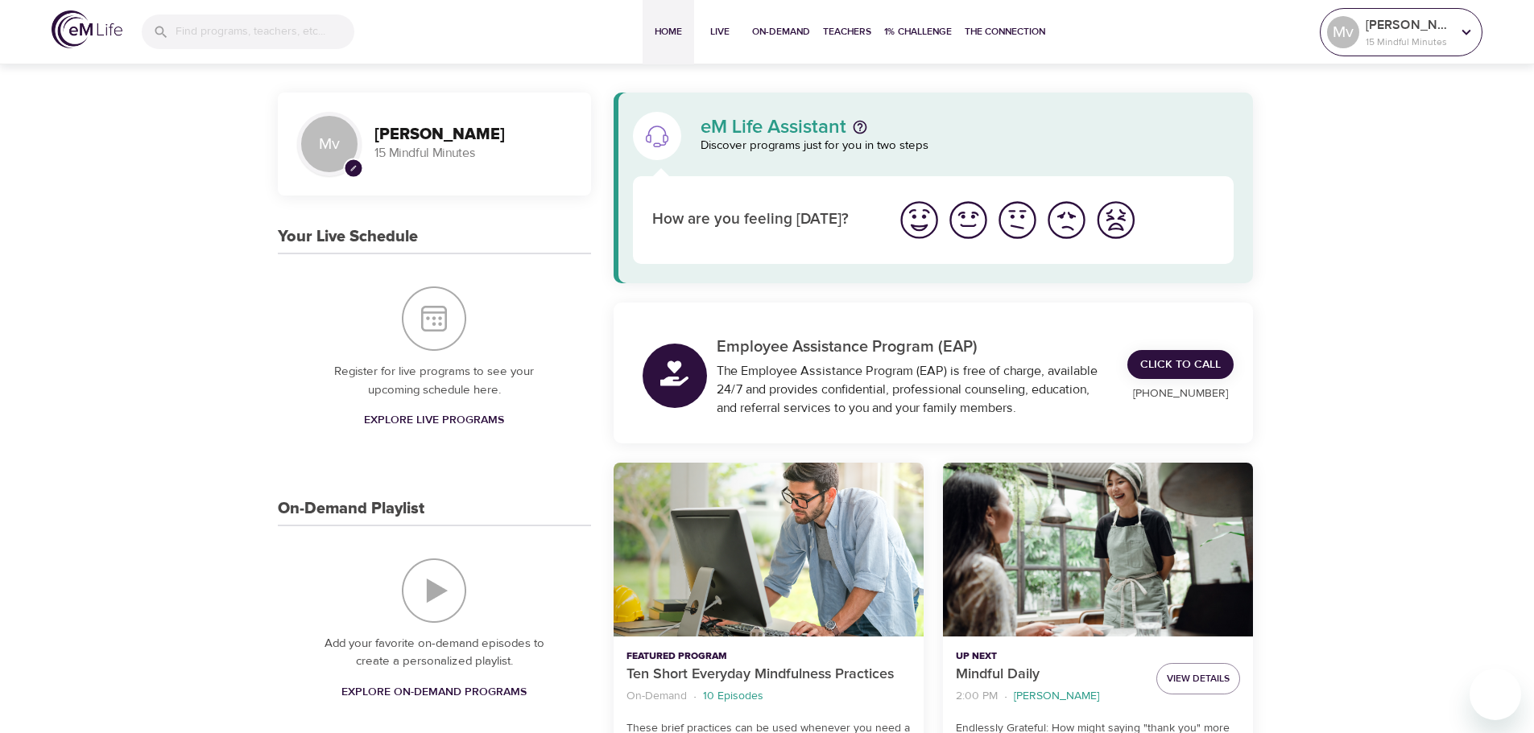
click at [1444, 39] on p "15 Mindful Minutes" at bounding box center [1408, 42] width 85 height 14
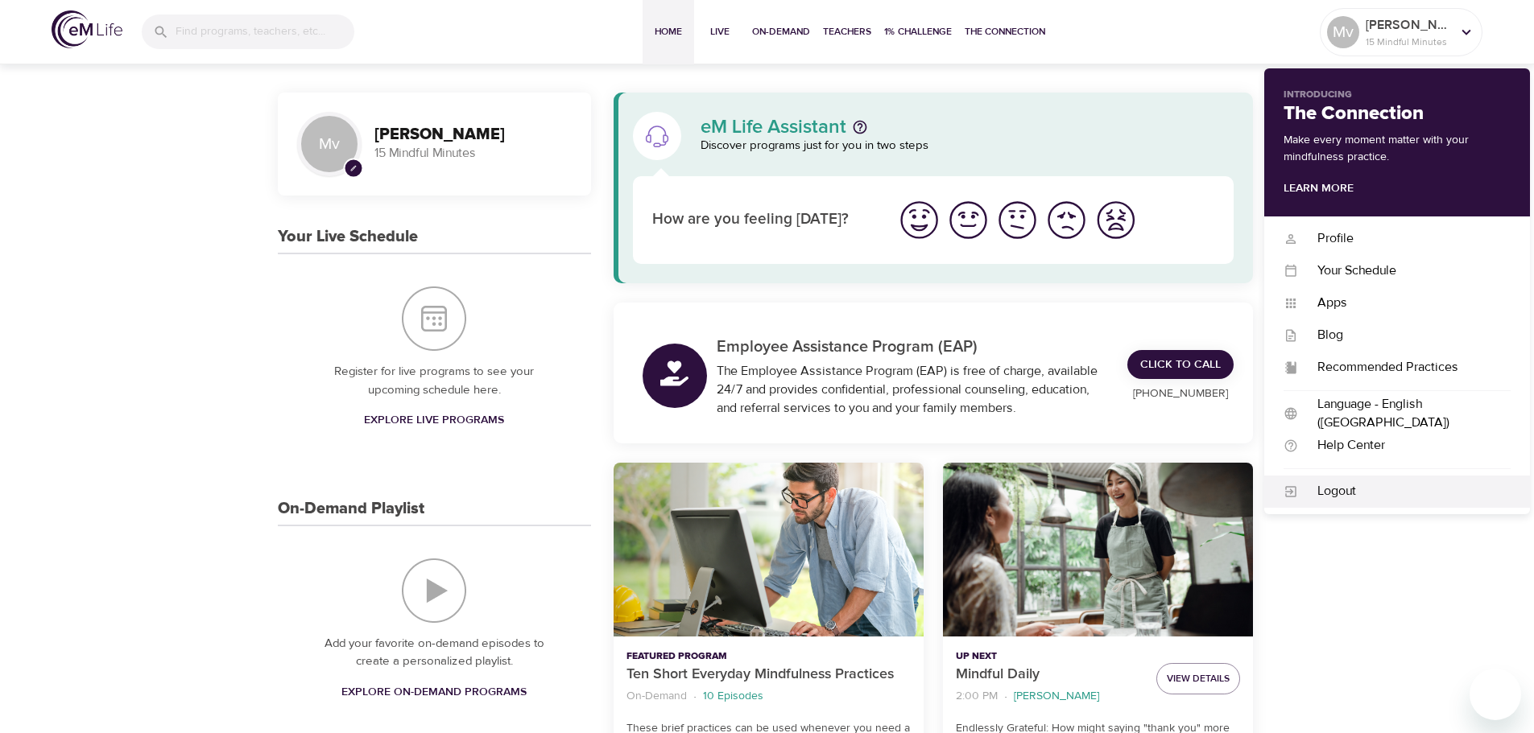
click at [1341, 492] on div "Logout" at bounding box center [1404, 491] width 213 height 19
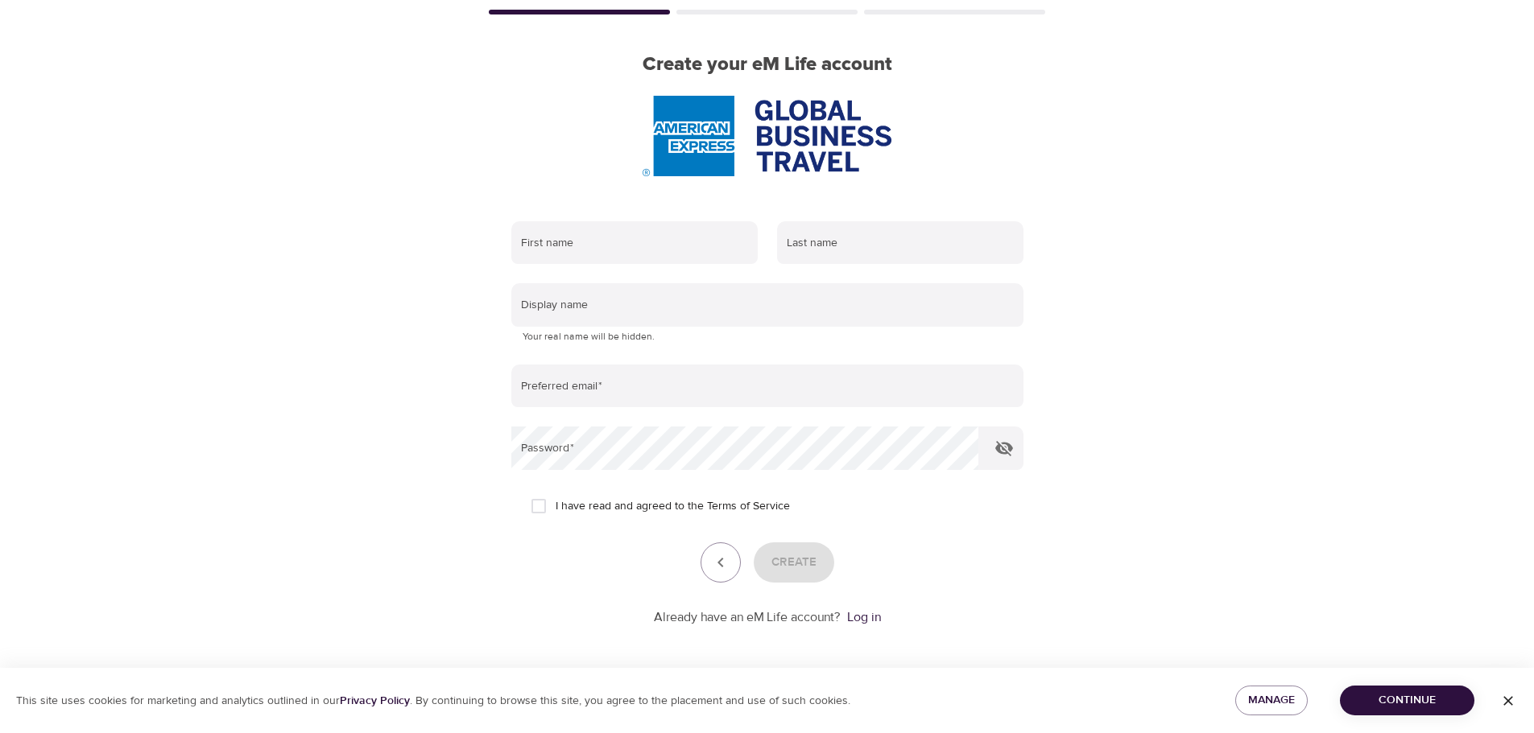
scroll to position [102, 0]
click at [863, 618] on link "Log in" at bounding box center [864, 615] width 34 height 16
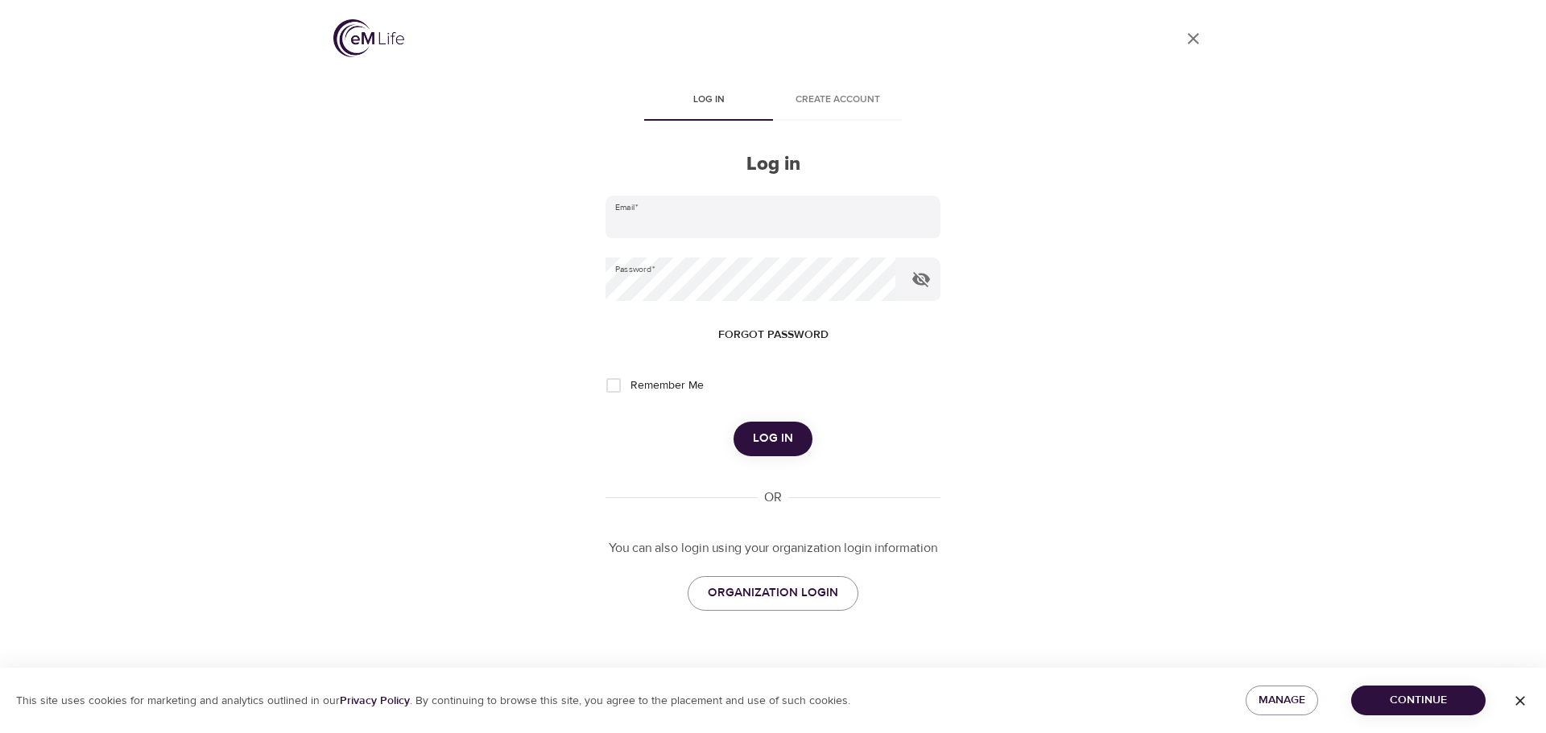
type input "[EMAIL_ADDRESS][PERSON_NAME][DOMAIN_NAME]"
click at [791, 435] on span "Log in" at bounding box center [773, 438] width 40 height 21
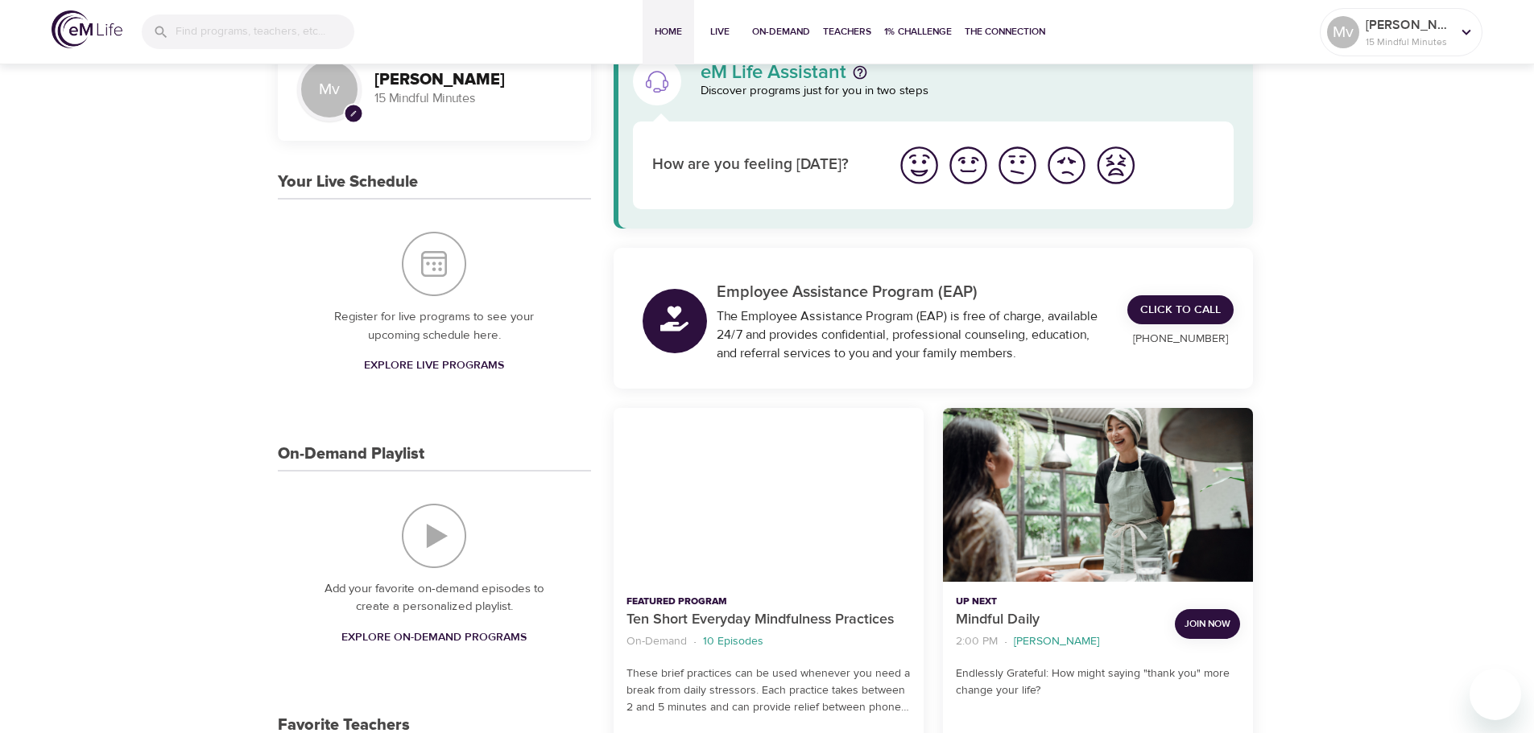
scroll to position [81, 0]
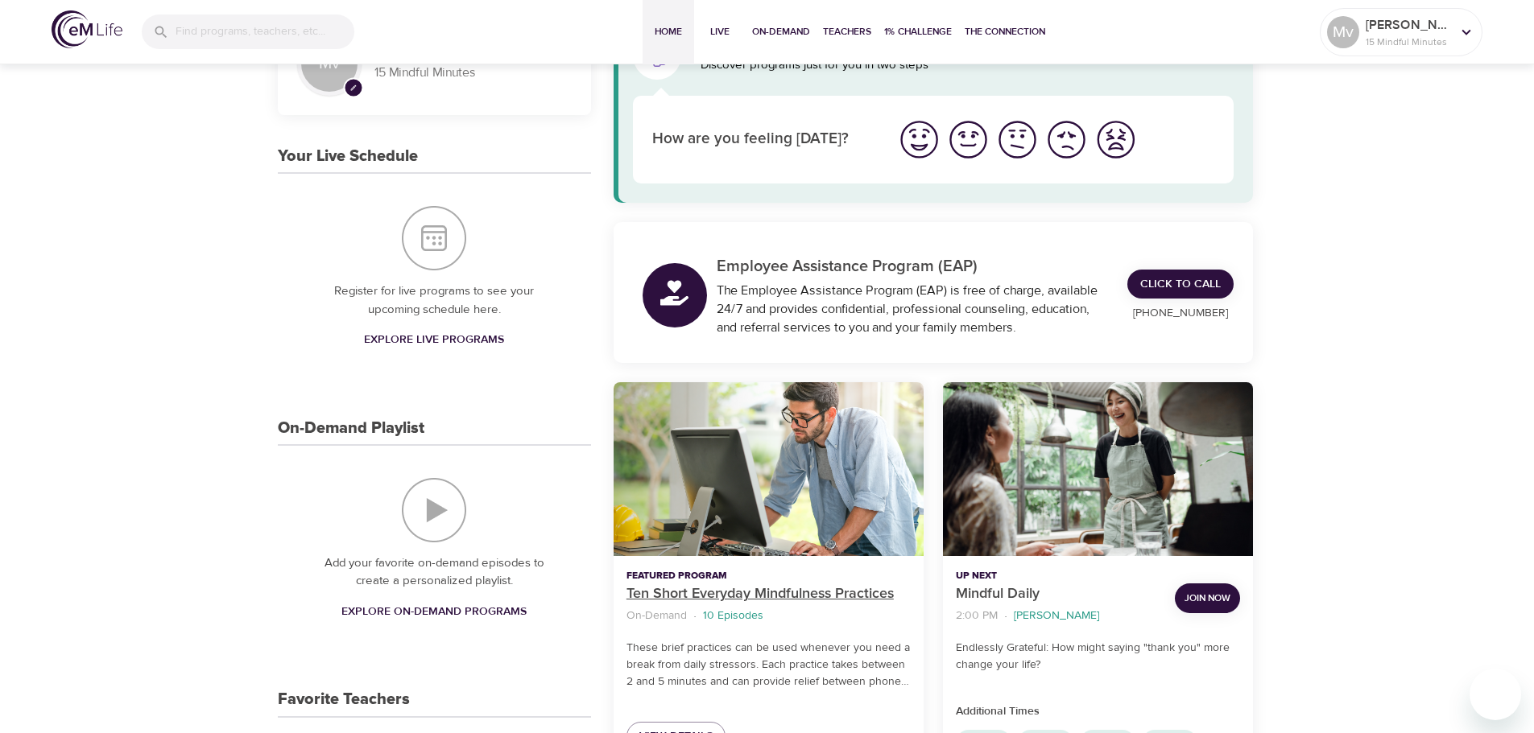
click at [733, 594] on p "Ten Short Everyday Mindfulness Practices" at bounding box center [768, 595] width 284 height 22
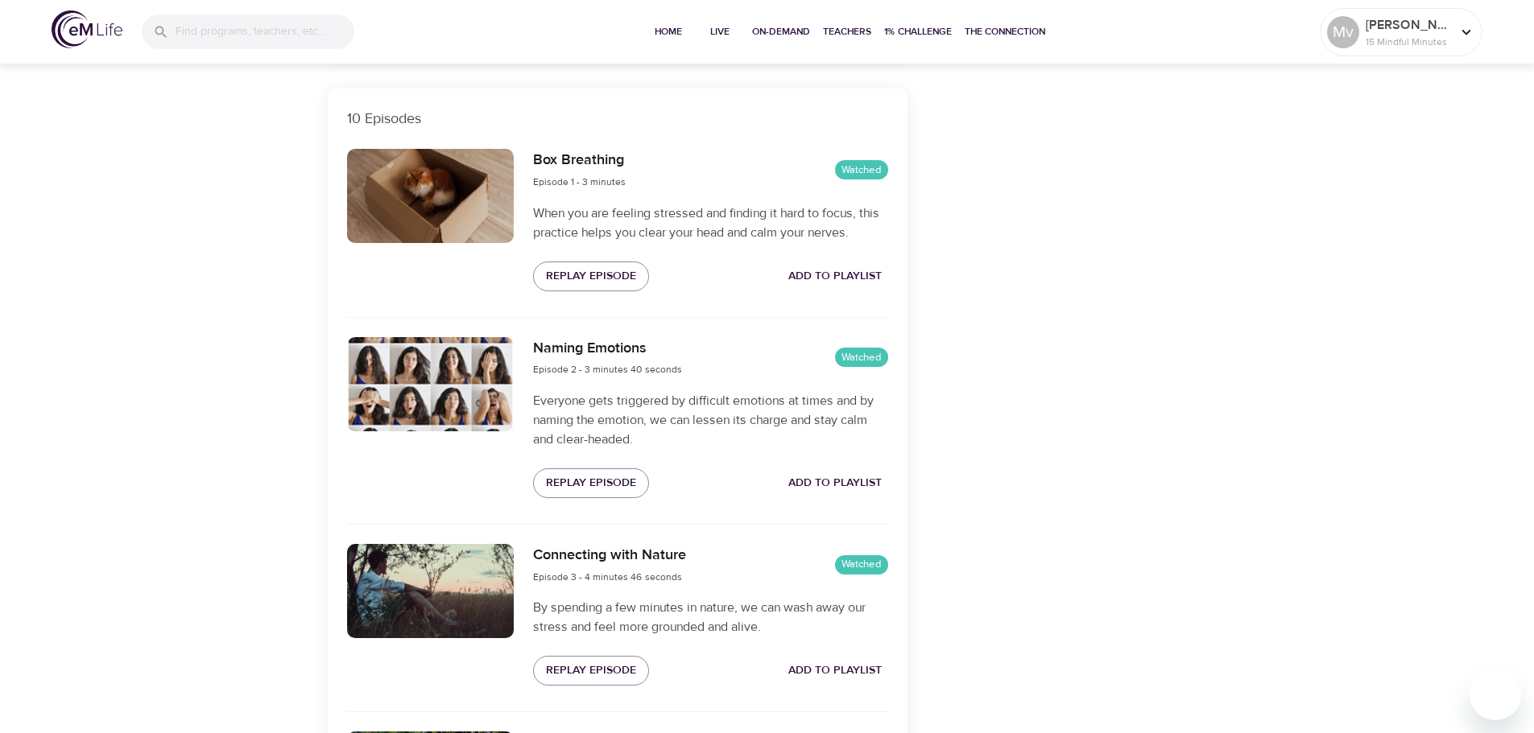
scroll to position [564, 0]
